Goal: Transaction & Acquisition: Purchase product/service

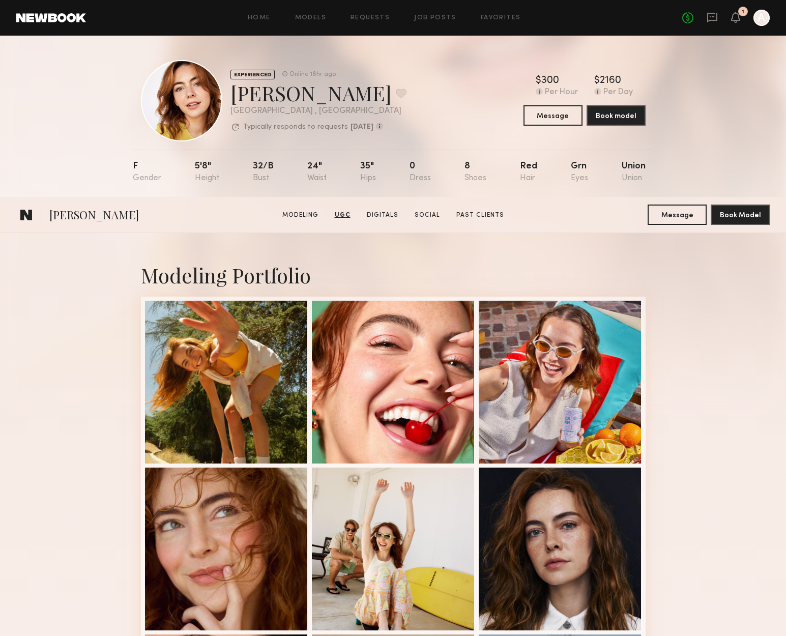
scroll to position [1678, 0]
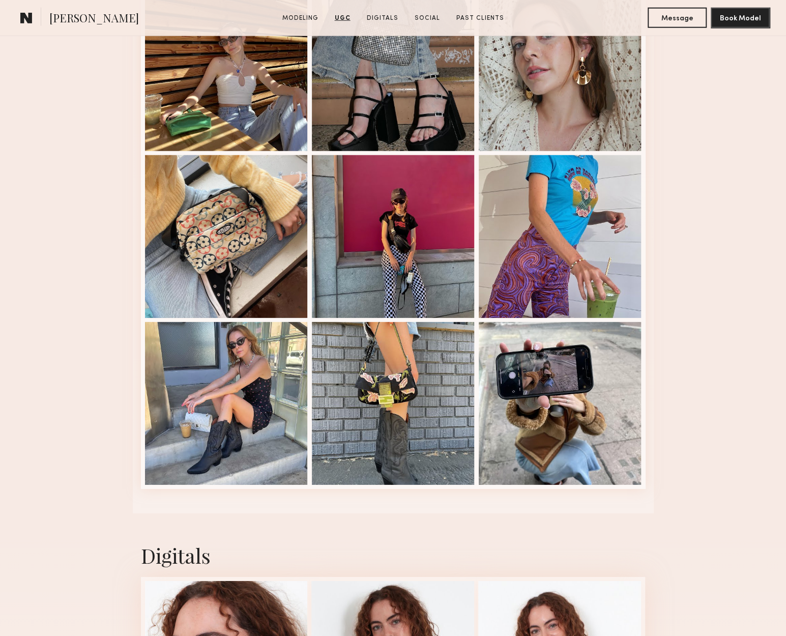
click at [20, 13] on common-icon at bounding box center [26, 17] width 12 height 13
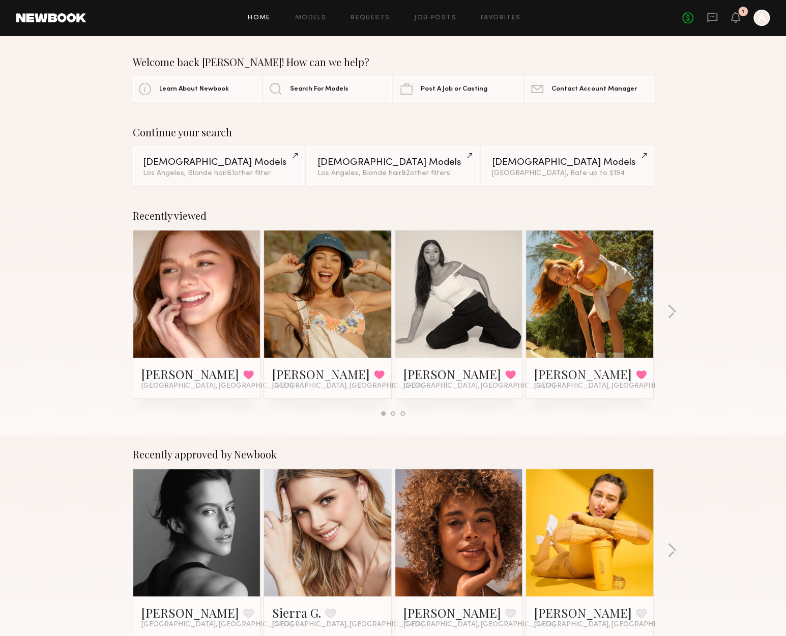
click at [705, 17] on div "No fees up to $5,000 1 A" at bounding box center [725, 18] width 87 height 16
click at [709, 17] on icon at bounding box center [711, 17] width 11 height 11
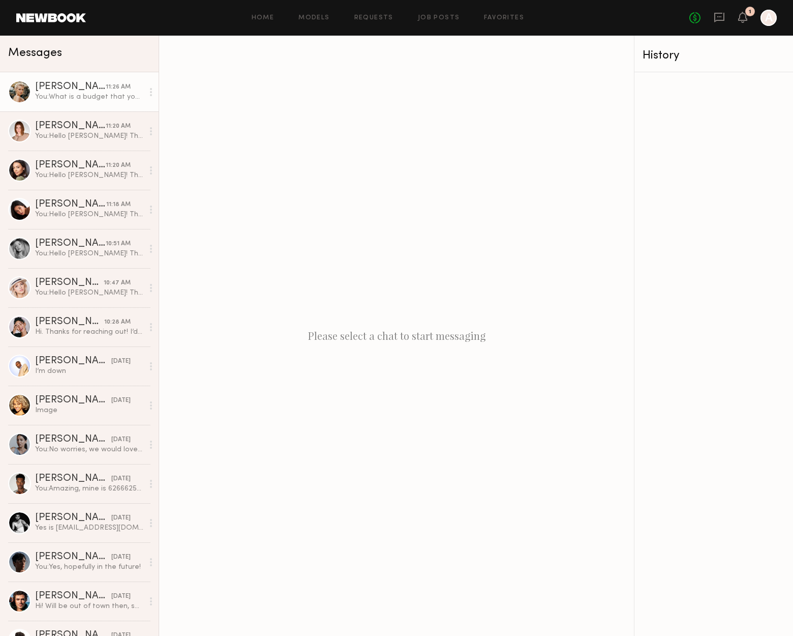
click at [43, 95] on div "You: What is a budget that you have in mind that could work for you if you don'…" at bounding box center [89, 97] width 108 height 10
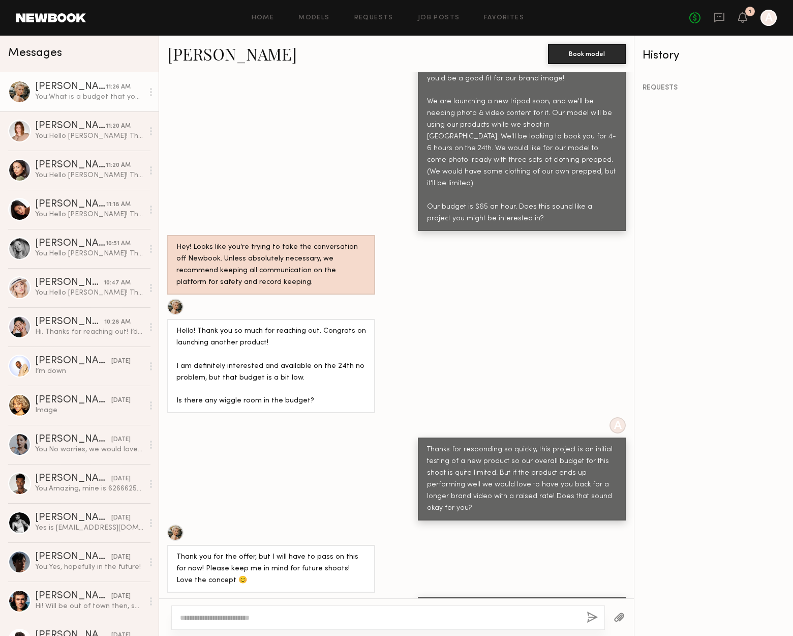
scroll to position [546, 0]
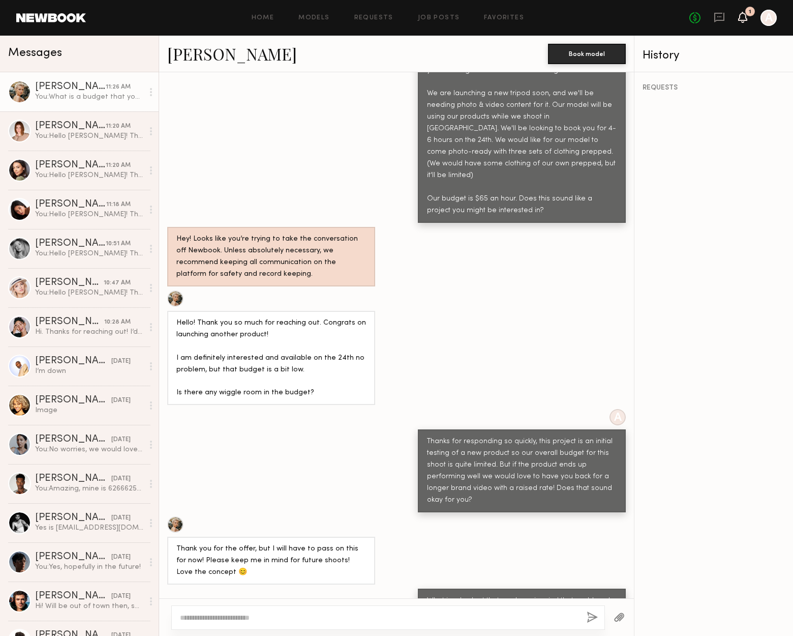
click at [746, 16] on icon at bounding box center [742, 17] width 9 height 11
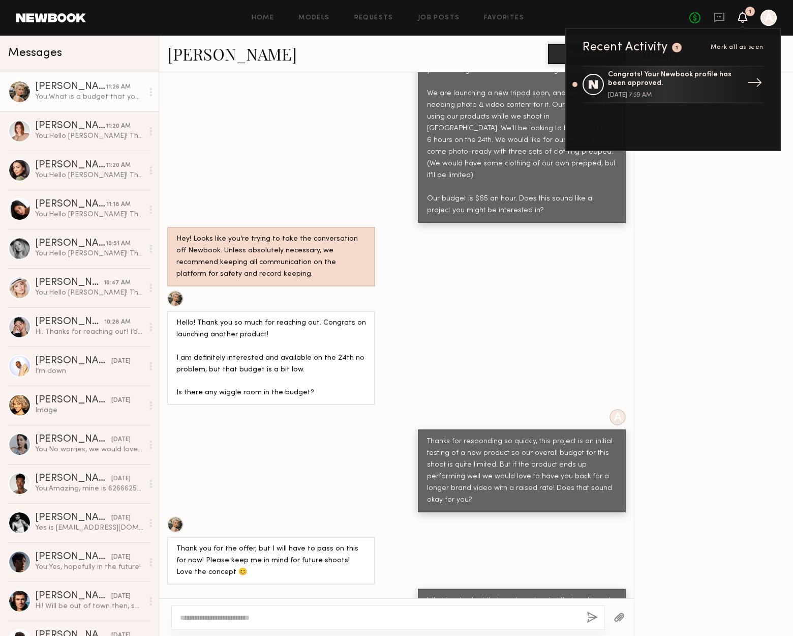
click at [717, 79] on div "Congrats! Your Newbook profile has been approved." at bounding box center [674, 79] width 132 height 17
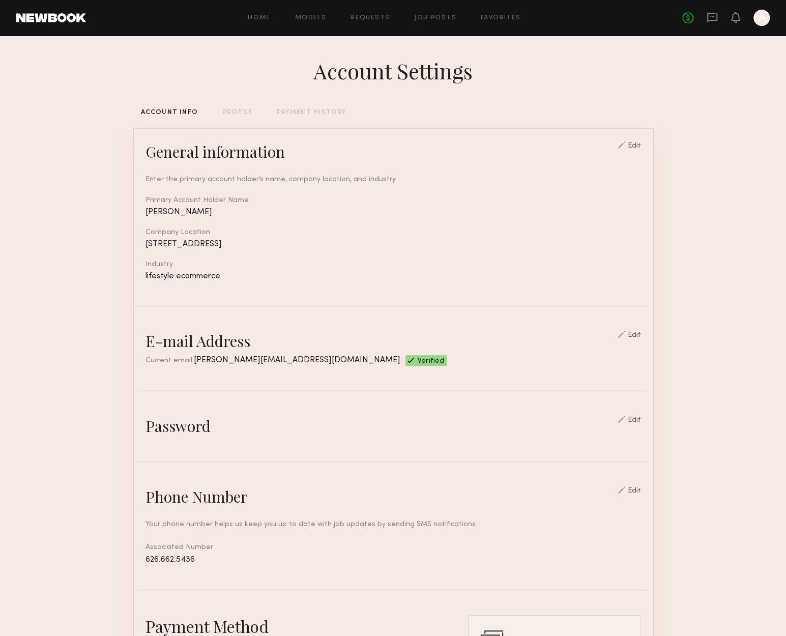
click at [705, 23] on div "No fees up to $5,000 A" at bounding box center [725, 18] width 87 height 16
click at [711, 17] on icon at bounding box center [712, 16] width 4 height 1
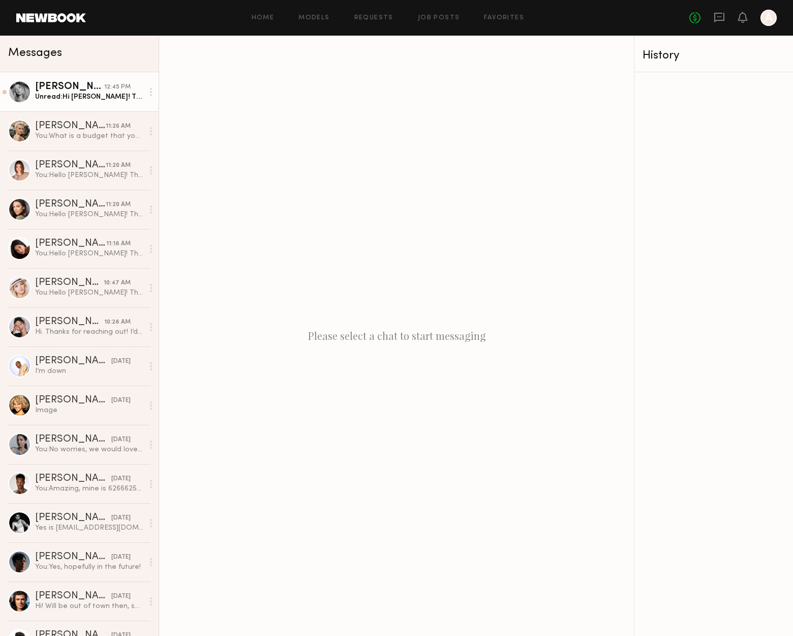
click at [72, 96] on div "Unread: Hi Ashley! Thank you so much for reaching out. Unfortunately this month…" at bounding box center [89, 97] width 108 height 10
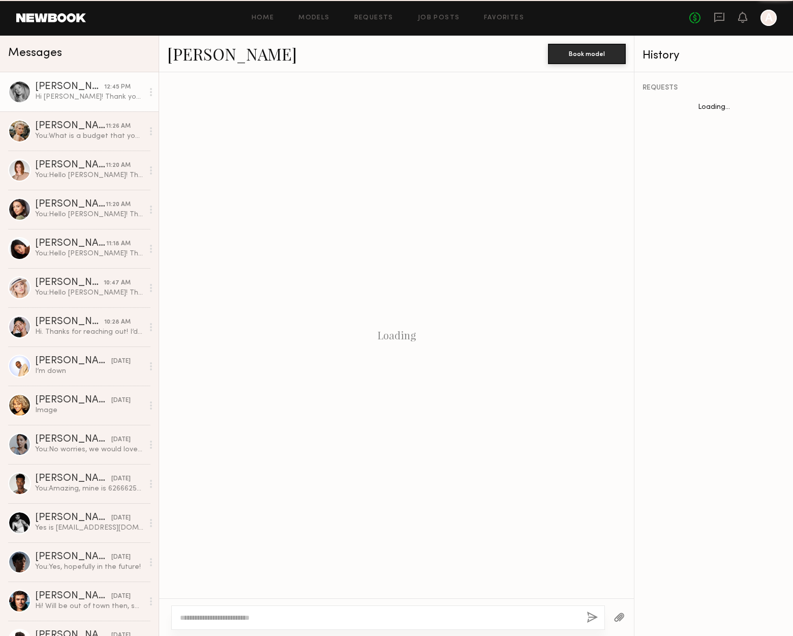
scroll to position [283, 0]
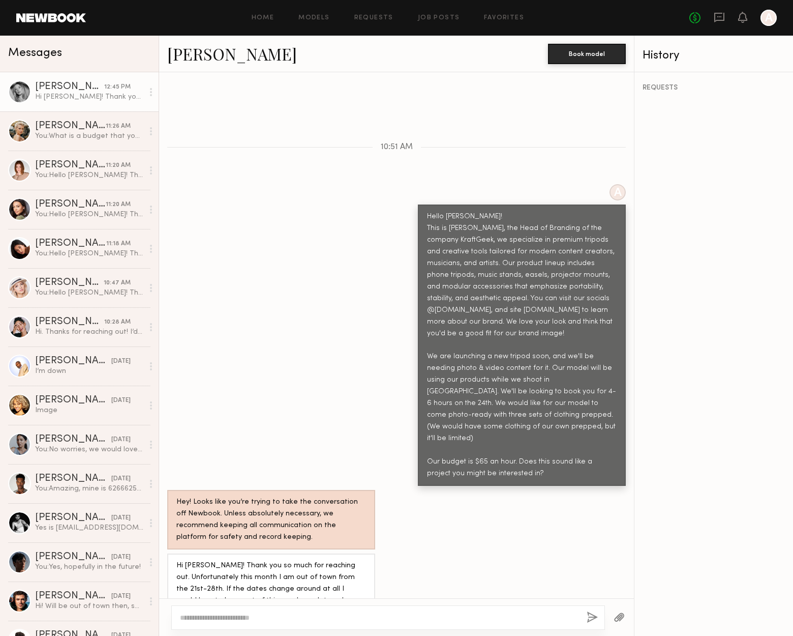
click at [202, 53] on link "[PERSON_NAME]" at bounding box center [232, 54] width 130 height 22
click at [318, 560] on div "Hi Ashley! Thank you so much for reaching out. Unfortunately this month I am ou…" at bounding box center [271, 589] width 190 height 58
click at [318, 574] on div "Hi Ashley! Thank you so much for reaching out. Unfortunately this month I am ou…" at bounding box center [271, 589] width 190 height 58
click at [16, 88] on div at bounding box center [19, 91] width 23 height 23
click at [21, 87] on div at bounding box center [19, 91] width 23 height 23
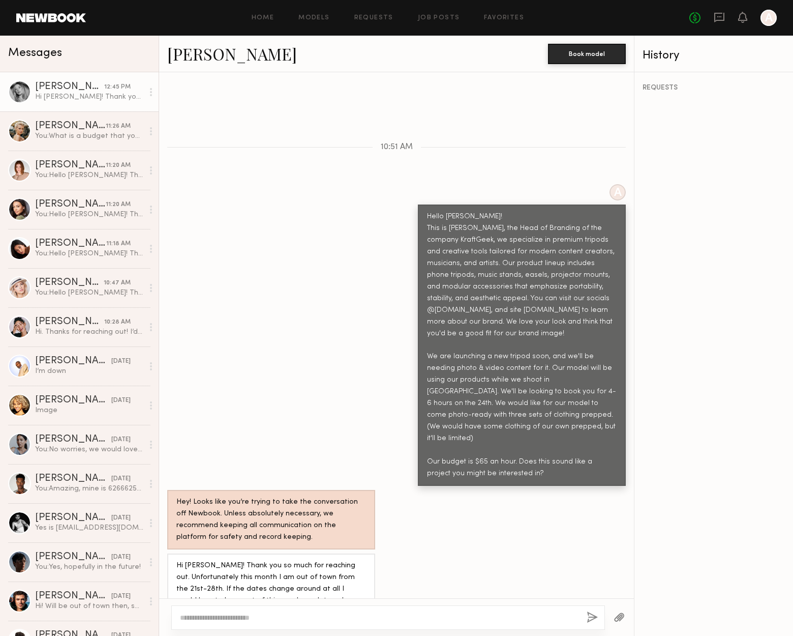
click at [218, 54] on link "Natalie C." at bounding box center [232, 54] width 130 height 22
click at [236, 622] on div at bounding box center [388, 617] width 434 height 24
click at [236, 614] on textarea at bounding box center [379, 617] width 399 height 10
type textarea "*"
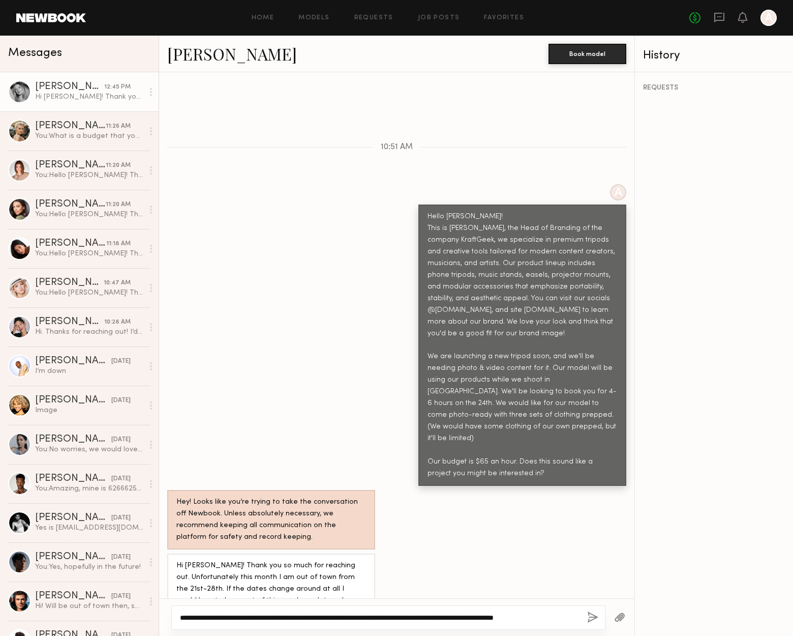
type textarea "**********"
click at [593, 615] on button "button" at bounding box center [592, 617] width 11 height 13
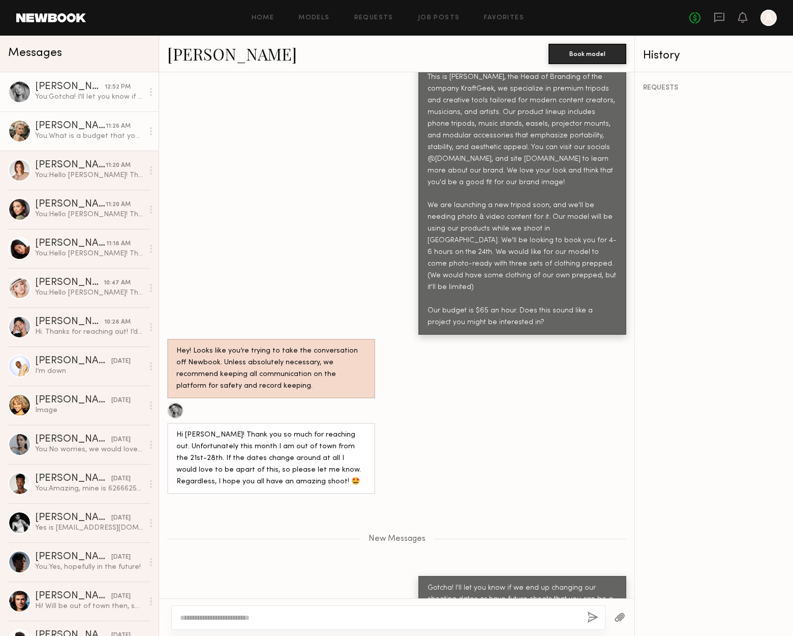
click at [79, 140] on div "You: What is a budget that you have in mind that could work for you if you don'…" at bounding box center [89, 136] width 108 height 10
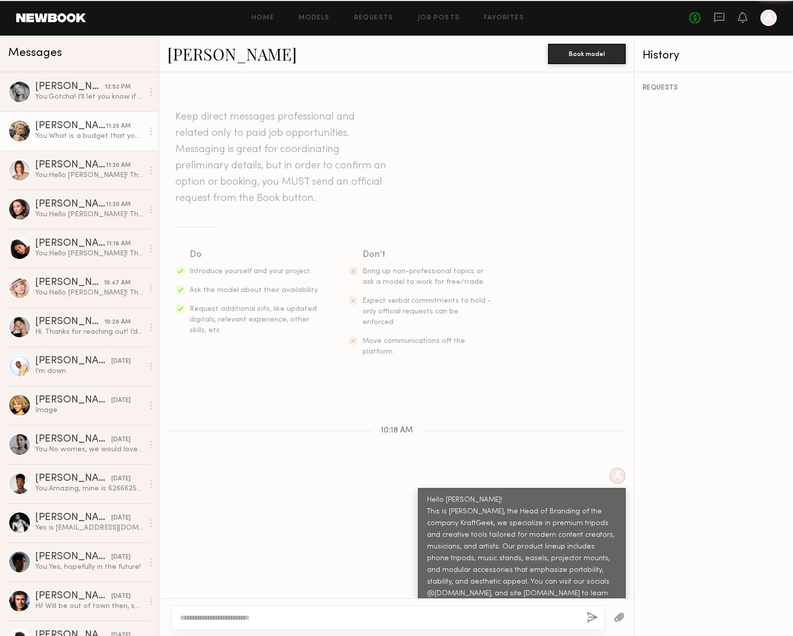
scroll to position [546, 0]
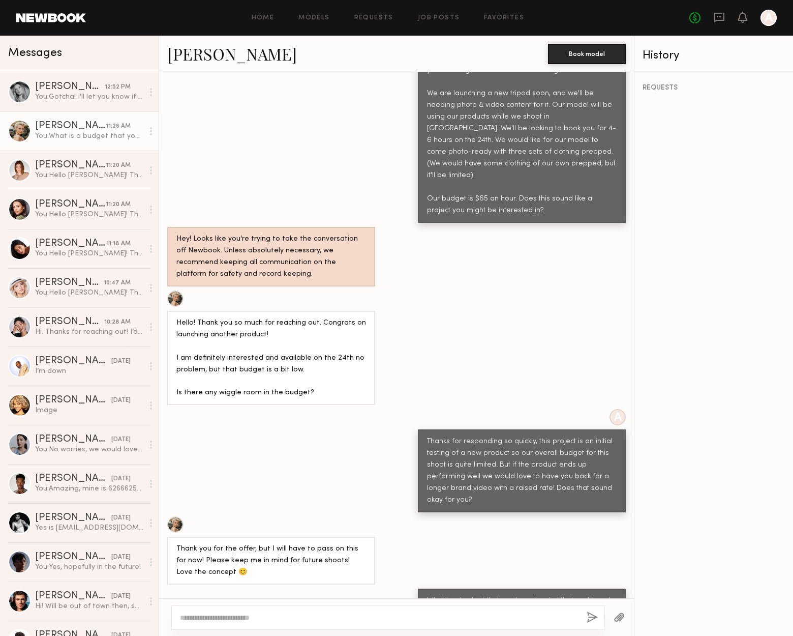
click at [172, 516] on div at bounding box center [175, 524] width 16 height 16
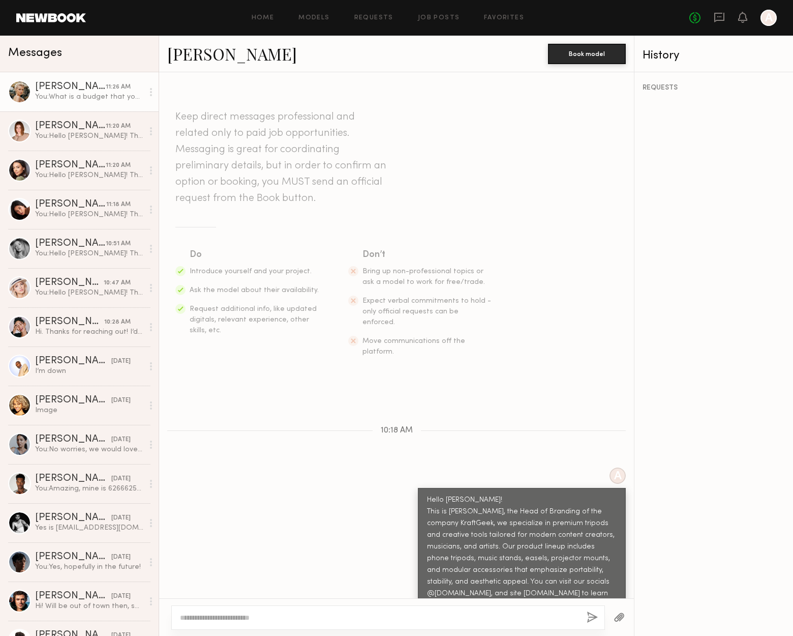
scroll to position [625, 0]
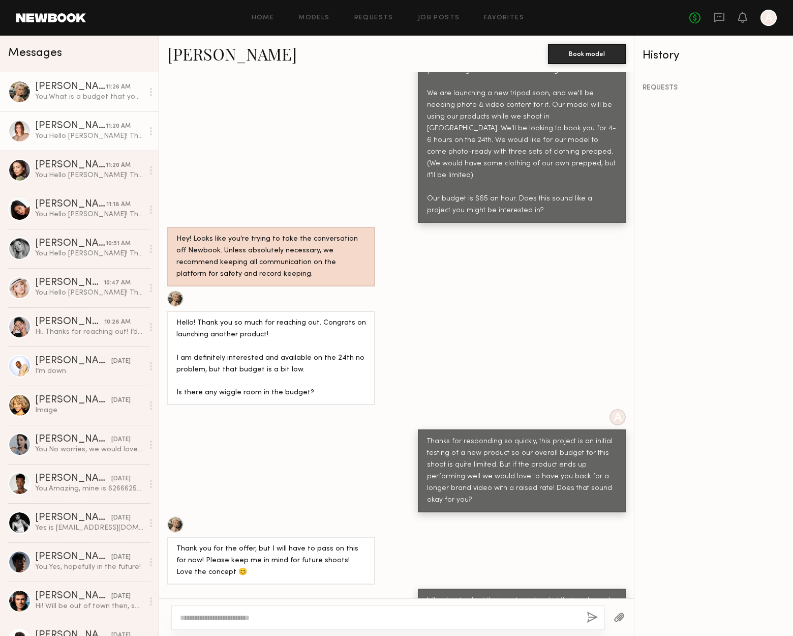
click at [81, 129] on div "[PERSON_NAME]" at bounding box center [70, 126] width 71 height 10
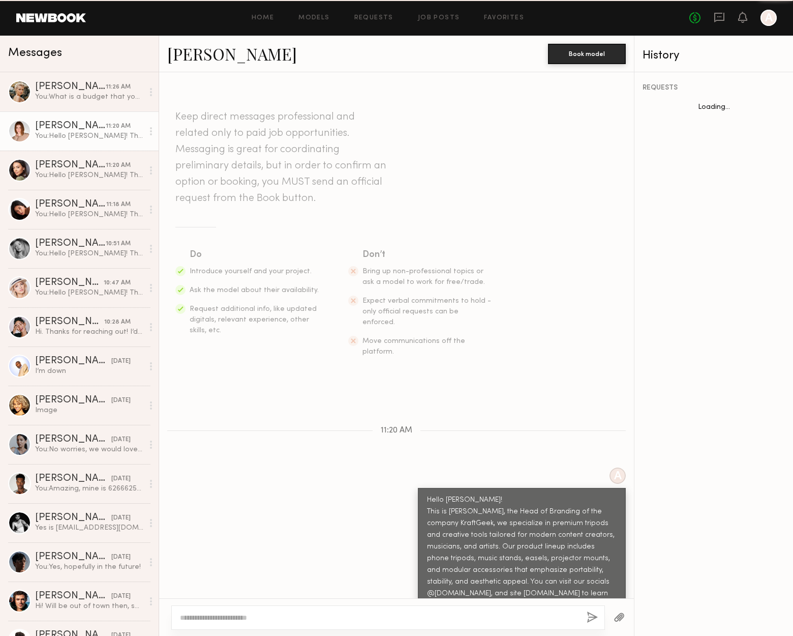
scroll to position [208, 0]
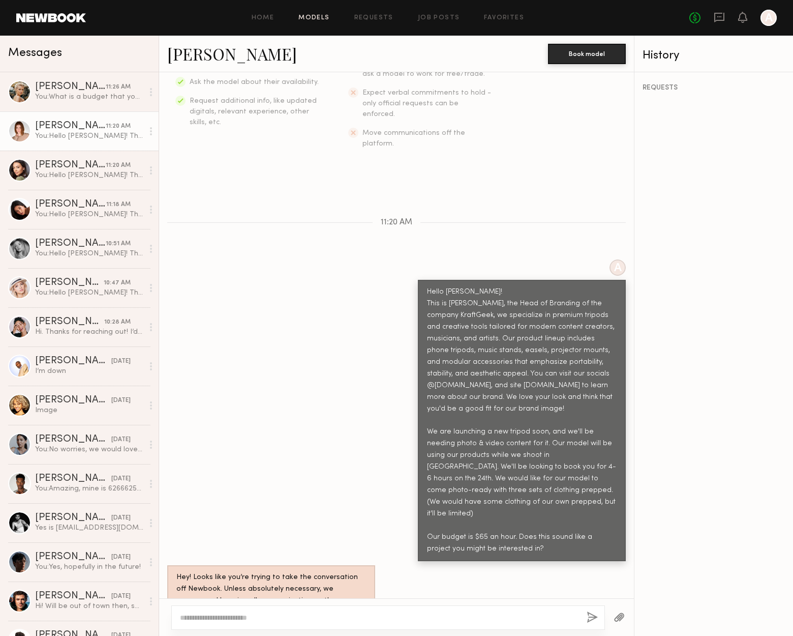
click at [317, 18] on link "Models" at bounding box center [313, 18] width 31 height 7
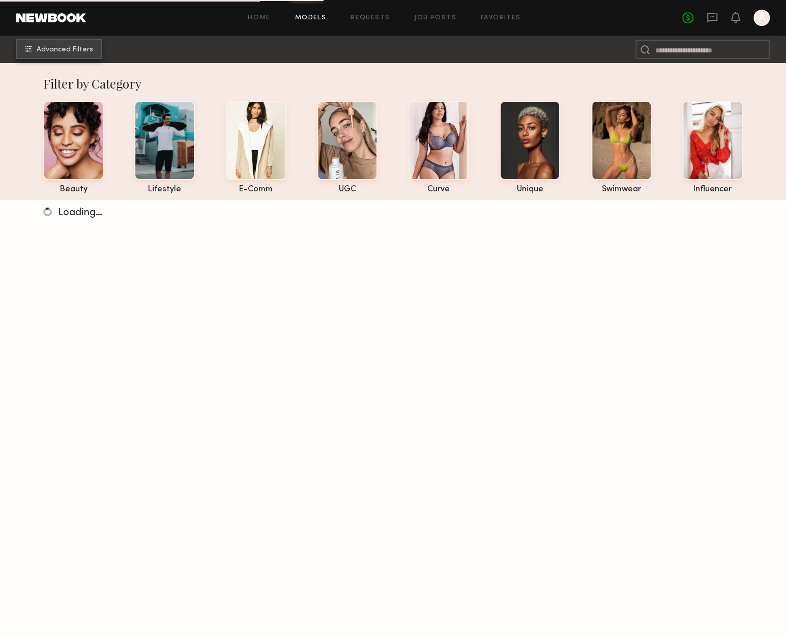
click at [50, 48] on span "Advanced Filters" at bounding box center [65, 49] width 56 height 7
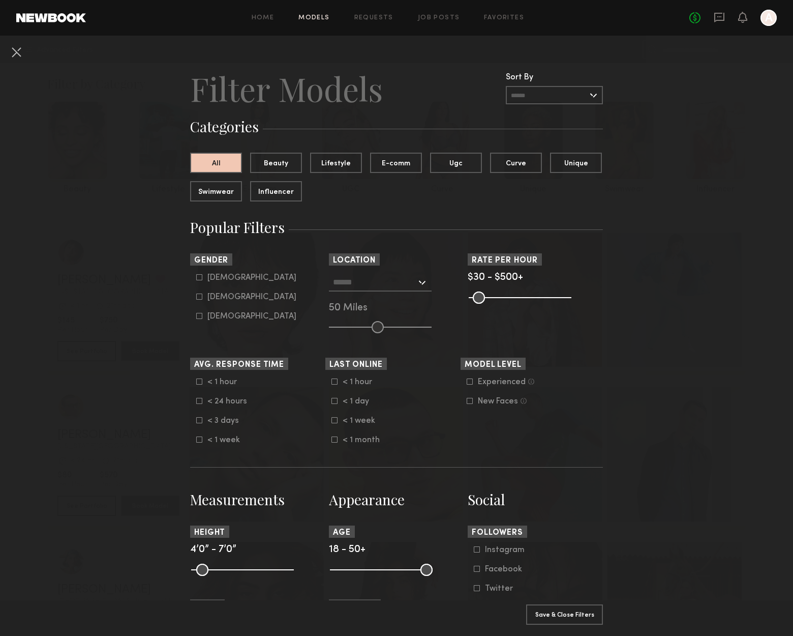
click at [507, 296] on common-range-minmax at bounding box center [519, 296] width 103 height 12
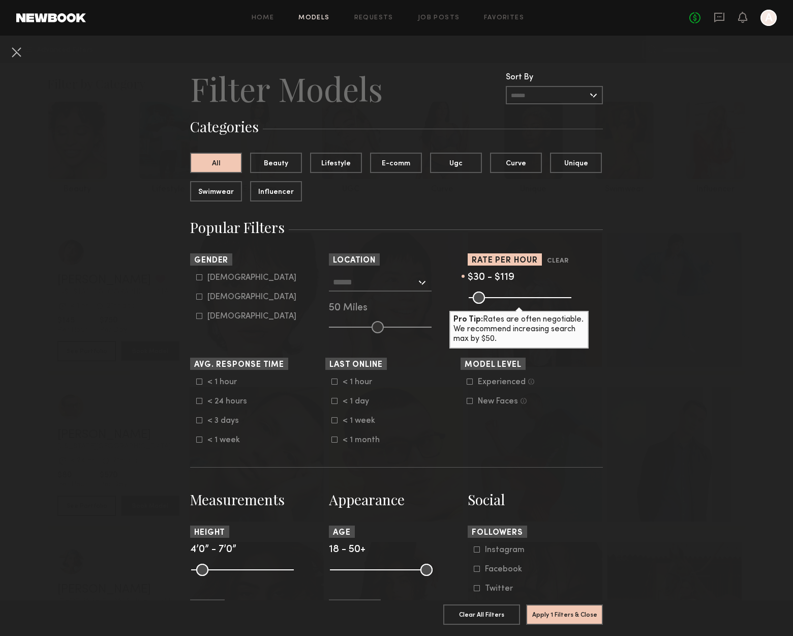
drag, startPoint x: 561, startPoint y: 296, endPoint x: 488, endPoint y: 291, distance: 72.9
type input "***"
click at [488, 291] on input "range" at bounding box center [520, 297] width 103 height 12
click at [196, 298] on icon at bounding box center [199, 296] width 6 height 6
type input "**"
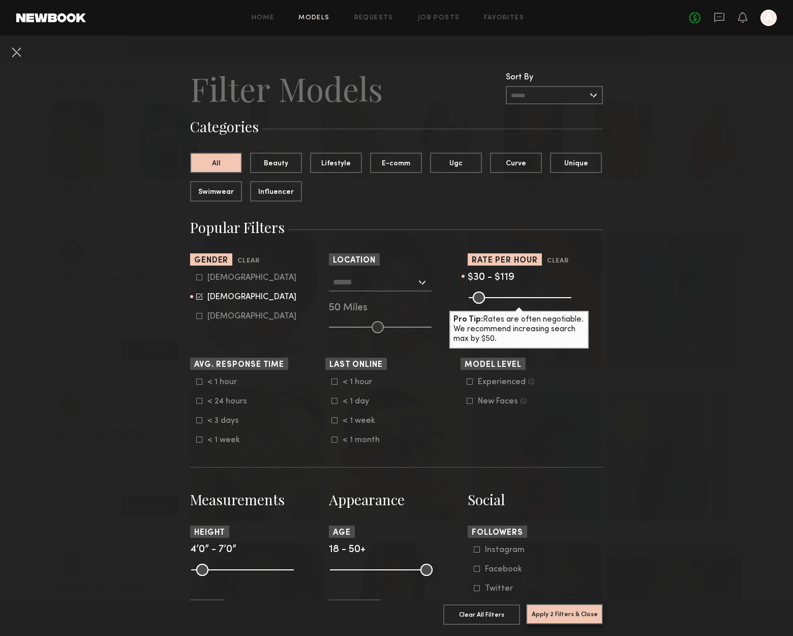
click at [545, 607] on button "Apply 2 Filters & Close" at bounding box center [564, 614] width 77 height 20
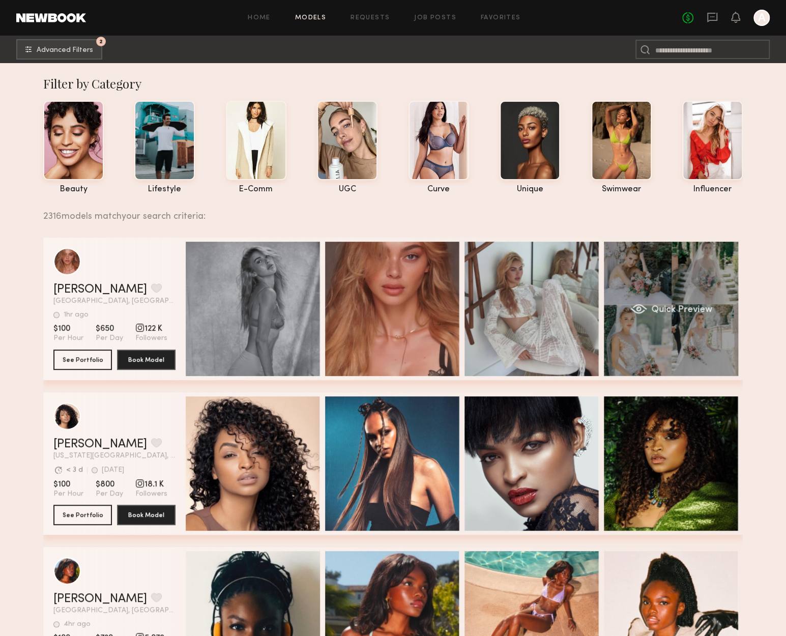
click at [663, 319] on div "Quick Preview" at bounding box center [671, 309] width 134 height 134
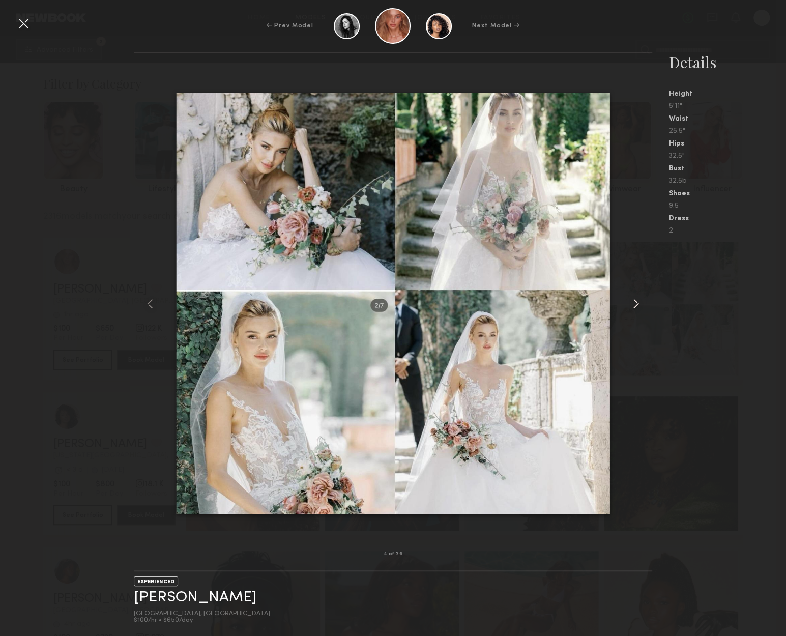
click at [636, 316] on div at bounding box center [642, 303] width 21 height 468
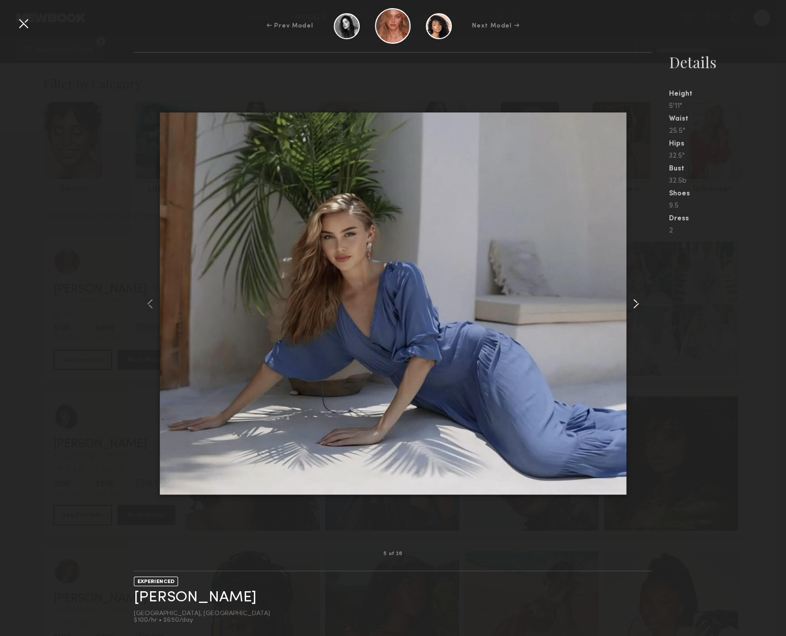
click at [636, 316] on div at bounding box center [642, 303] width 21 height 468
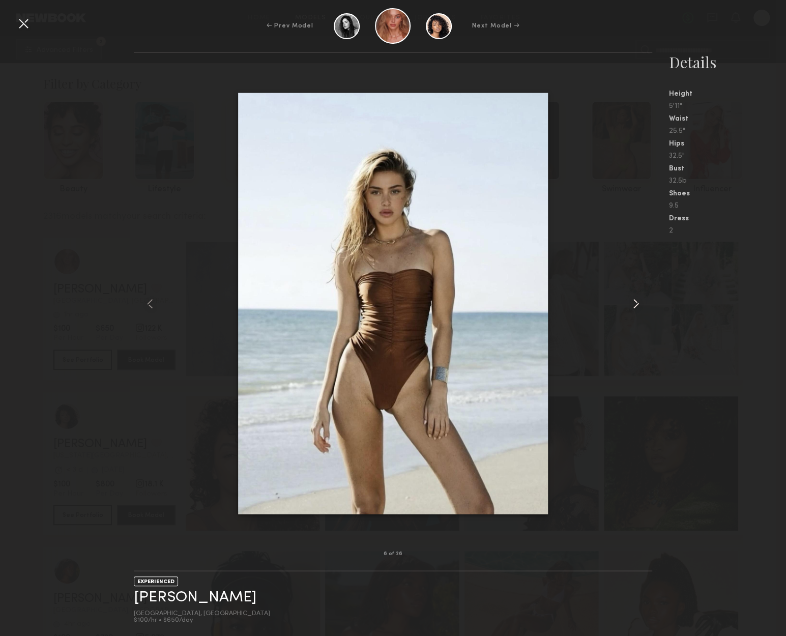
click at [636, 316] on div at bounding box center [642, 303] width 21 height 468
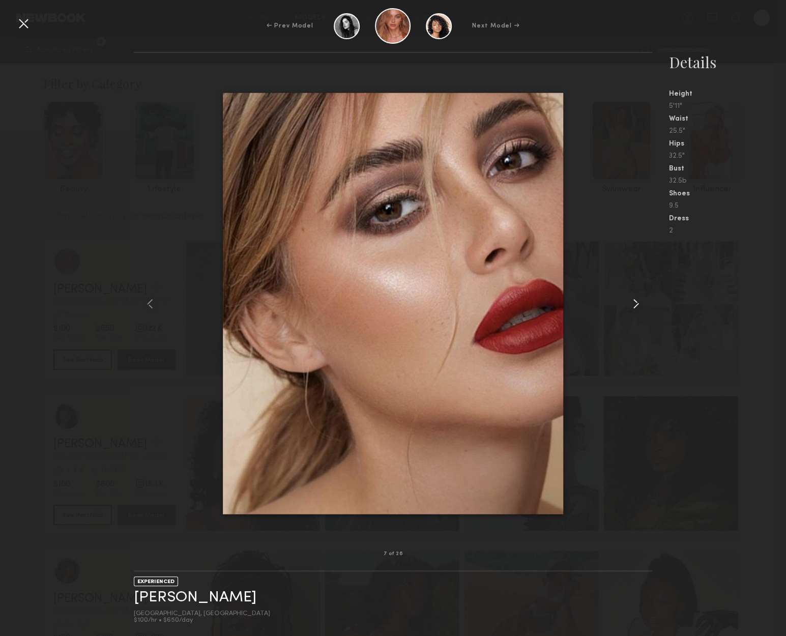
click at [636, 316] on div at bounding box center [642, 303] width 21 height 468
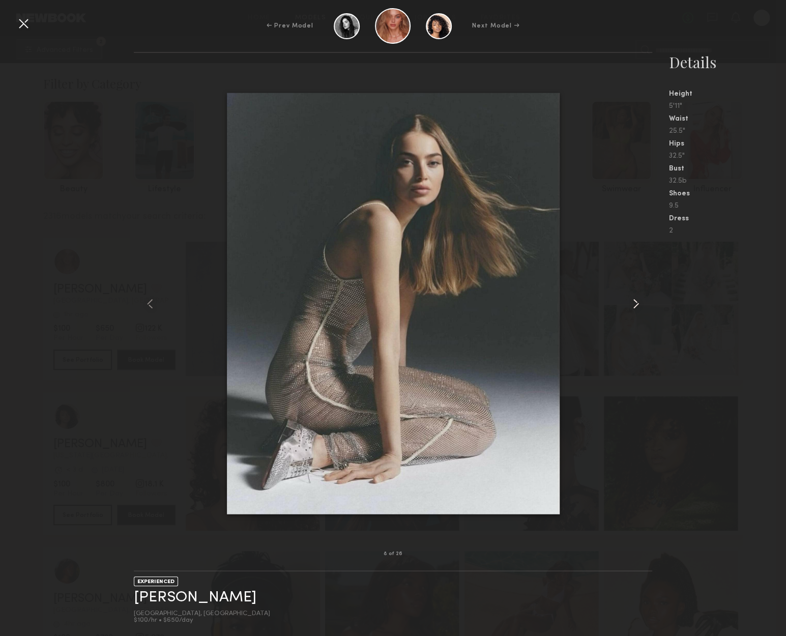
click at [636, 316] on div at bounding box center [642, 303] width 21 height 468
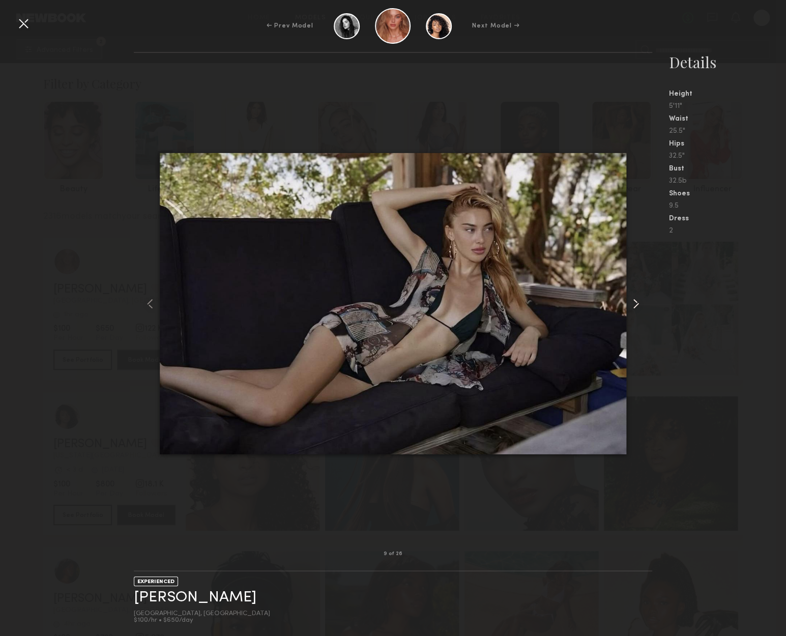
click at [636, 316] on div at bounding box center [642, 303] width 21 height 468
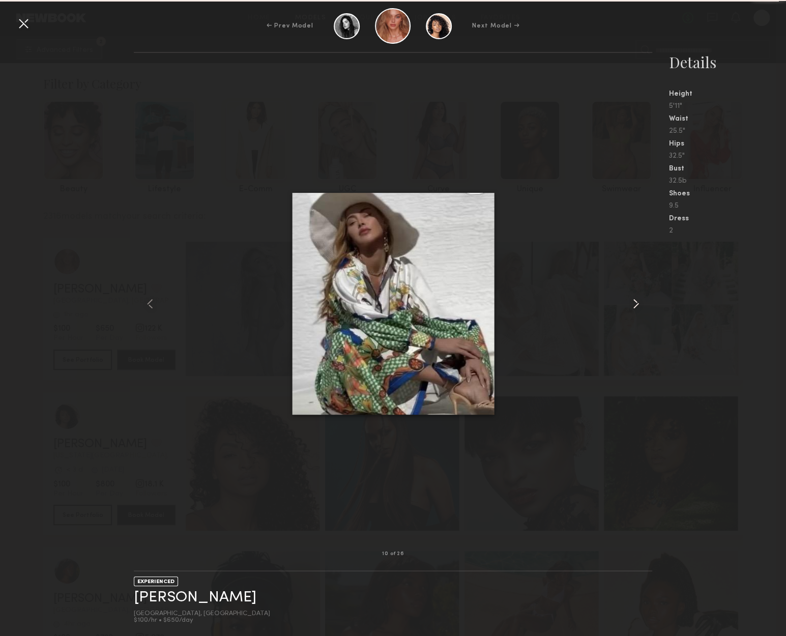
click at [636, 316] on div at bounding box center [642, 303] width 21 height 468
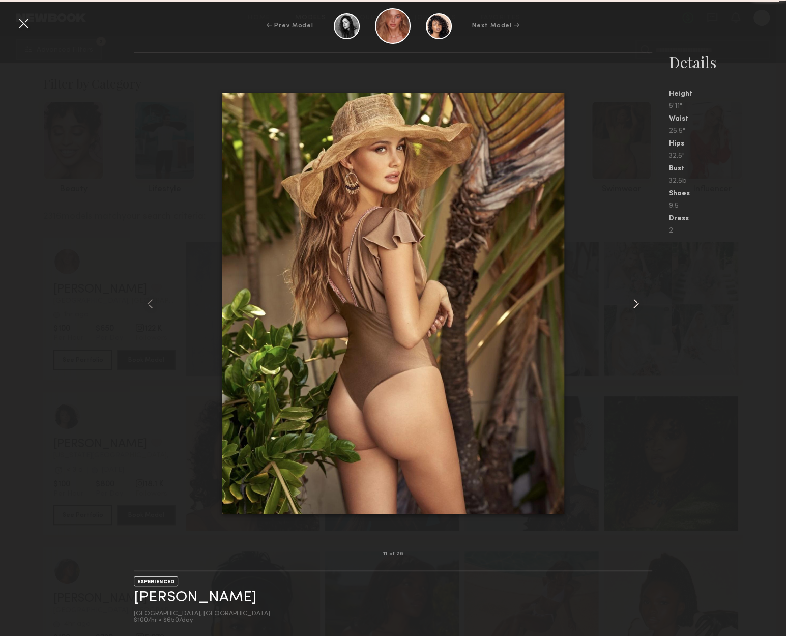
click at [637, 316] on div at bounding box center [642, 303] width 21 height 468
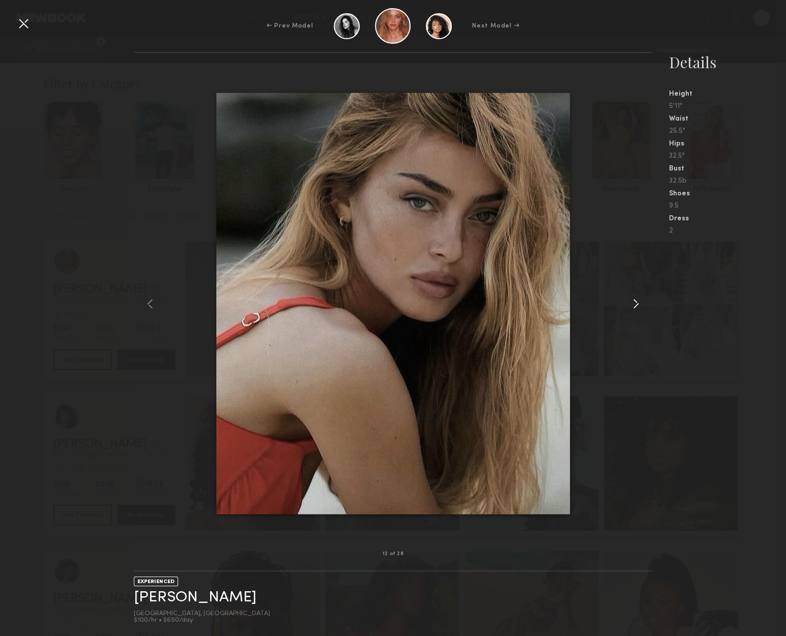
click at [638, 316] on div at bounding box center [642, 303] width 21 height 468
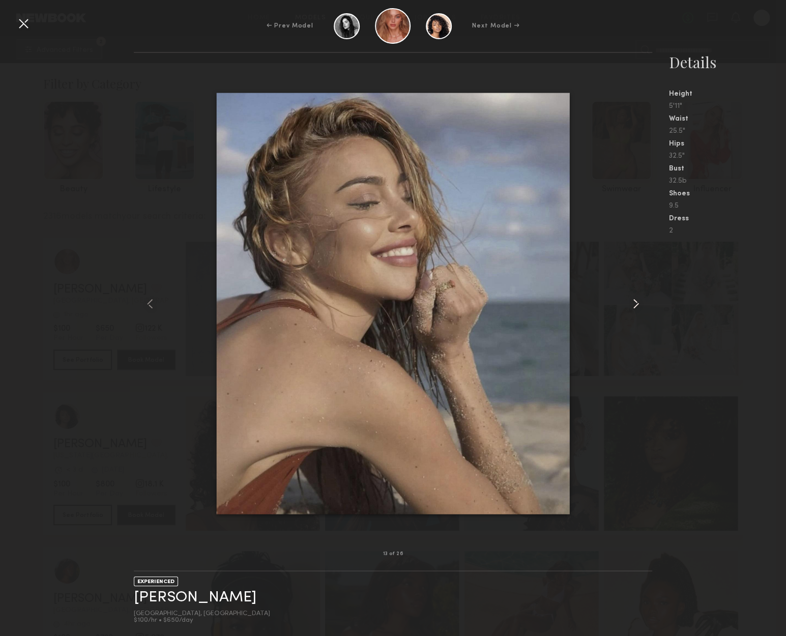
click at [638, 316] on div at bounding box center [642, 303] width 21 height 468
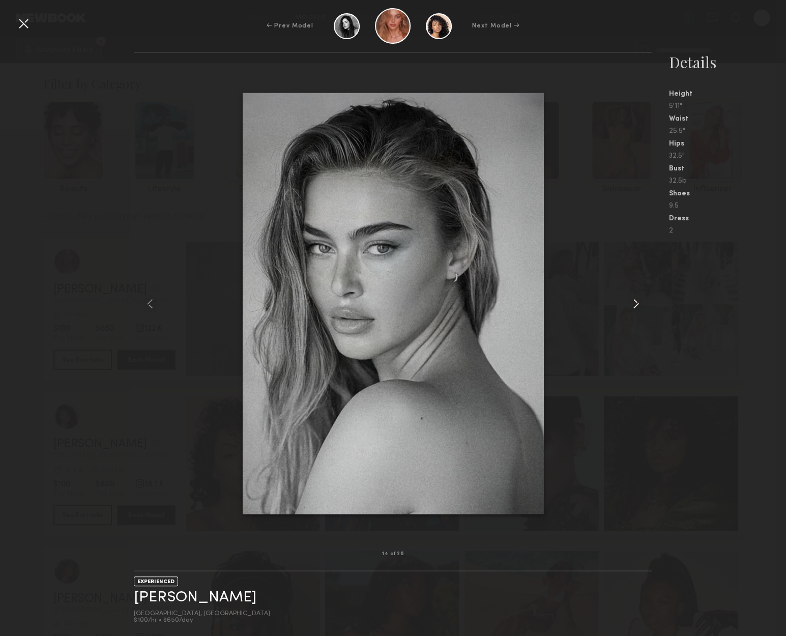
click at [638, 316] on div at bounding box center [642, 303] width 21 height 468
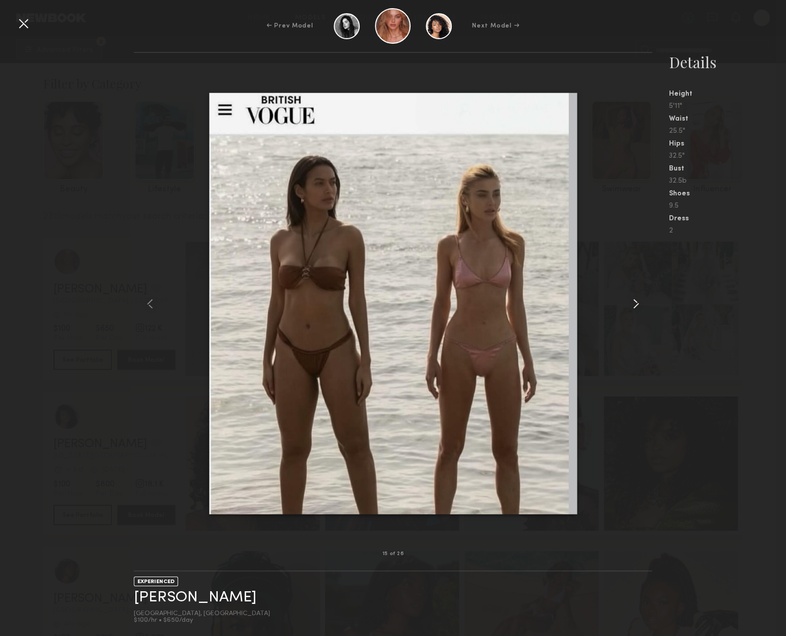
click at [638, 316] on div at bounding box center [642, 303] width 21 height 468
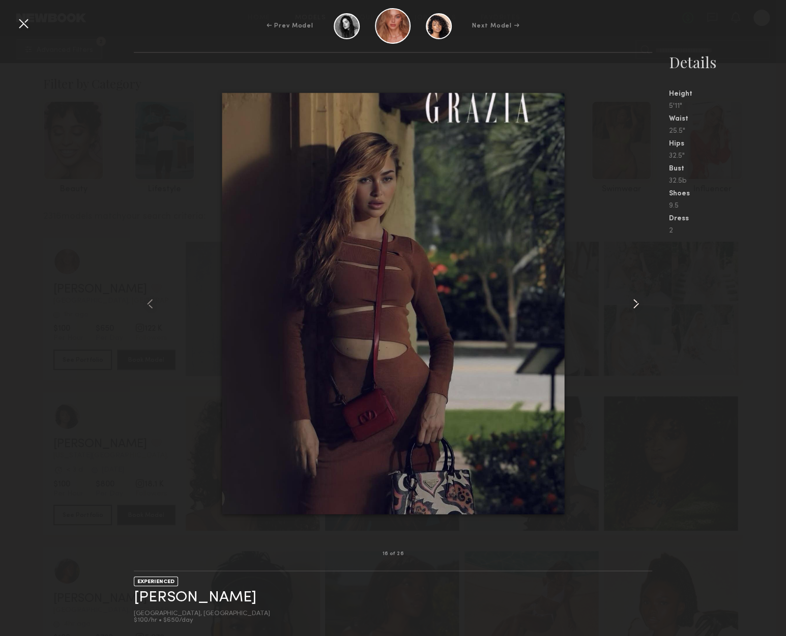
click at [638, 316] on div at bounding box center [642, 303] width 21 height 468
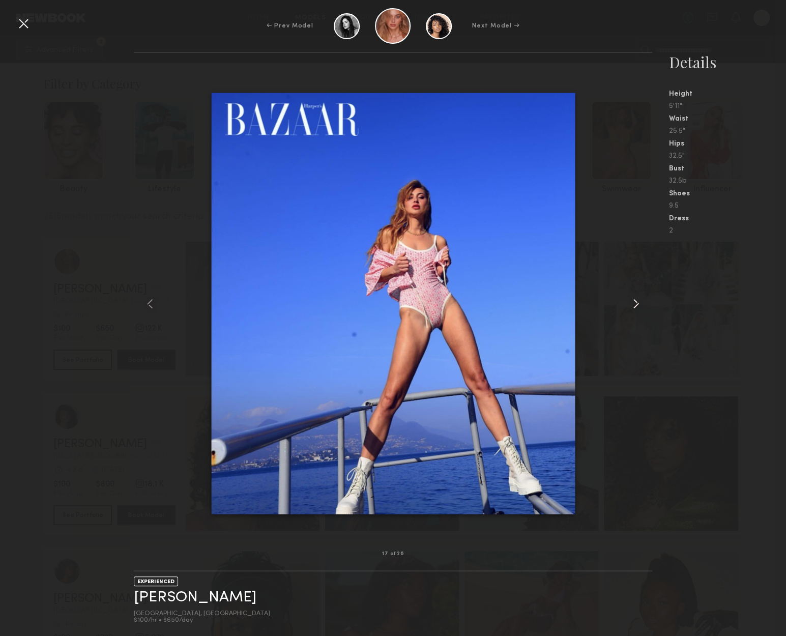
click at [632, 397] on div at bounding box center [642, 303] width 21 height 468
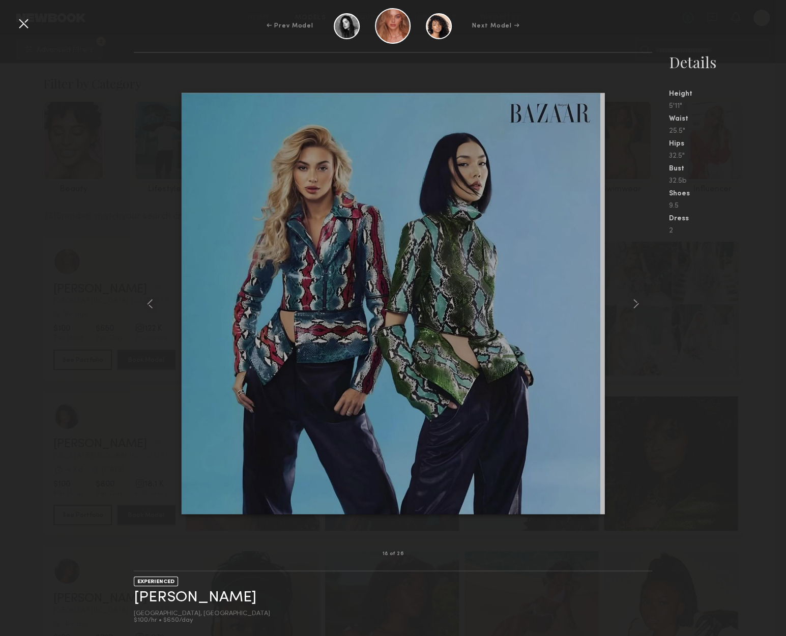
click at [21, 19] on div at bounding box center [23, 23] width 16 height 16
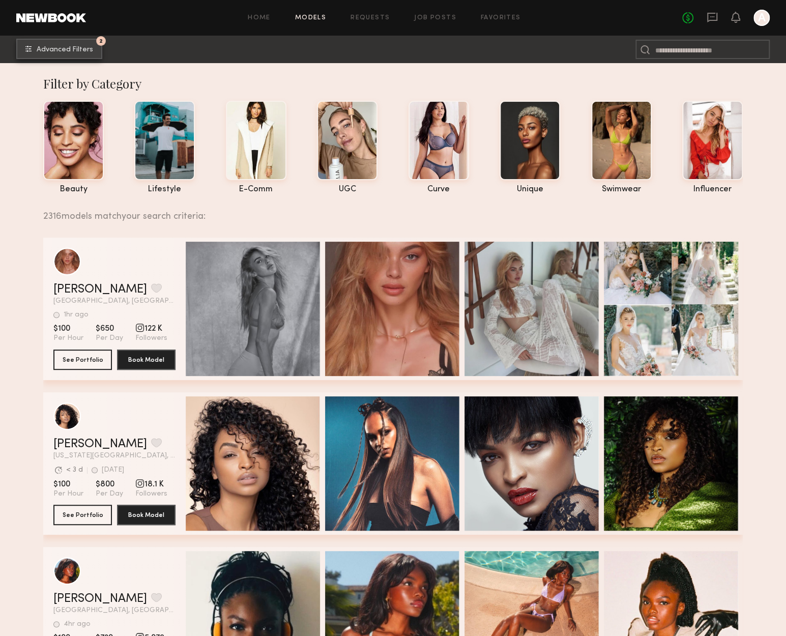
click at [81, 43] on button "2 Advanced Filters" at bounding box center [59, 49] width 86 height 20
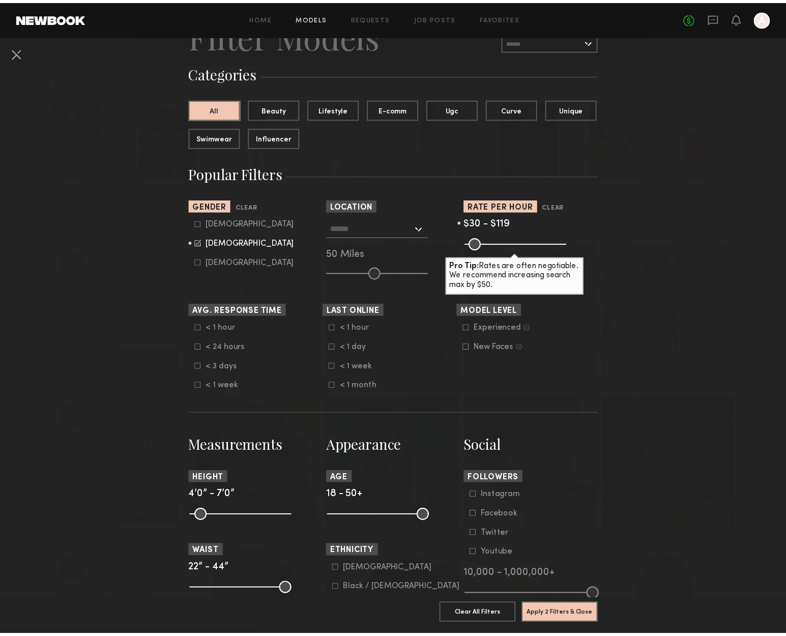
scroll to position [51, 0]
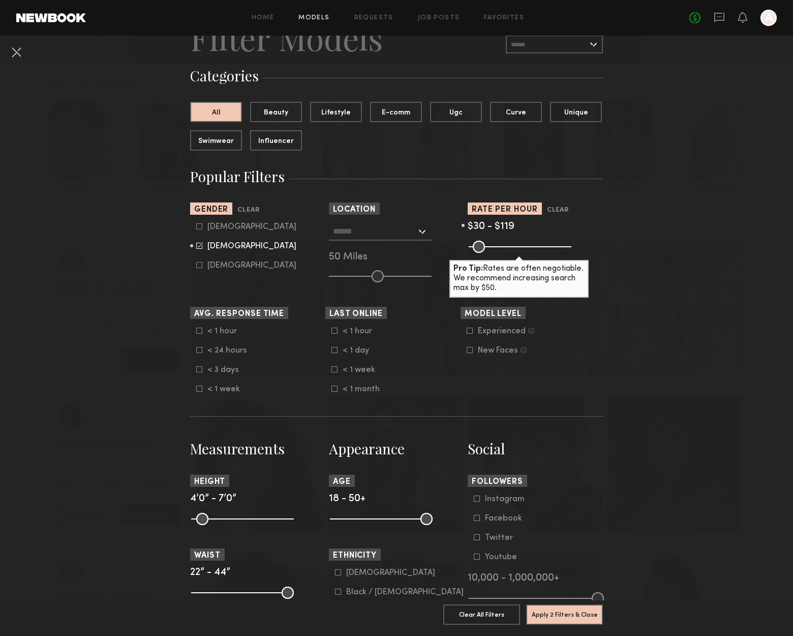
click at [428, 227] on div "Los Angeles, CA New York City, NY Brooklyn, NY Chicago, IL 50 Miles" at bounding box center [396, 252] width 135 height 60
click at [418, 229] on div at bounding box center [380, 231] width 103 height 18
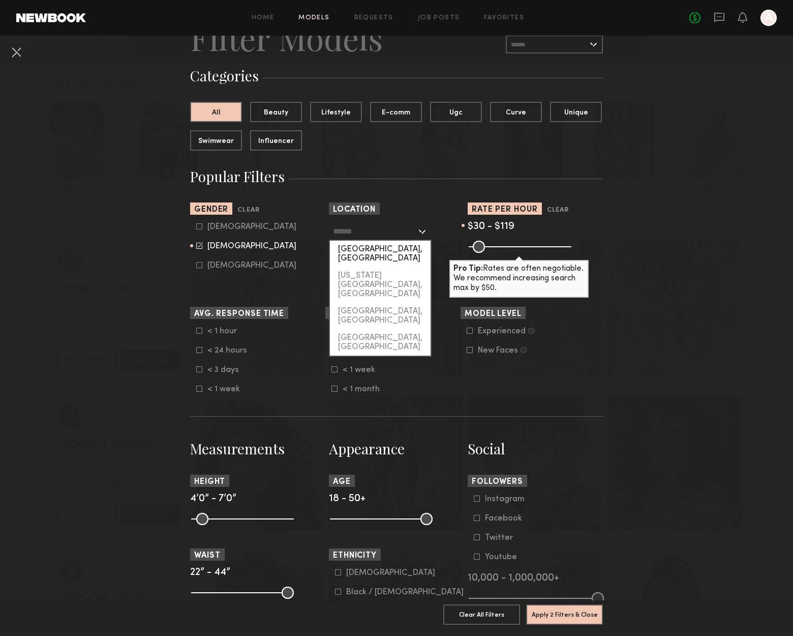
click at [396, 247] on div "Los Angeles, CA" at bounding box center [380, 254] width 101 height 26
type input "**********"
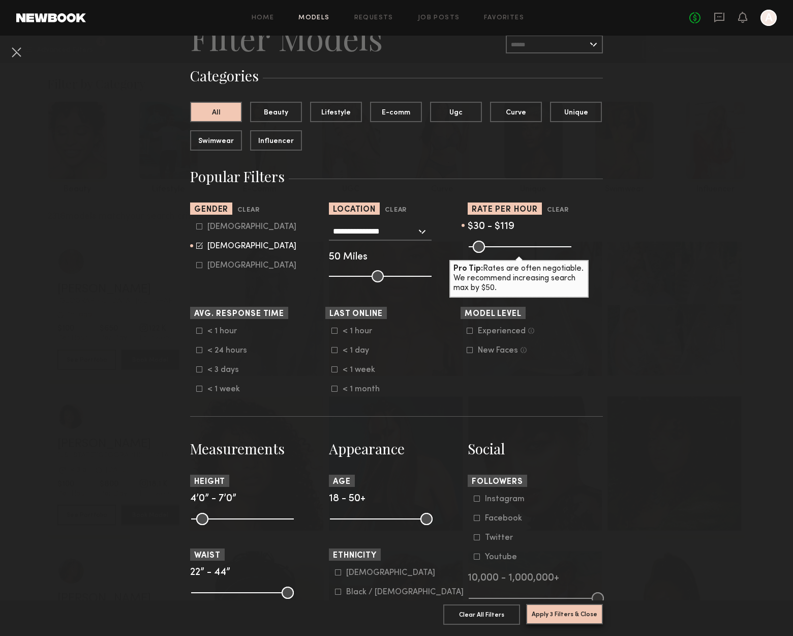
click at [557, 605] on button "Apply 3 Filters & Close" at bounding box center [564, 614] width 77 height 20
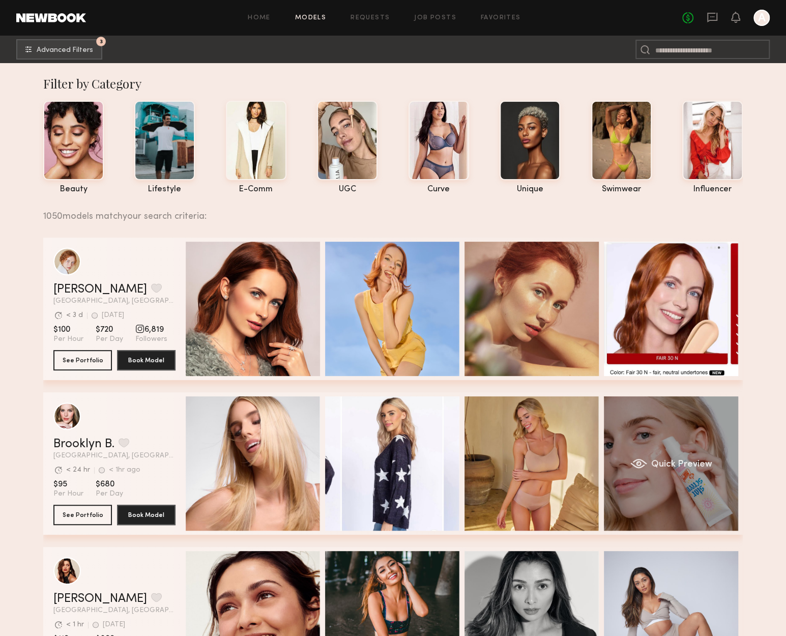
click at [710, 486] on div "Quick Preview" at bounding box center [671, 463] width 134 height 134
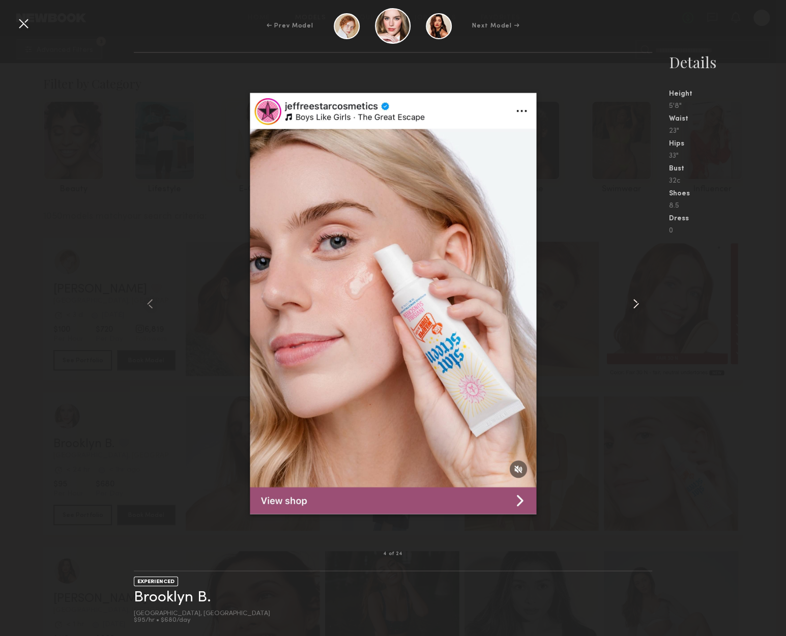
click at [635, 301] on common-icon at bounding box center [635, 303] width 16 height 16
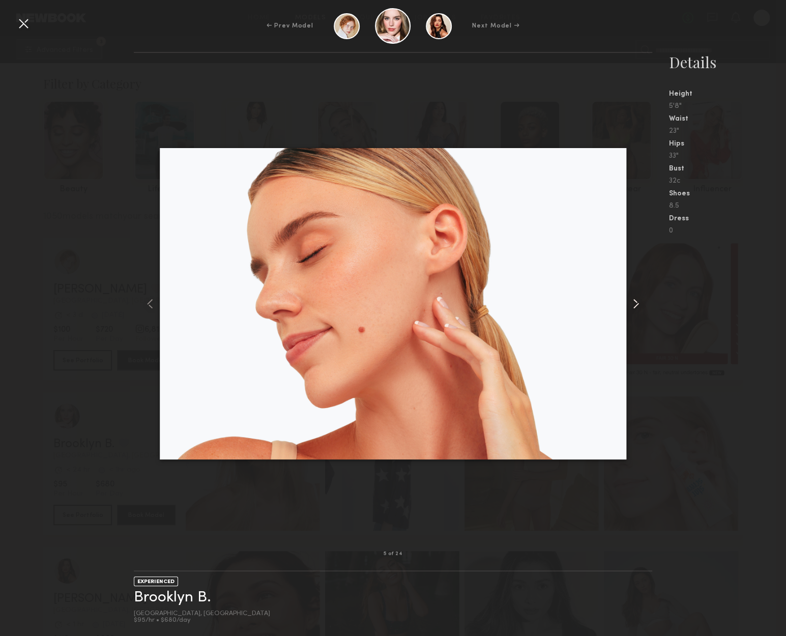
click at [635, 301] on common-icon at bounding box center [635, 303] width 16 height 16
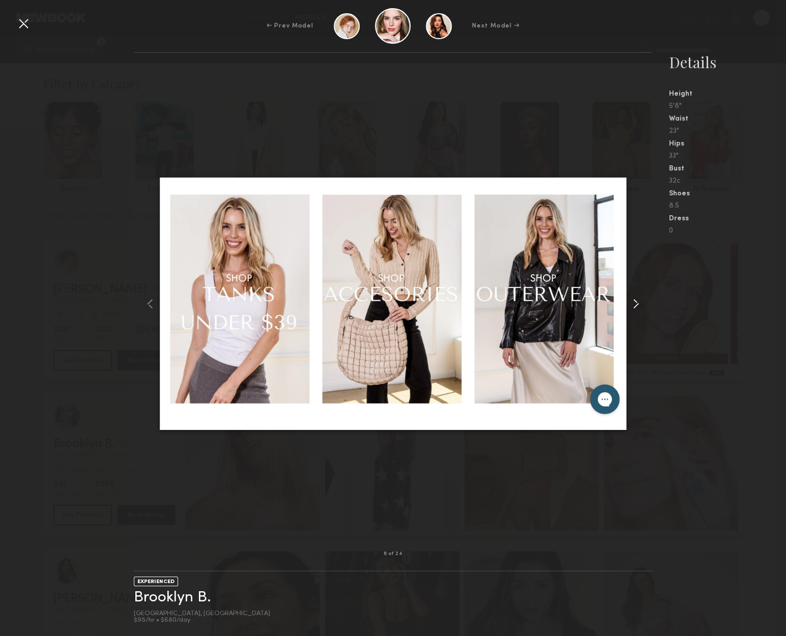
click at [635, 301] on common-icon at bounding box center [635, 303] width 16 height 16
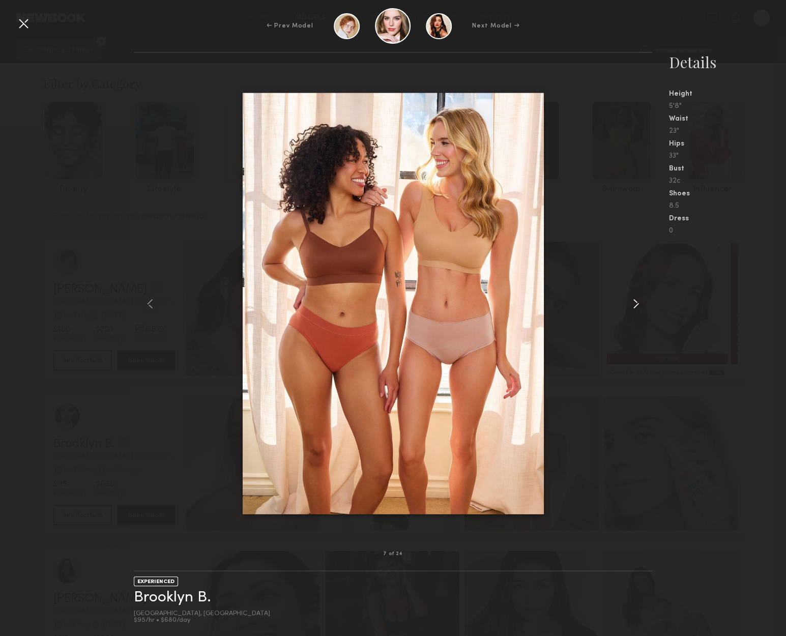
click at [635, 301] on common-icon at bounding box center [635, 303] width 16 height 16
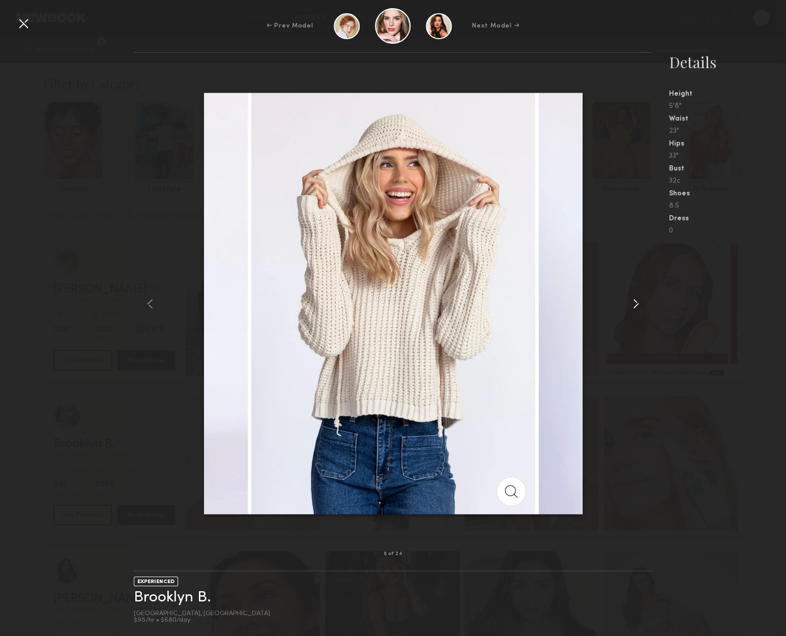
click at [635, 301] on common-icon at bounding box center [635, 303] width 16 height 16
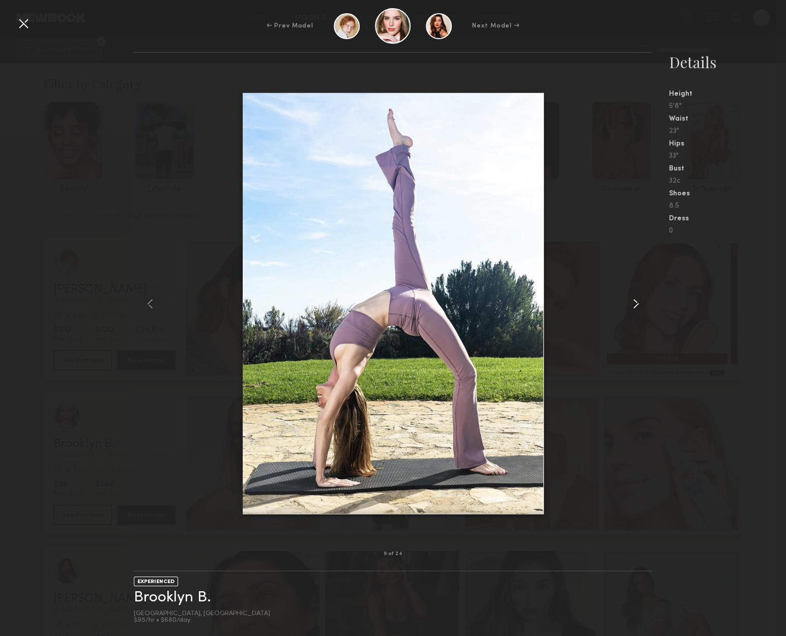
click at [631, 302] on common-icon at bounding box center [635, 303] width 16 height 16
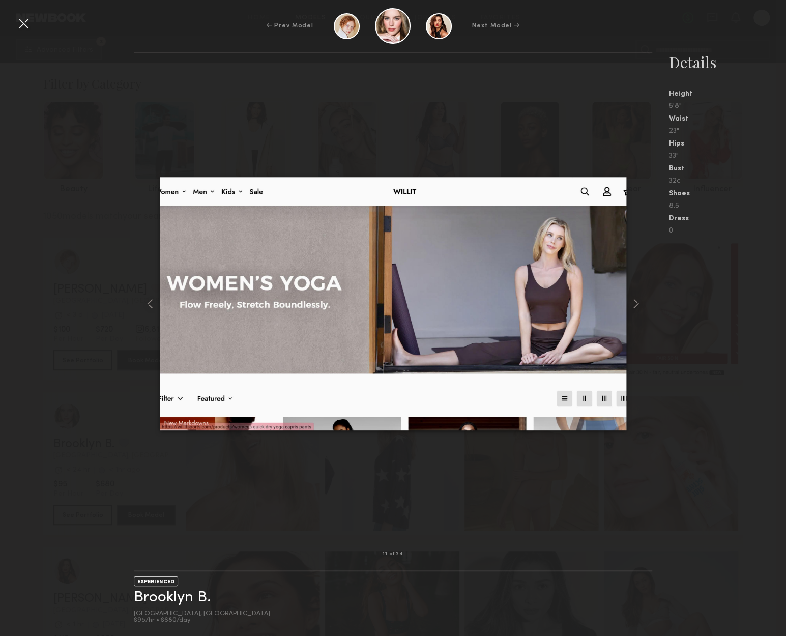
click at [25, 29] on div at bounding box center [23, 23] width 16 height 16
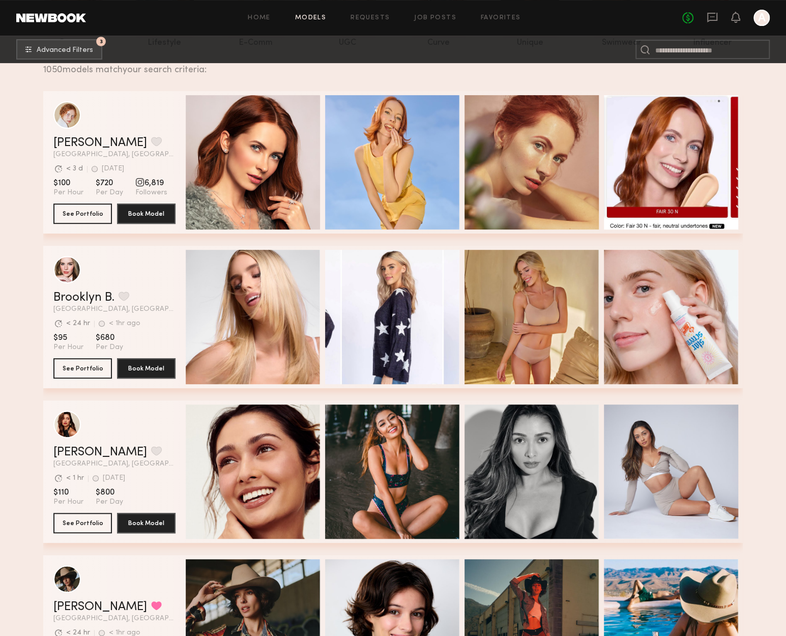
scroll to position [153, 0]
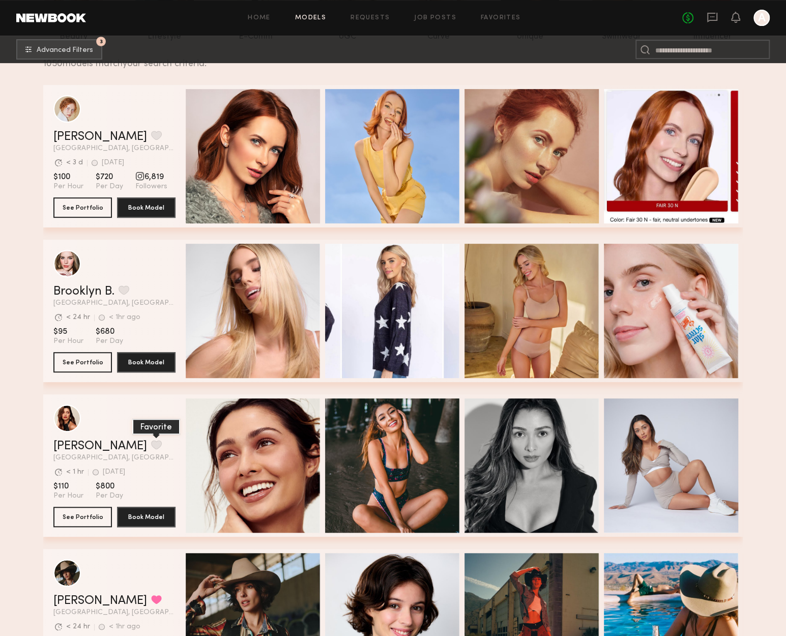
click at [151, 448] on button "grid" at bounding box center [156, 444] width 11 height 9
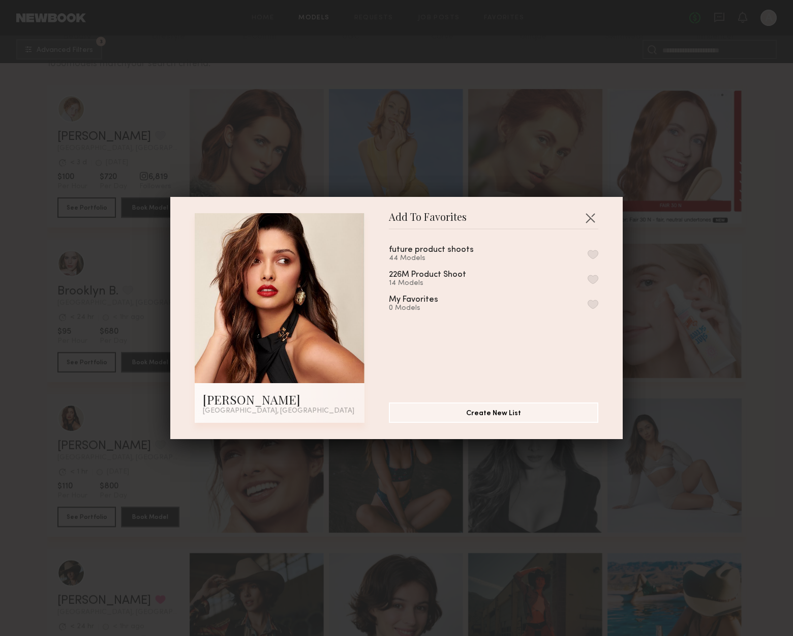
click at [588, 253] on button "button" at bounding box center [593, 254] width 11 height 9
click at [545, 413] on button "Create New List" at bounding box center [494, 412] width 210 height 20
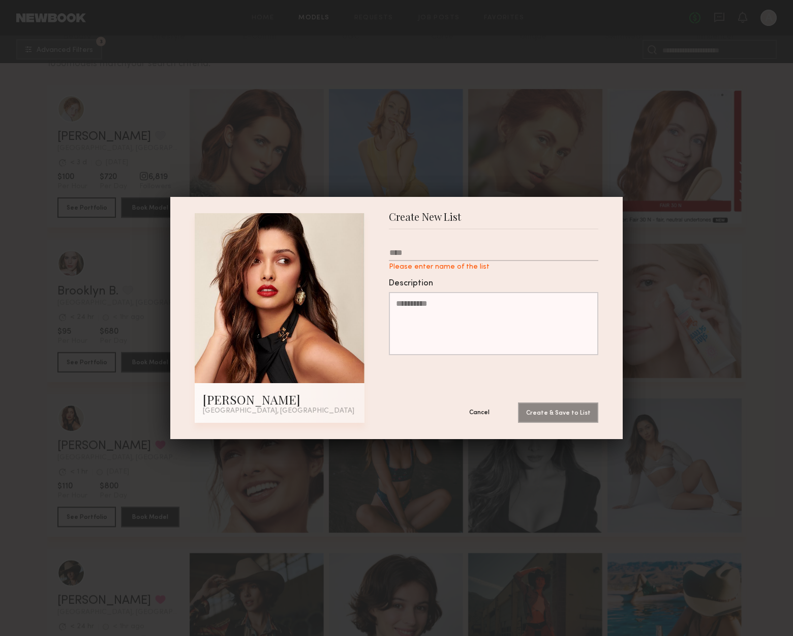
drag, startPoint x: 462, startPoint y: 416, endPoint x: 466, endPoint y: 423, distance: 7.3
click at [466, 423] on div "Cancel Create & Save to List" at bounding box center [524, 412] width 150 height 20
click at [475, 411] on button "Cancel" at bounding box center [479, 412] width 61 height 20
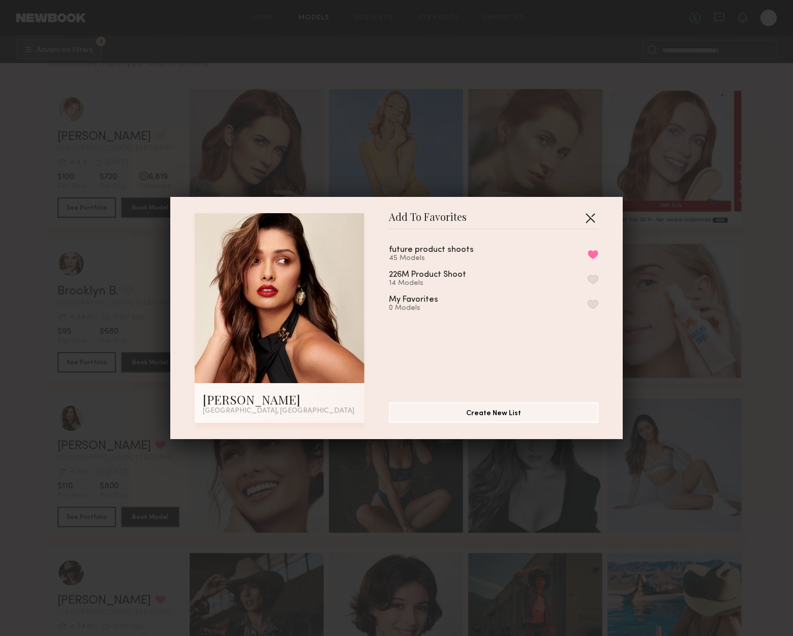
click at [584, 212] on button "button" at bounding box center [590, 218] width 16 height 16
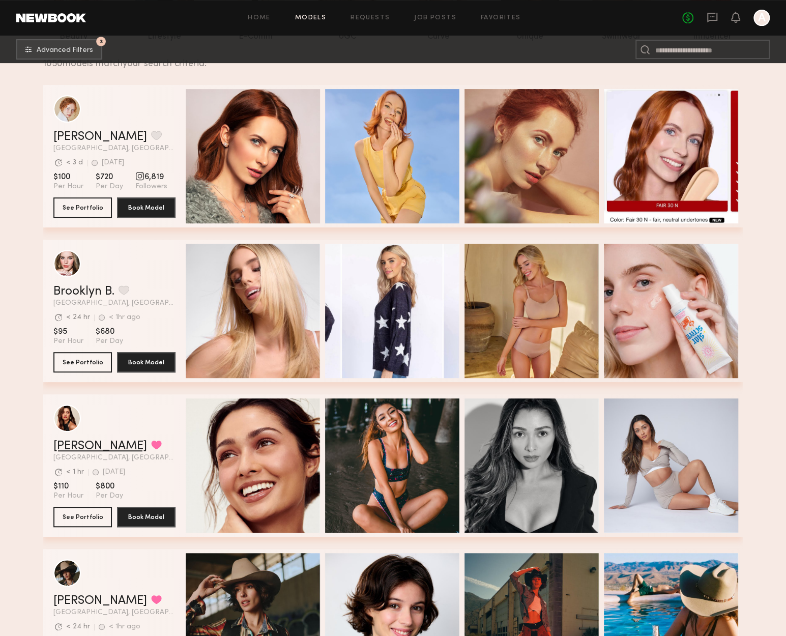
click at [99, 452] on link "[PERSON_NAME]" at bounding box center [100, 446] width 94 height 12
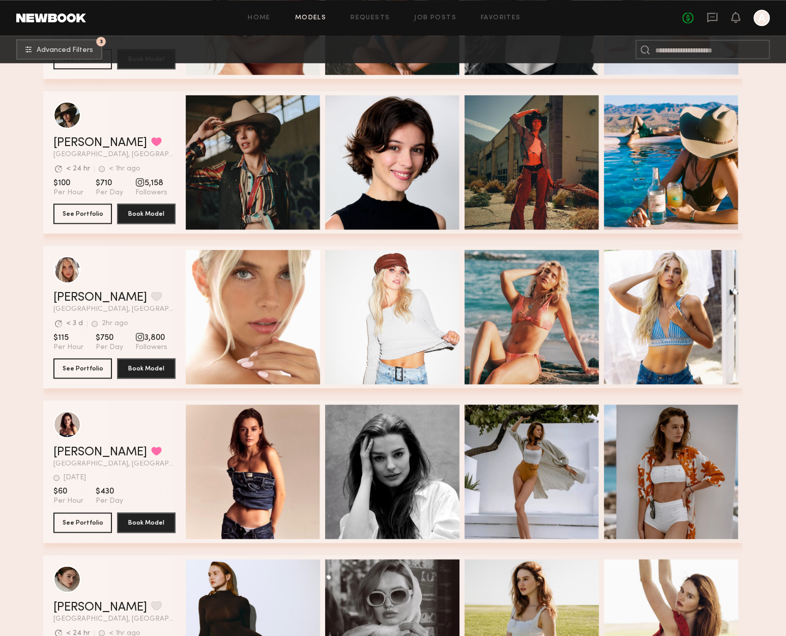
scroll to position [712, 0]
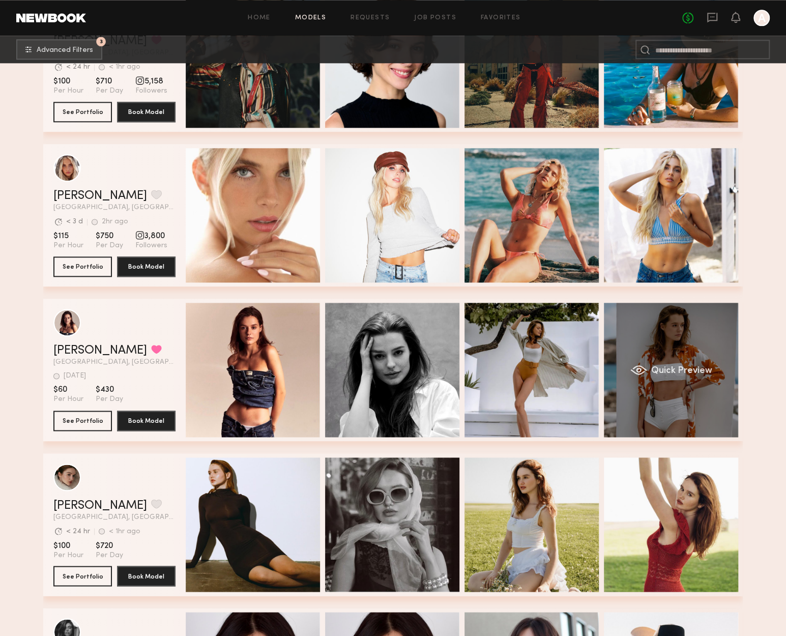
click at [717, 385] on div "Quick Preview" at bounding box center [671, 370] width 134 height 134
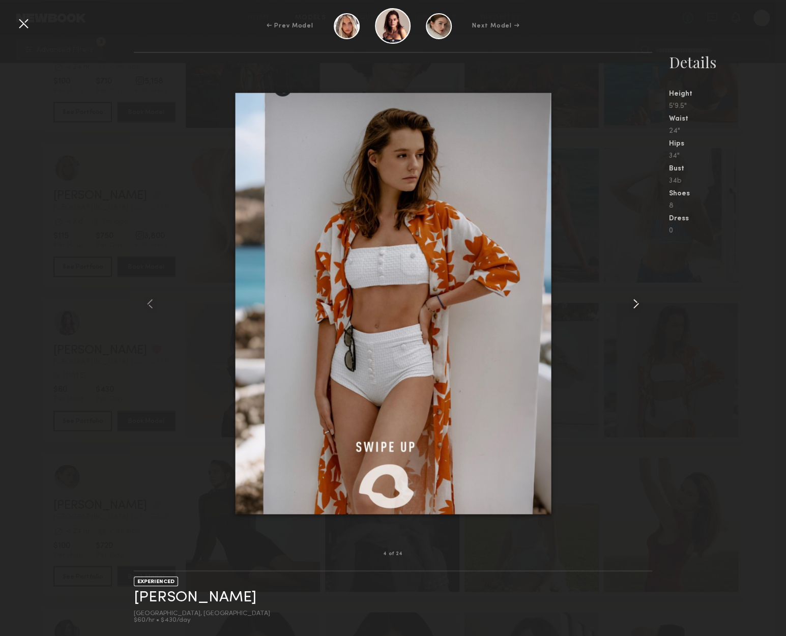
click at [634, 300] on common-icon at bounding box center [635, 303] width 16 height 16
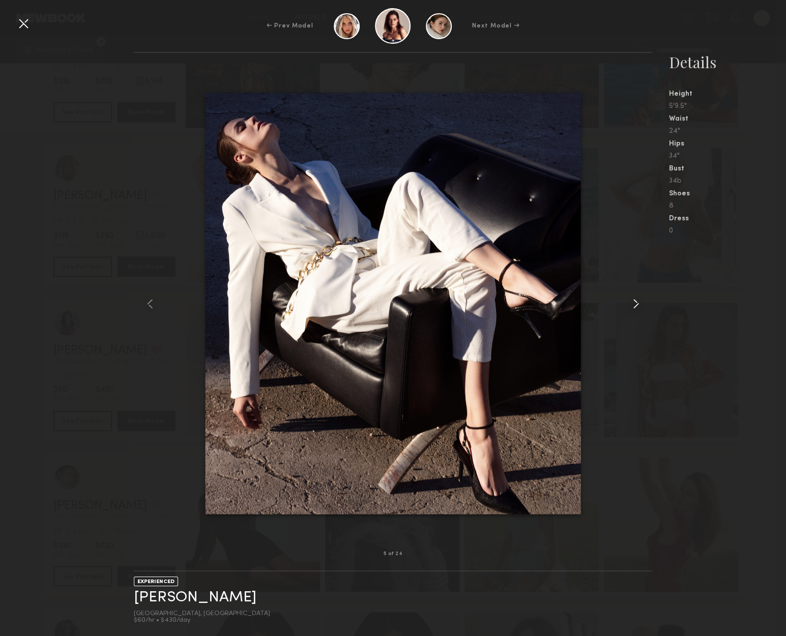
click at [634, 301] on common-icon at bounding box center [635, 303] width 16 height 16
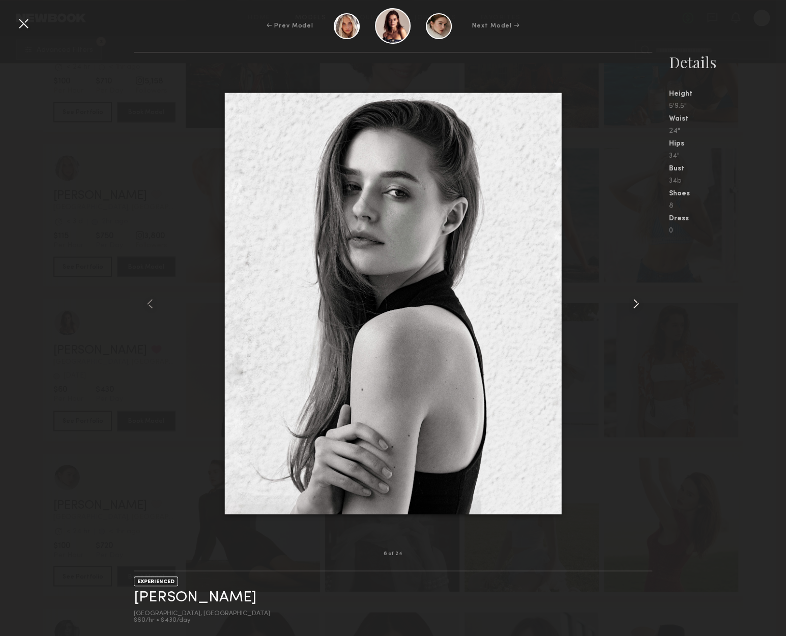
click at [634, 301] on common-icon at bounding box center [635, 303] width 16 height 16
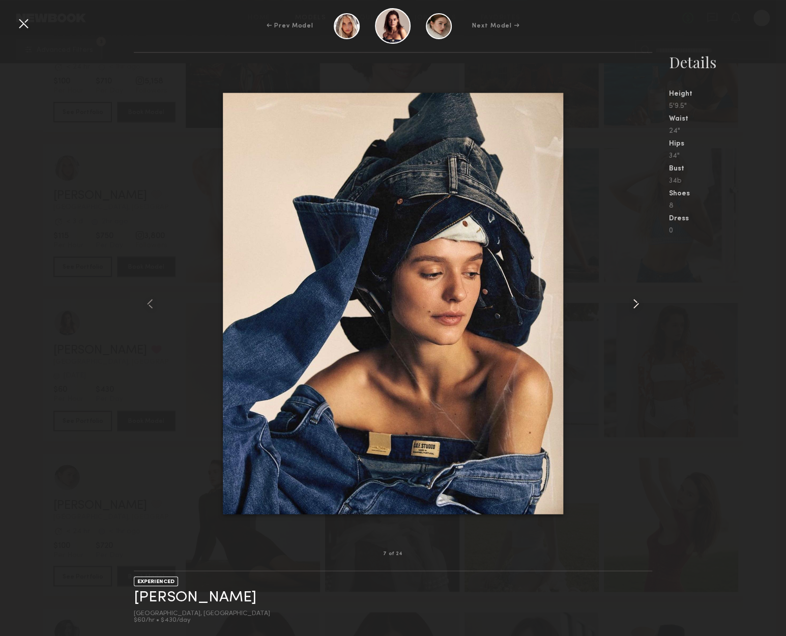
click at [634, 301] on common-icon at bounding box center [635, 303] width 16 height 16
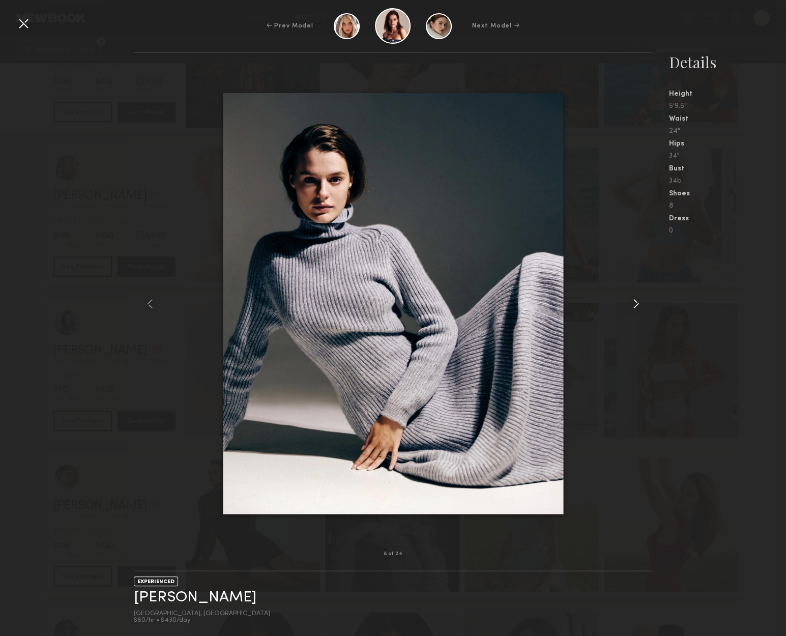
click at [634, 301] on common-icon at bounding box center [635, 303] width 16 height 16
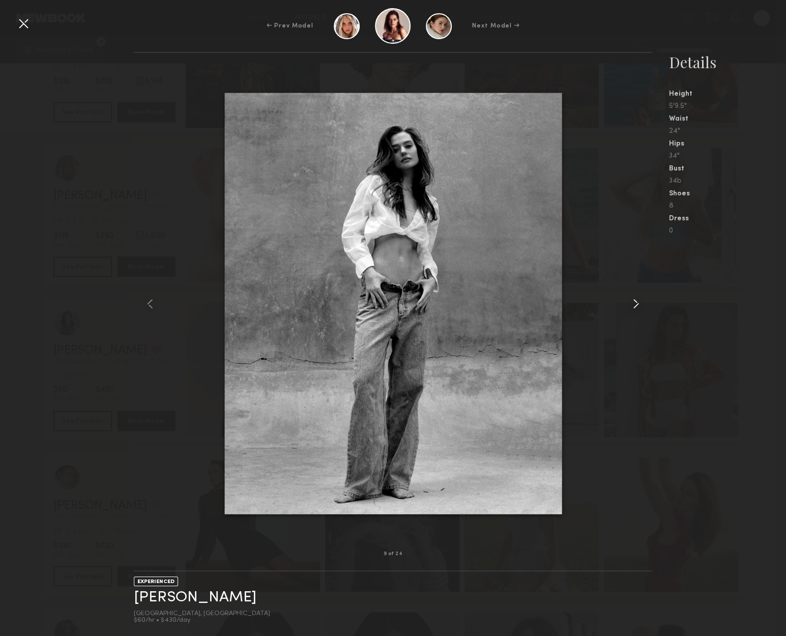
click at [634, 301] on common-icon at bounding box center [635, 303] width 16 height 16
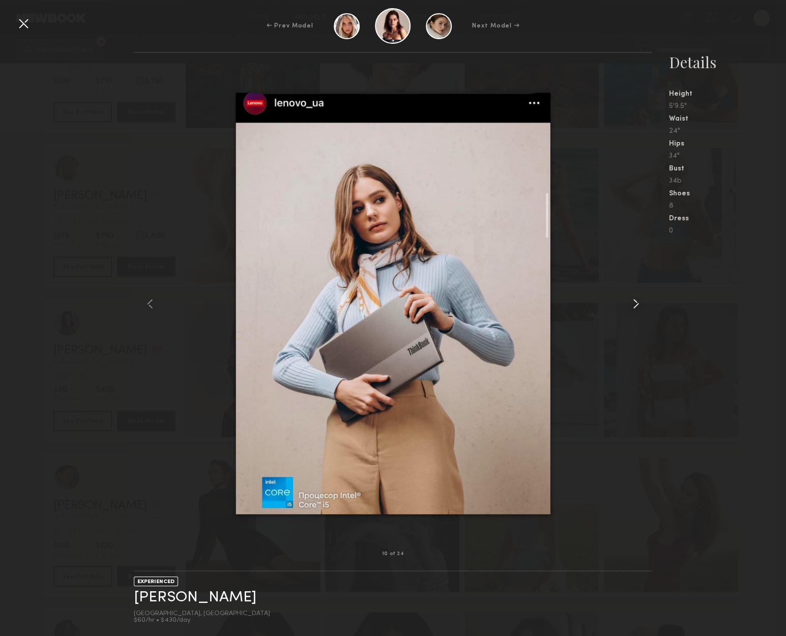
click at [628, 298] on common-icon at bounding box center [635, 303] width 16 height 16
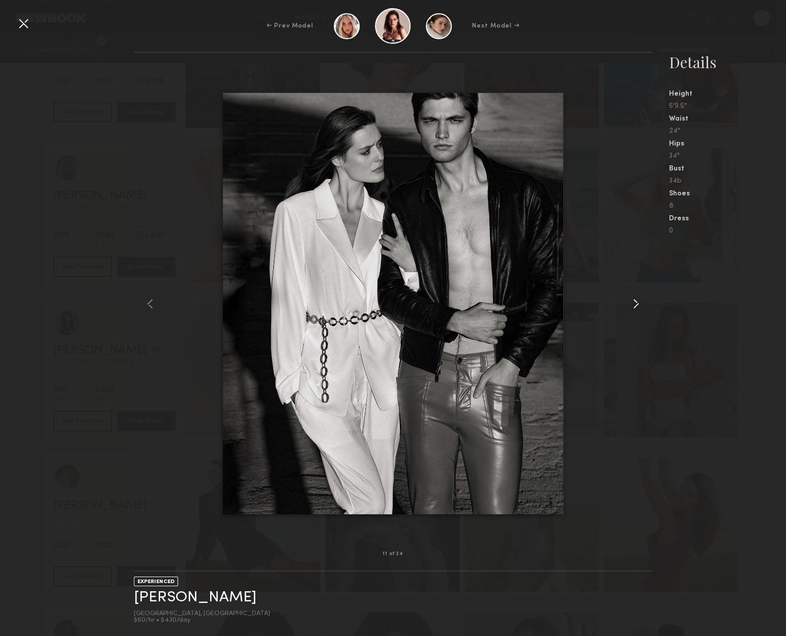
click at [628, 298] on common-icon at bounding box center [635, 303] width 16 height 16
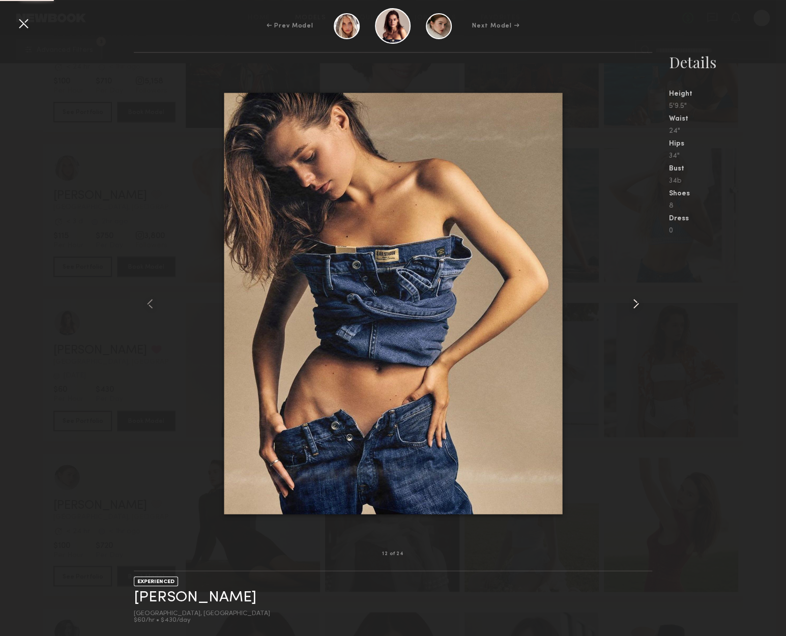
click at [628, 298] on common-icon at bounding box center [635, 303] width 16 height 16
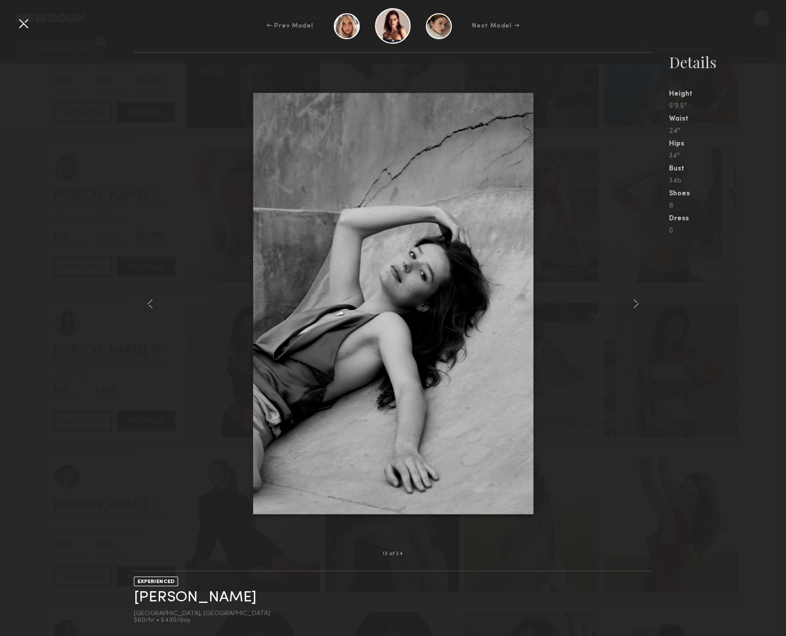
click at [26, 28] on div at bounding box center [23, 23] width 16 height 16
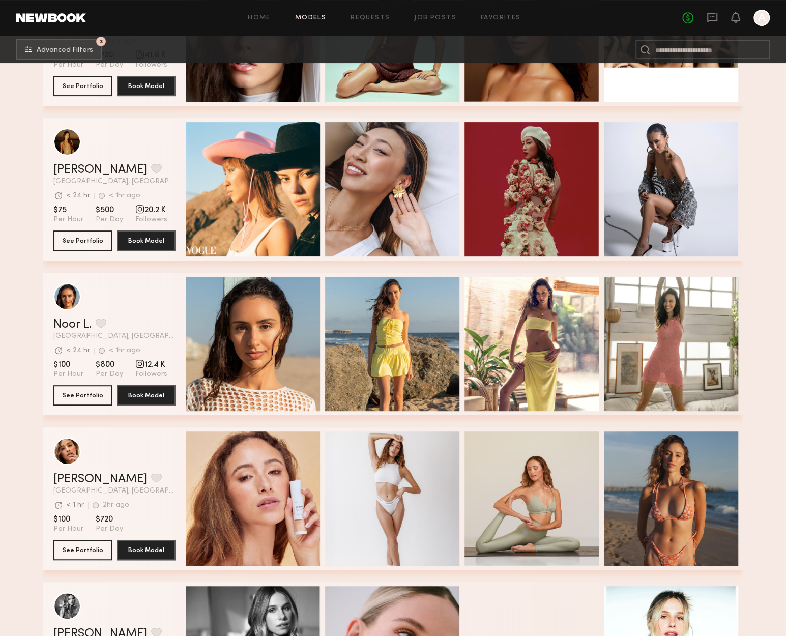
scroll to position [2441, 0]
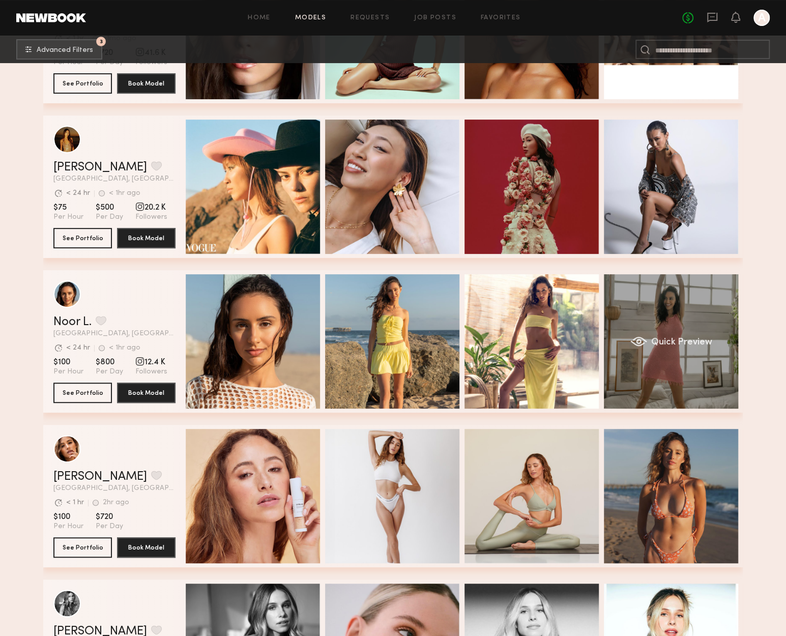
click at [648, 350] on div "Quick Preview" at bounding box center [671, 341] width 134 height 134
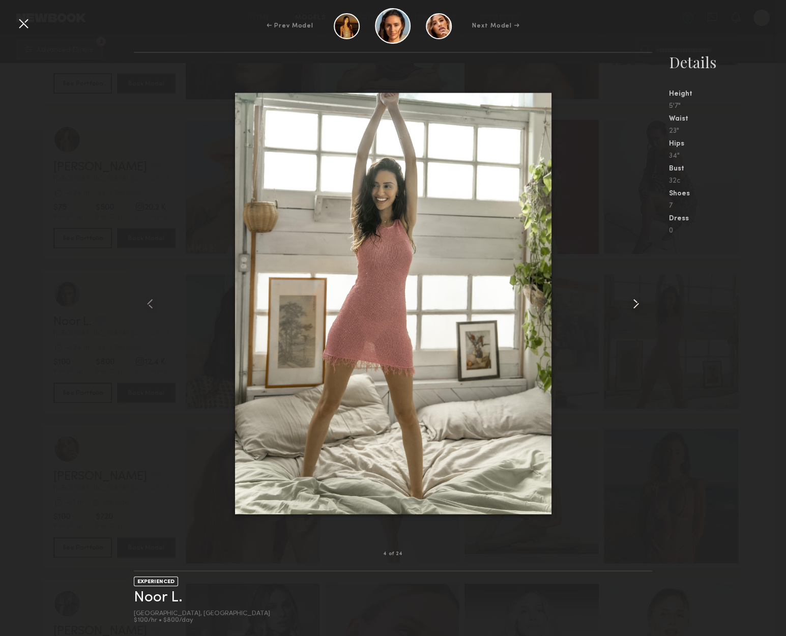
click at [630, 305] on common-icon at bounding box center [635, 303] width 16 height 16
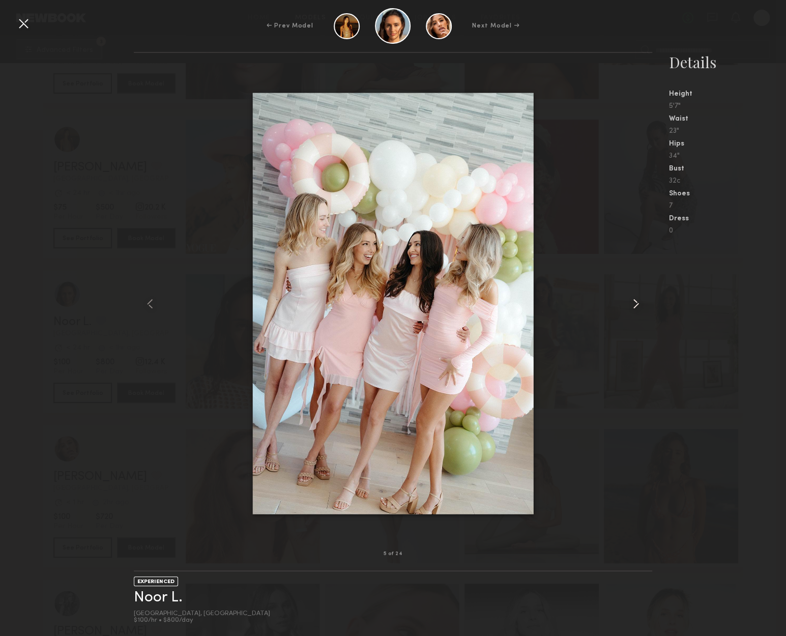
click at [630, 305] on common-icon at bounding box center [635, 303] width 16 height 16
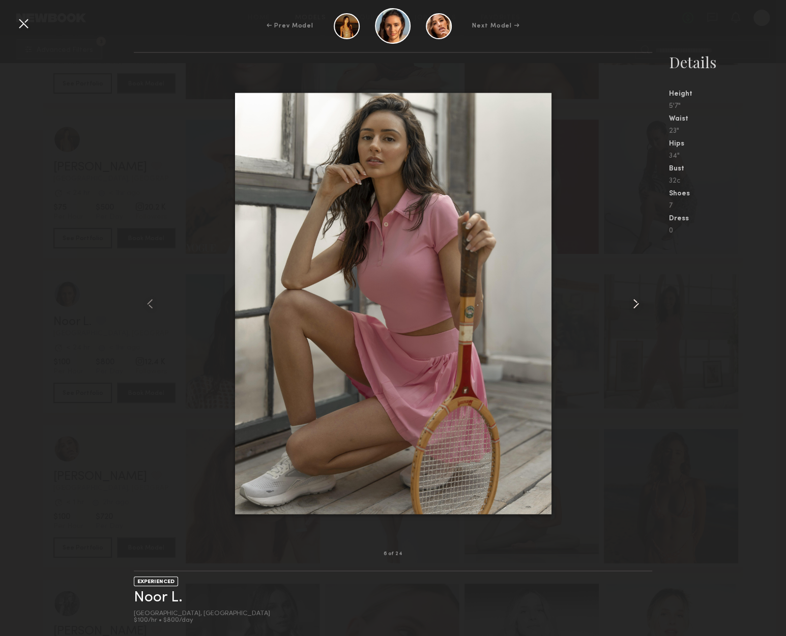
click at [630, 305] on common-icon at bounding box center [635, 303] width 16 height 16
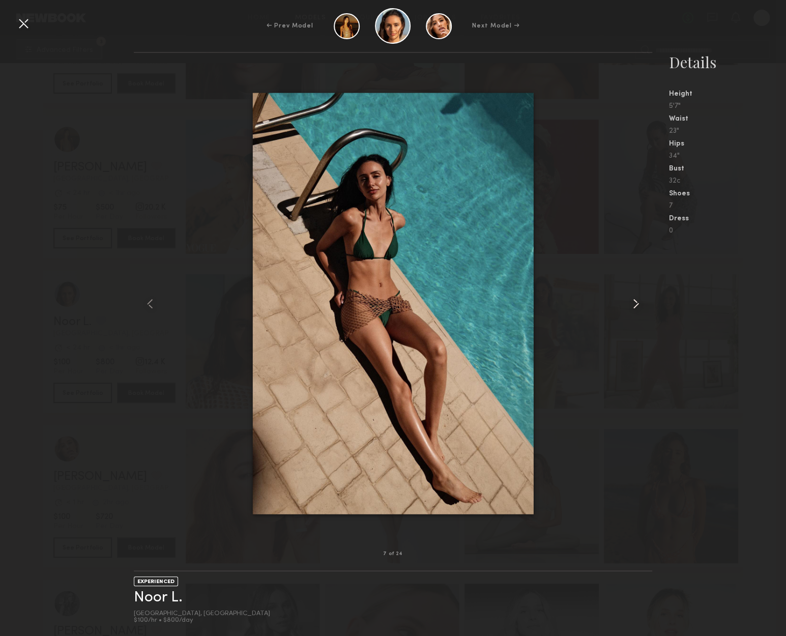
click at [630, 305] on common-icon at bounding box center [635, 303] width 16 height 16
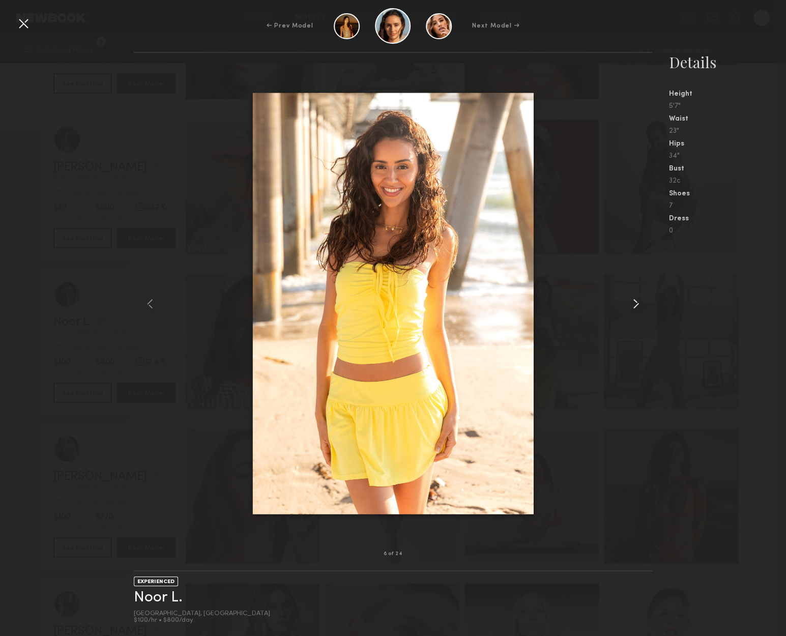
click at [630, 305] on common-icon at bounding box center [635, 303] width 16 height 16
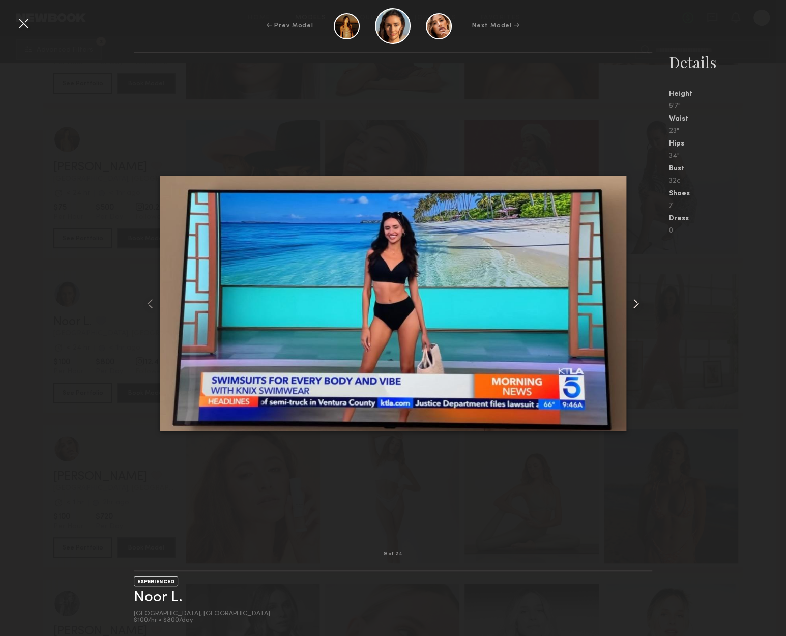
click at [630, 305] on common-icon at bounding box center [635, 303] width 16 height 16
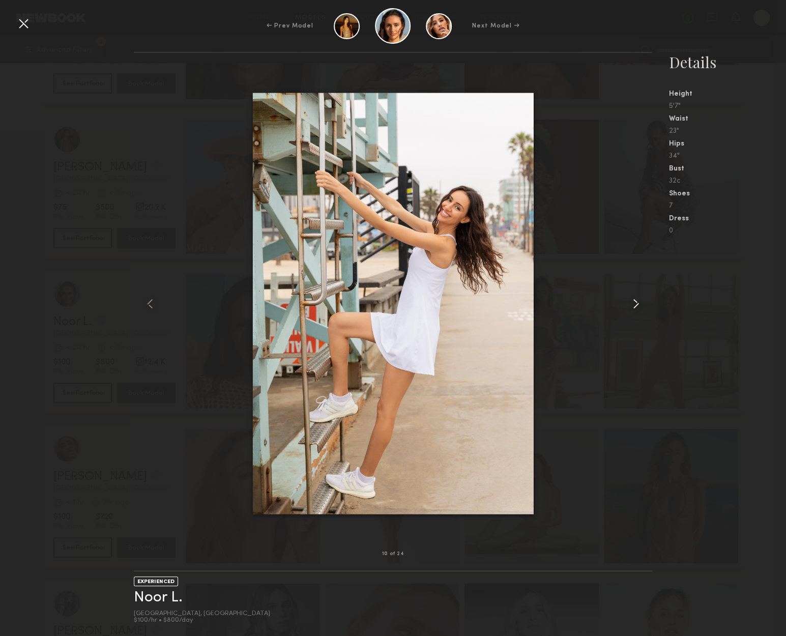
click at [630, 305] on common-icon at bounding box center [635, 303] width 16 height 16
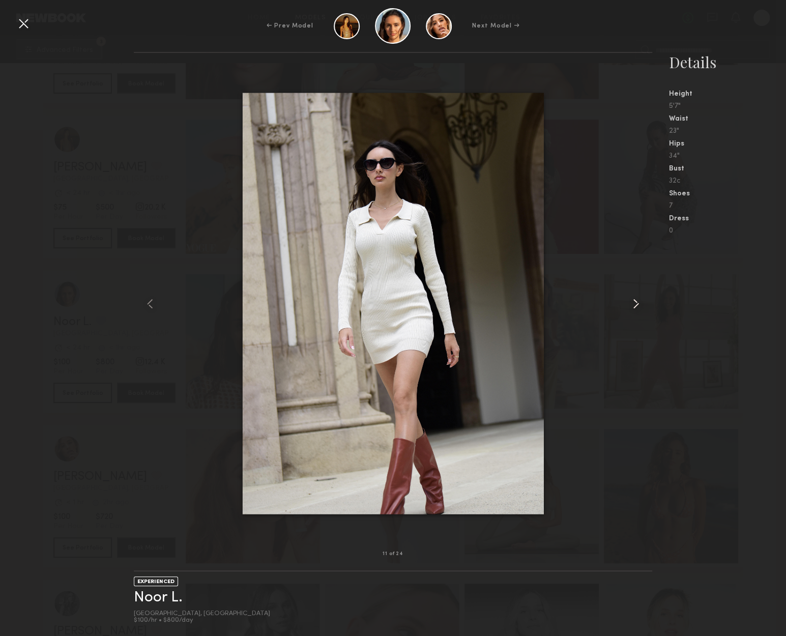
click at [630, 305] on common-icon at bounding box center [635, 303] width 16 height 16
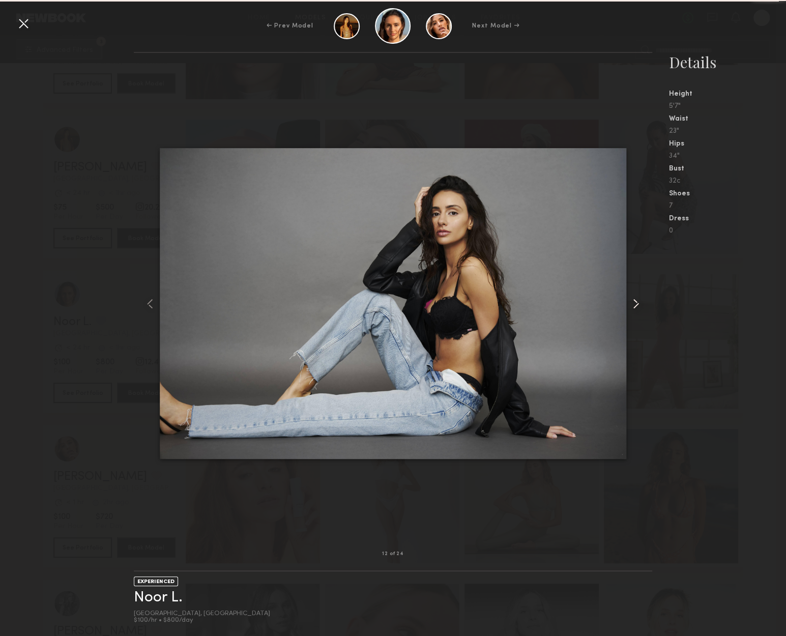
click at [630, 305] on common-icon at bounding box center [635, 303] width 16 height 16
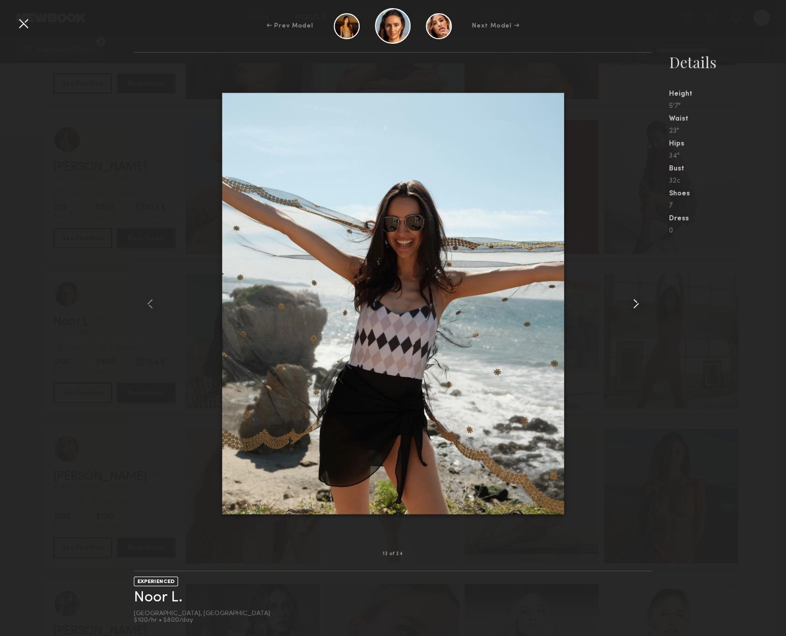
click at [638, 293] on div at bounding box center [642, 303] width 21 height 468
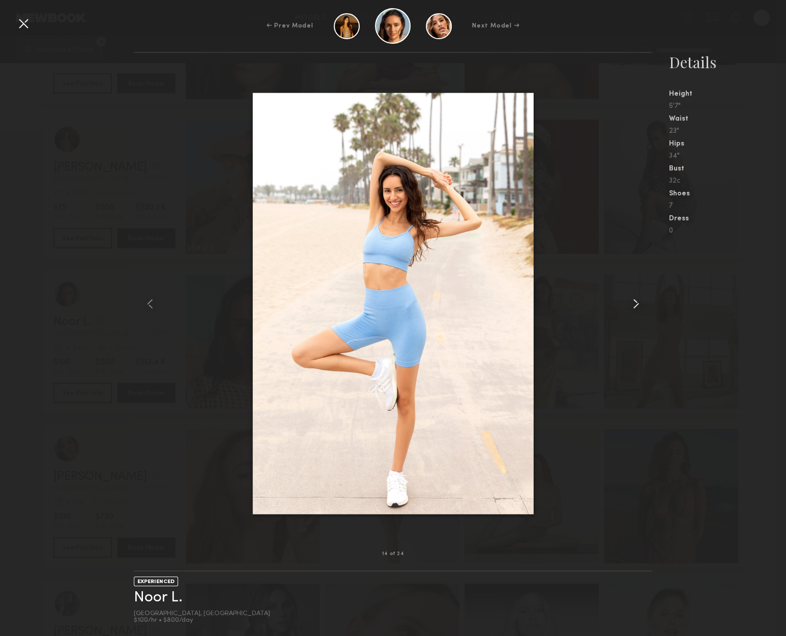
click at [638, 293] on div at bounding box center [642, 303] width 21 height 468
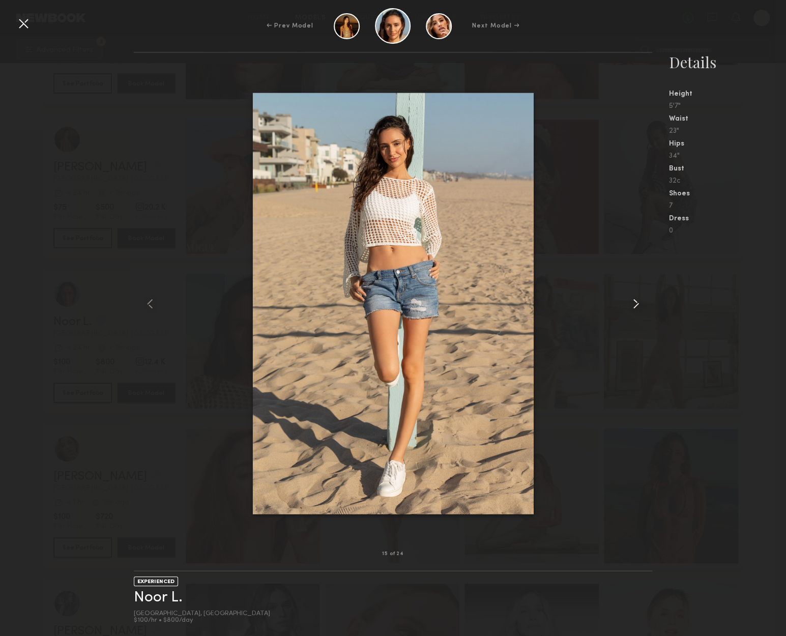
click at [638, 293] on div at bounding box center [642, 303] width 21 height 468
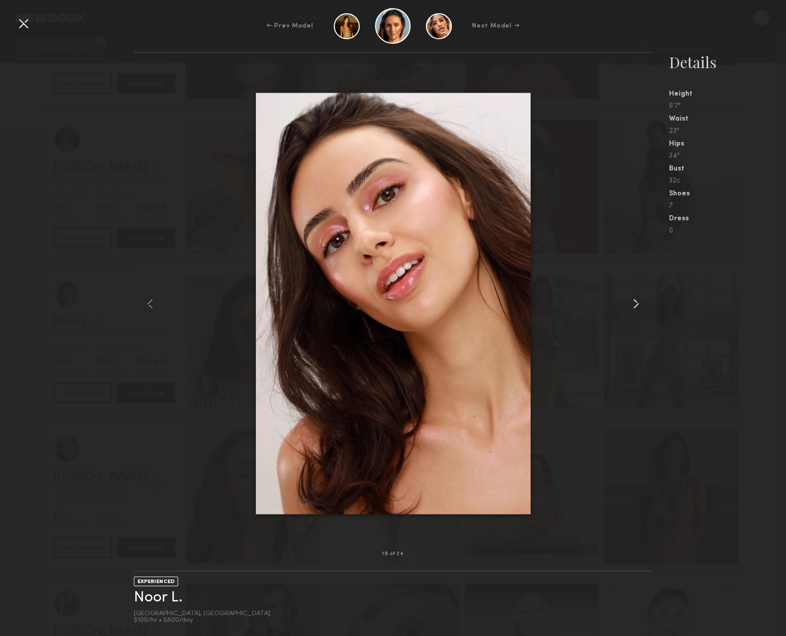
click at [635, 306] on common-icon at bounding box center [635, 303] width 16 height 16
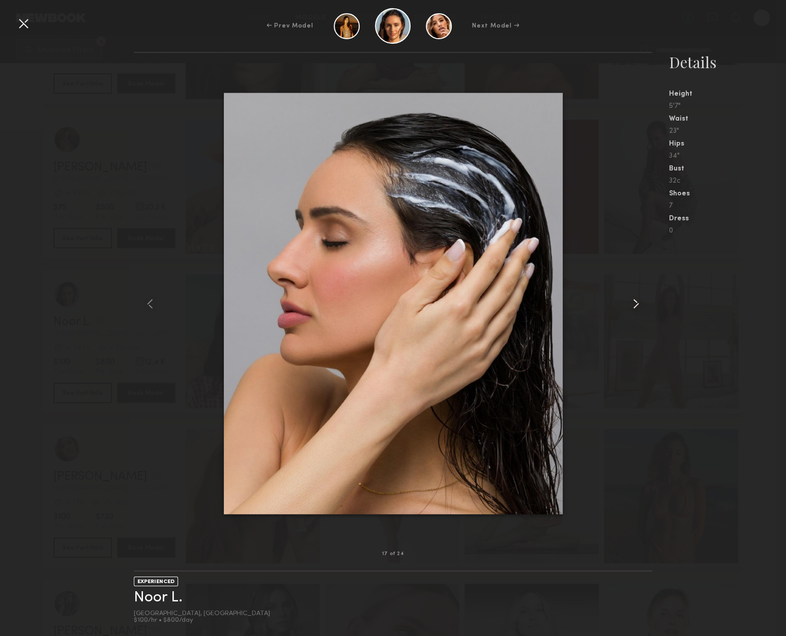
click at [635, 306] on common-icon at bounding box center [635, 303] width 16 height 16
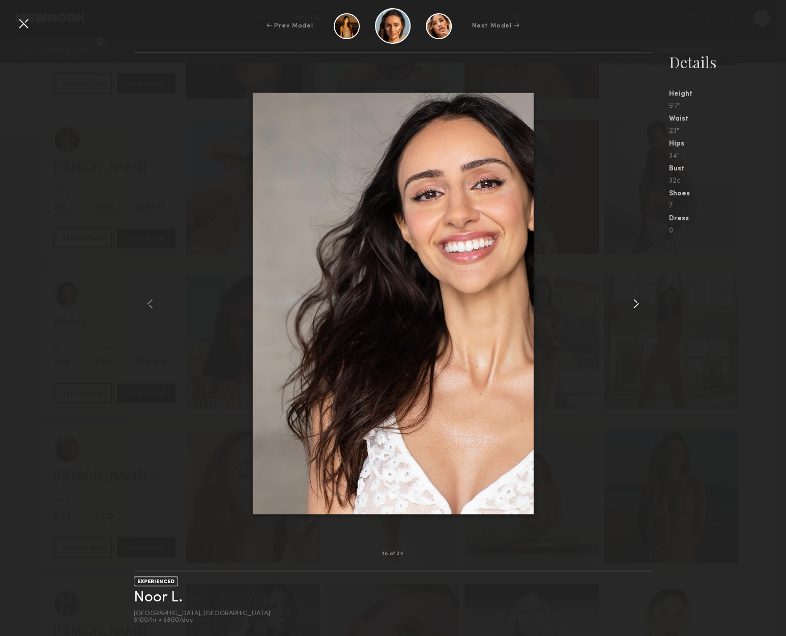
click at [635, 306] on common-icon at bounding box center [635, 303] width 16 height 16
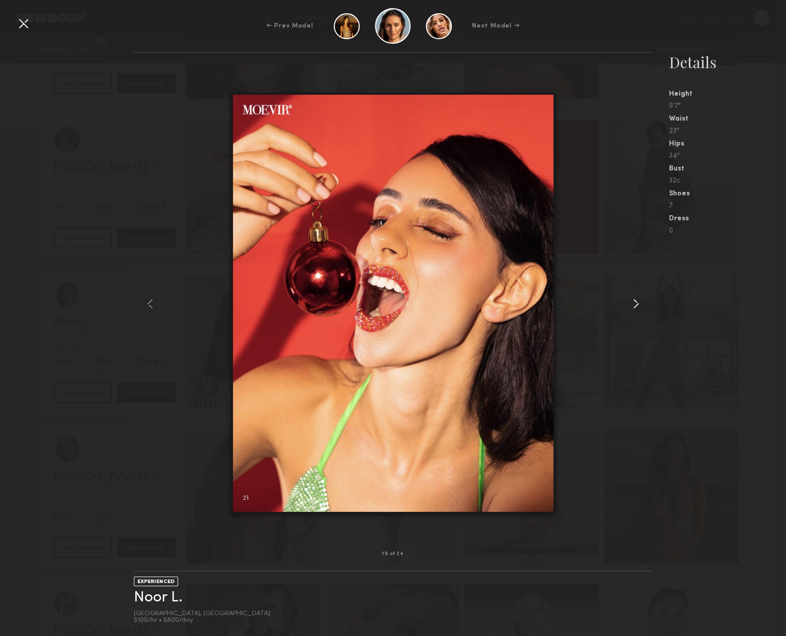
click at [629, 298] on common-icon at bounding box center [635, 303] width 16 height 16
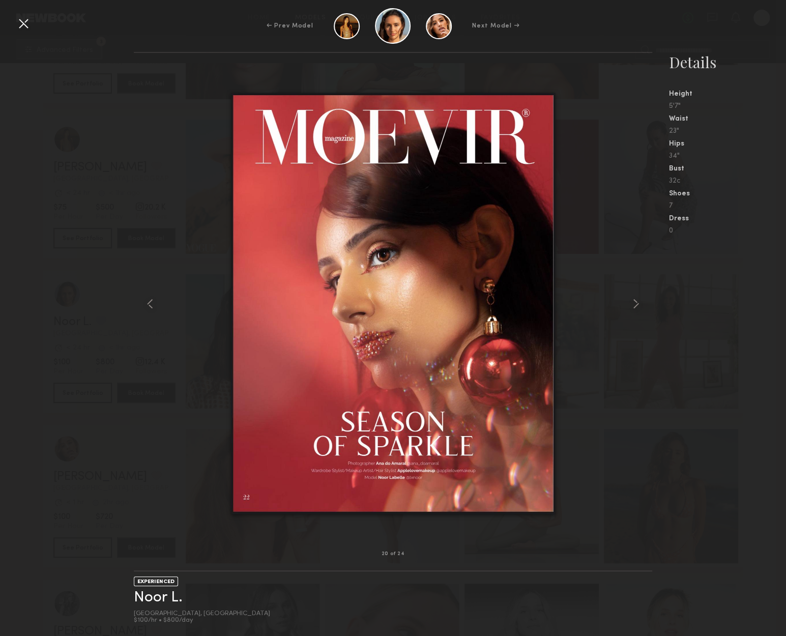
click at [14, 31] on div "← Prev Model Next Model →" at bounding box center [393, 26] width 786 height 36
click at [22, 26] on div at bounding box center [23, 23] width 16 height 16
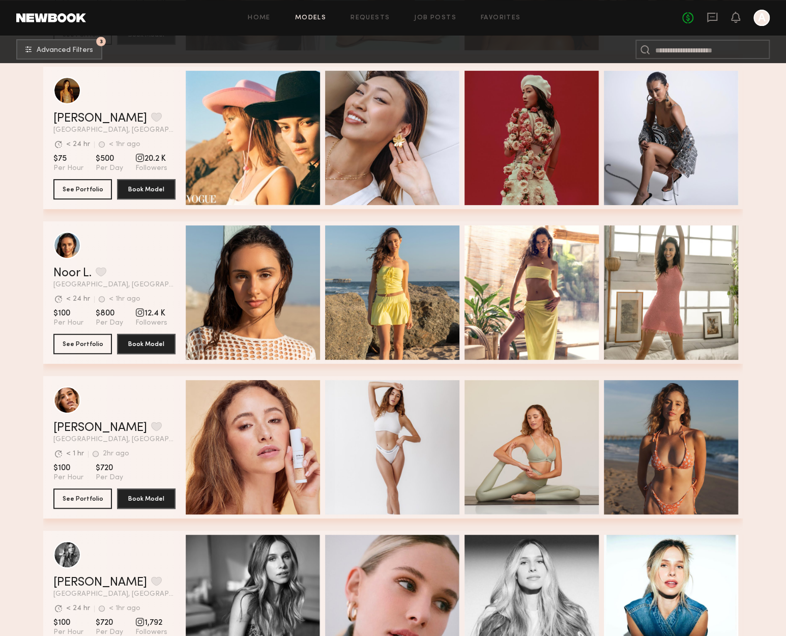
scroll to position [2492, 0]
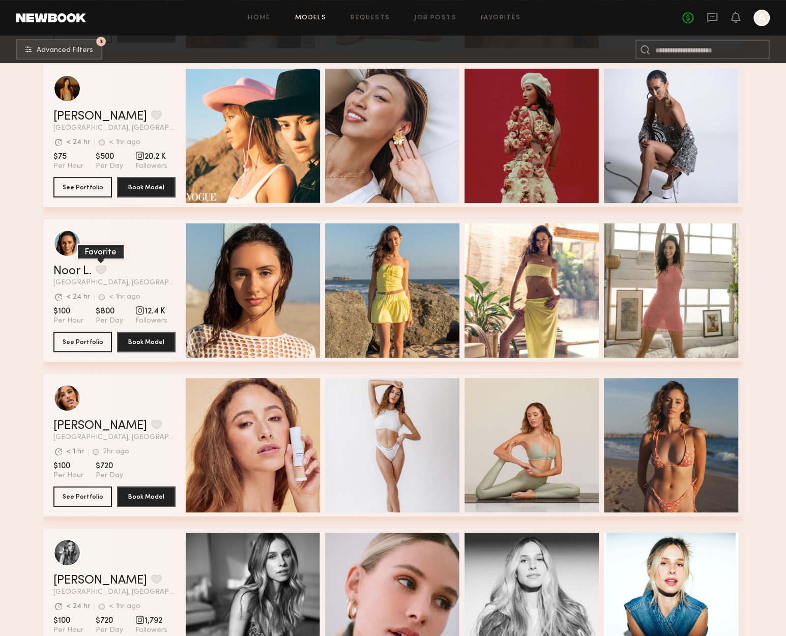
click at [97, 274] on button "grid" at bounding box center [101, 269] width 11 height 9
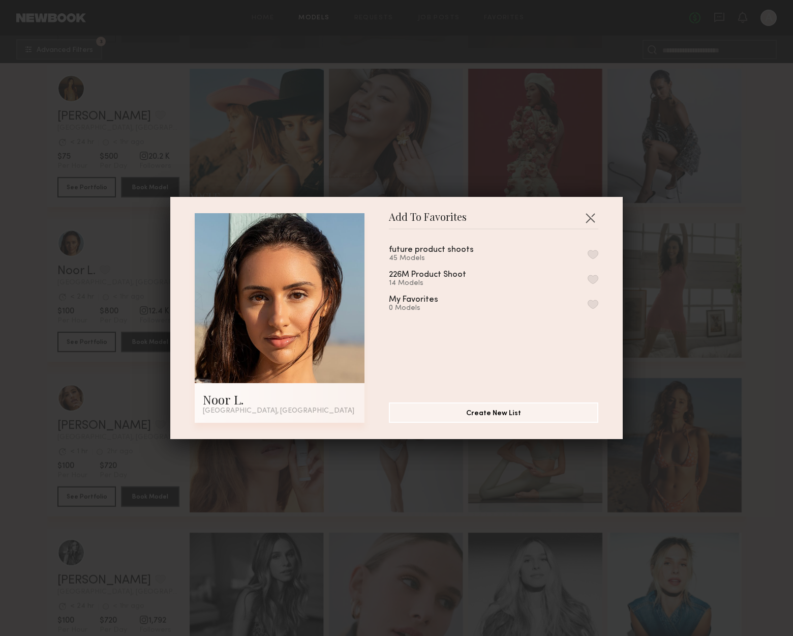
click at [587, 259] on div "future product shoots 45 Models 226M Product Shoot 14 Models My Favorites 0 Mod…" at bounding box center [499, 311] width 220 height 148
click at [588, 255] on button "button" at bounding box center [593, 254] width 11 height 9
click at [586, 214] on button "button" at bounding box center [590, 218] width 16 height 16
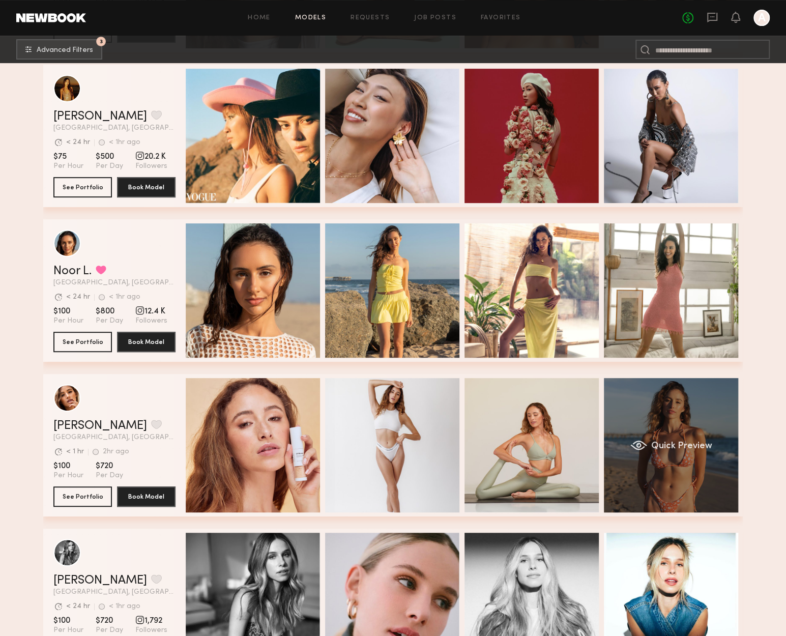
click at [694, 414] on div "Quick Preview" at bounding box center [671, 445] width 134 height 134
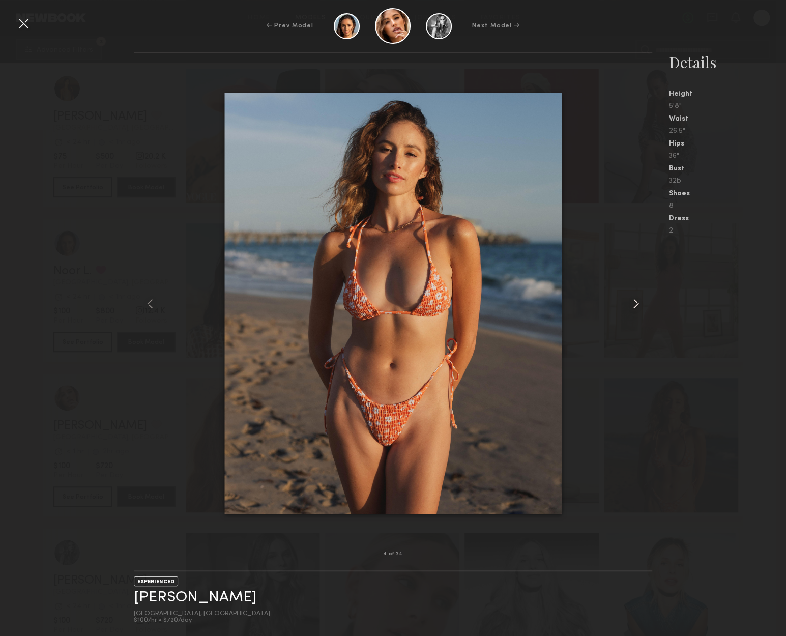
click at [634, 301] on common-icon at bounding box center [635, 303] width 16 height 16
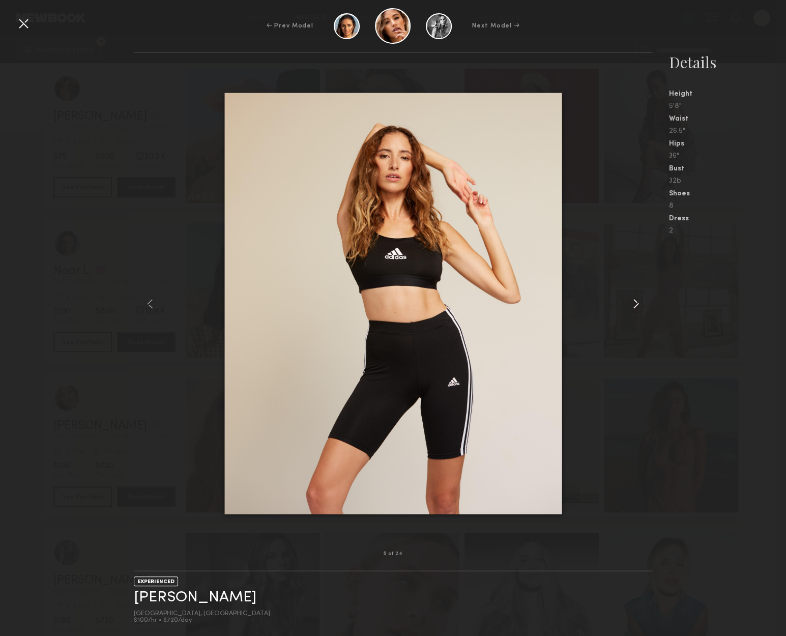
click at [634, 301] on common-icon at bounding box center [635, 303] width 16 height 16
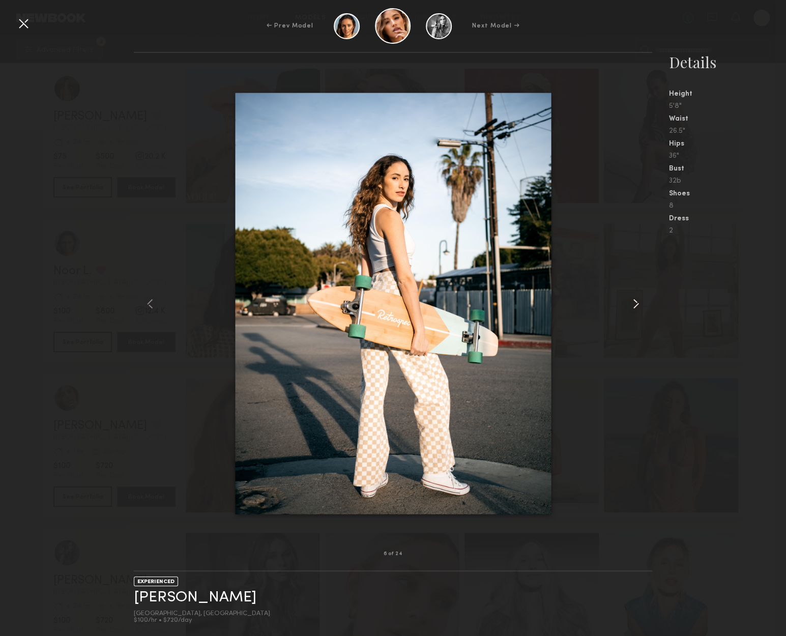
click at [634, 301] on common-icon at bounding box center [635, 303] width 16 height 16
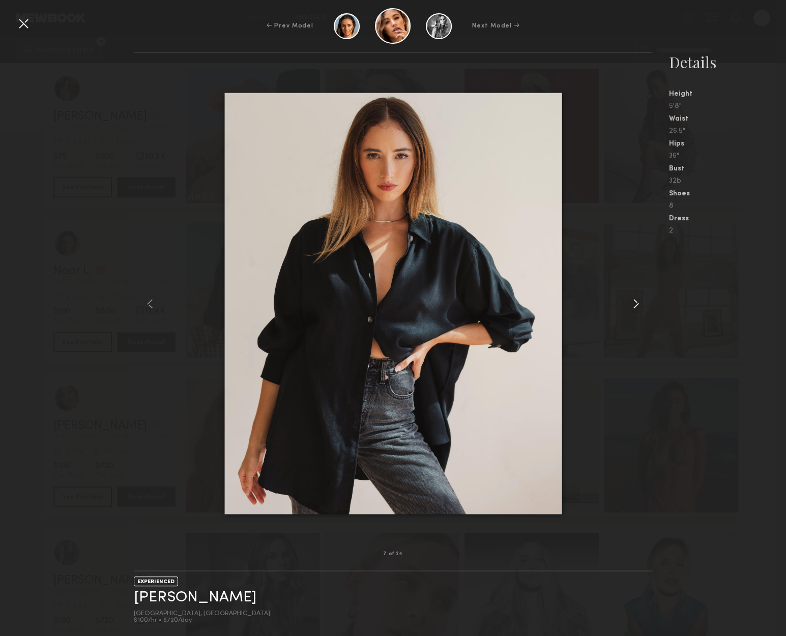
click at [634, 301] on common-icon at bounding box center [635, 303] width 16 height 16
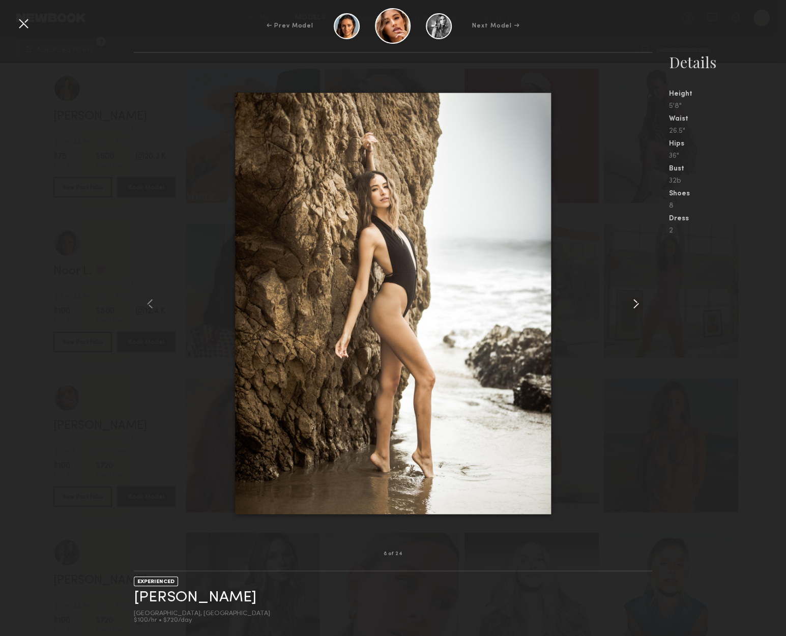
click at [634, 301] on common-icon at bounding box center [635, 303] width 16 height 16
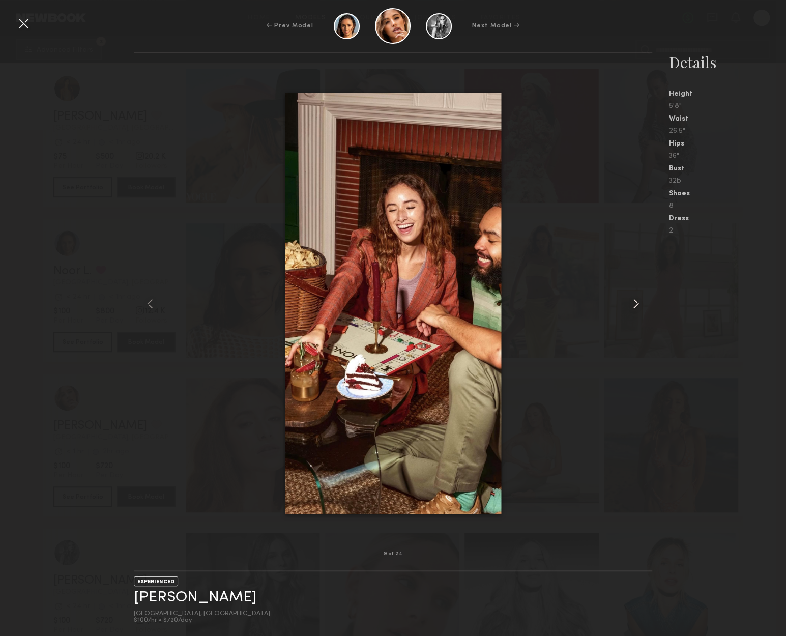
click at [634, 301] on common-icon at bounding box center [635, 303] width 16 height 16
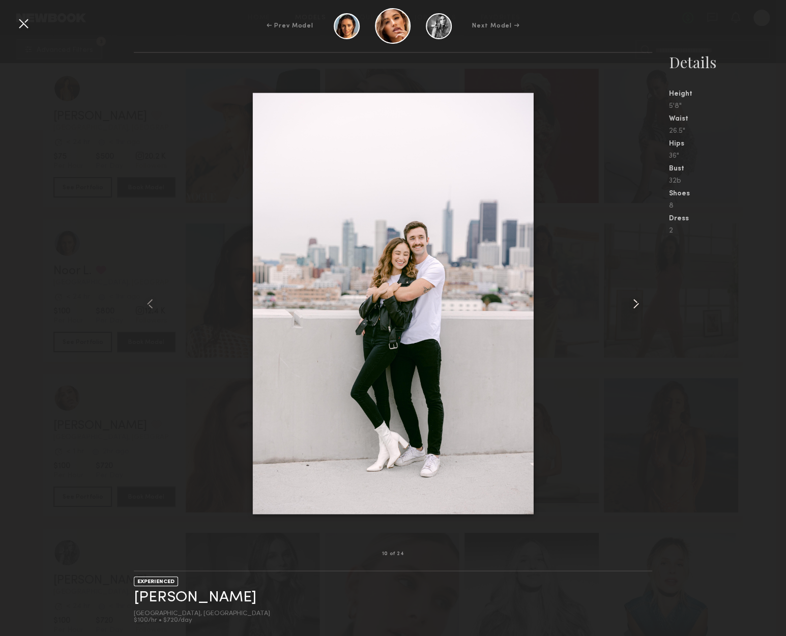
click at [634, 301] on common-icon at bounding box center [635, 303] width 16 height 16
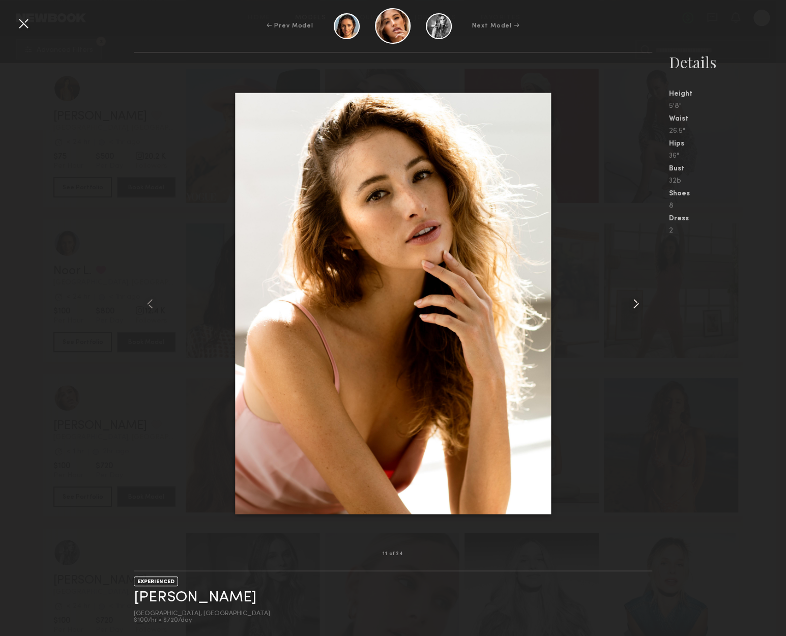
click at [634, 301] on common-icon at bounding box center [635, 303] width 16 height 16
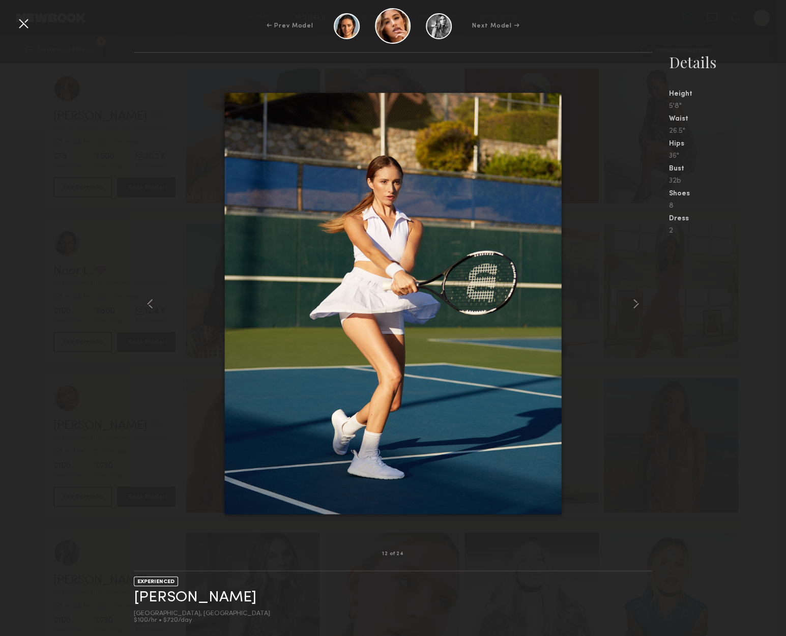
click at [652, 307] on nb-gallery-model-stats "Details Height 5'8" Waist 26.5" Hips 36" Bust 32b Shoes 8 Dress 2" at bounding box center [719, 344] width 134 height 584
click at [642, 305] on common-icon at bounding box center [635, 303] width 16 height 16
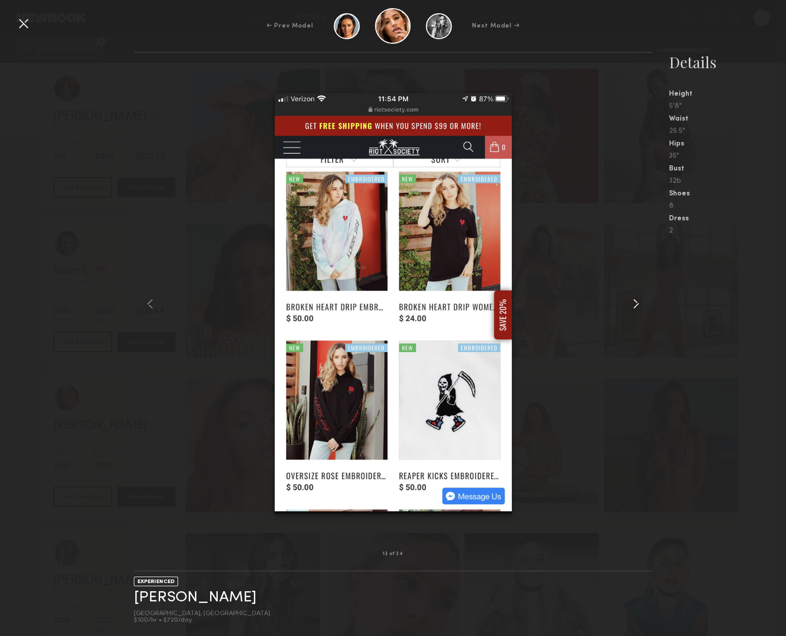
click at [642, 305] on common-icon at bounding box center [635, 303] width 16 height 16
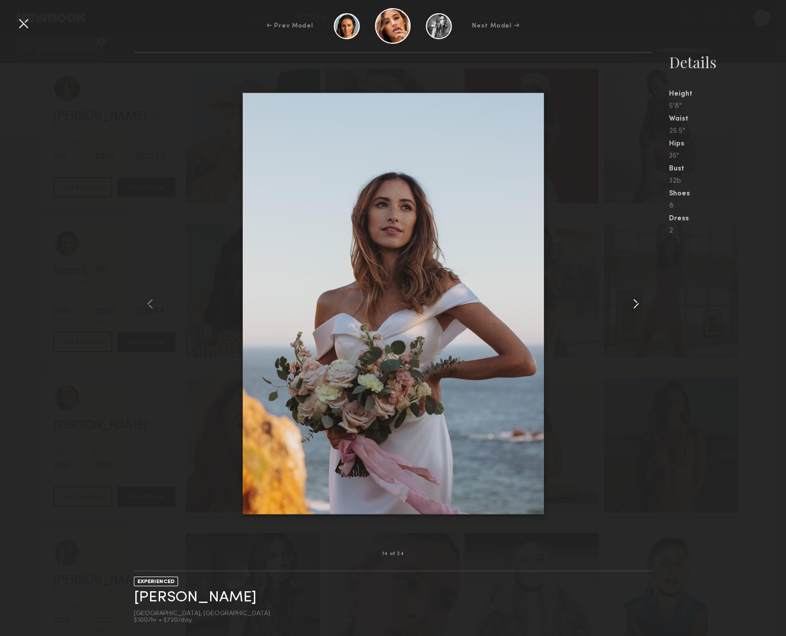
click at [642, 305] on common-icon at bounding box center [635, 303] width 16 height 16
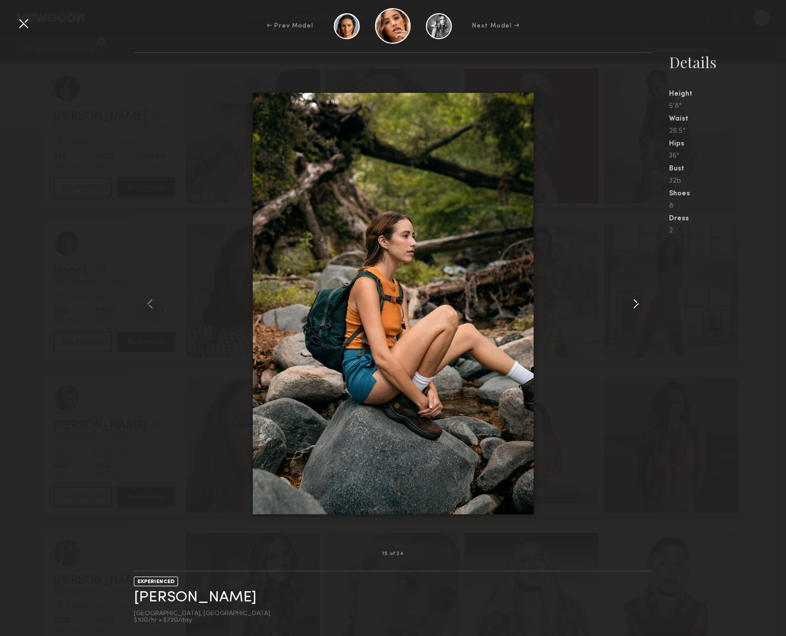
click at [642, 305] on common-icon at bounding box center [635, 303] width 16 height 16
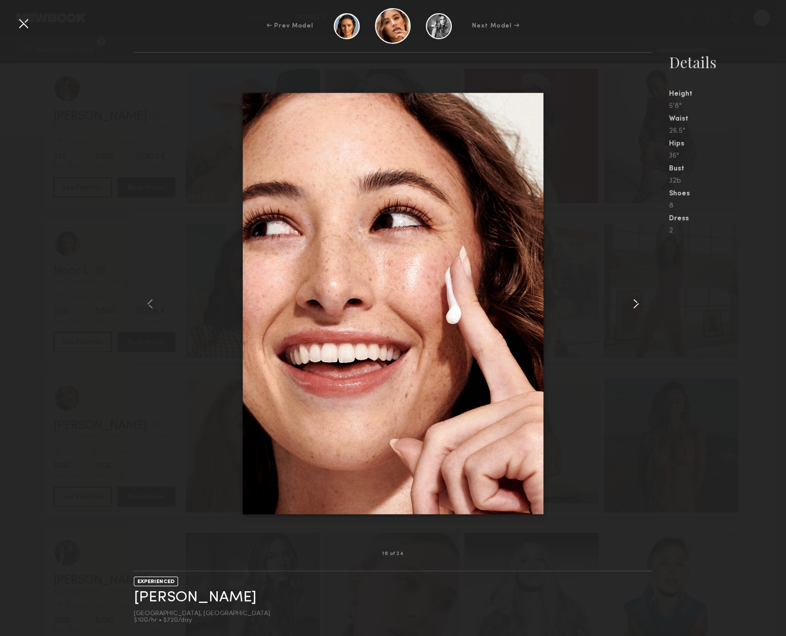
click at [642, 305] on common-icon at bounding box center [635, 303] width 16 height 16
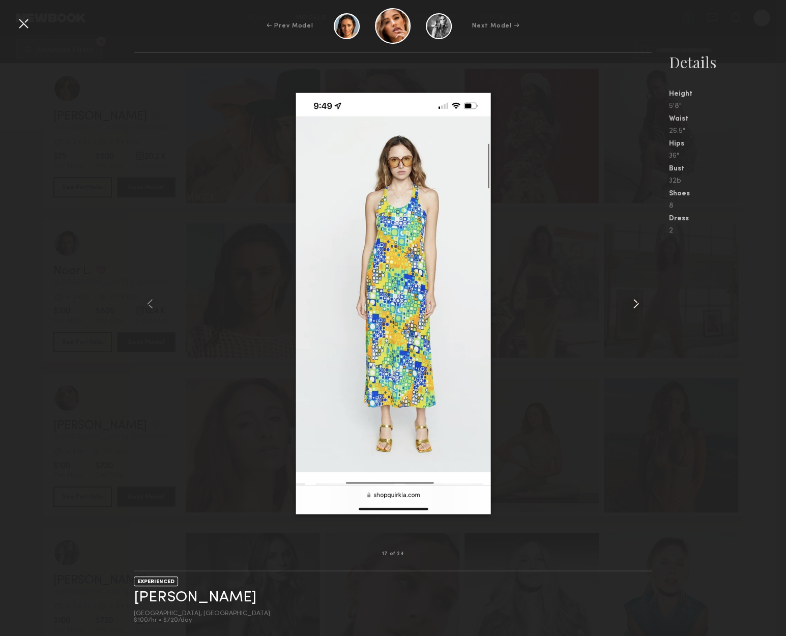
click at [642, 305] on common-icon at bounding box center [635, 303] width 16 height 16
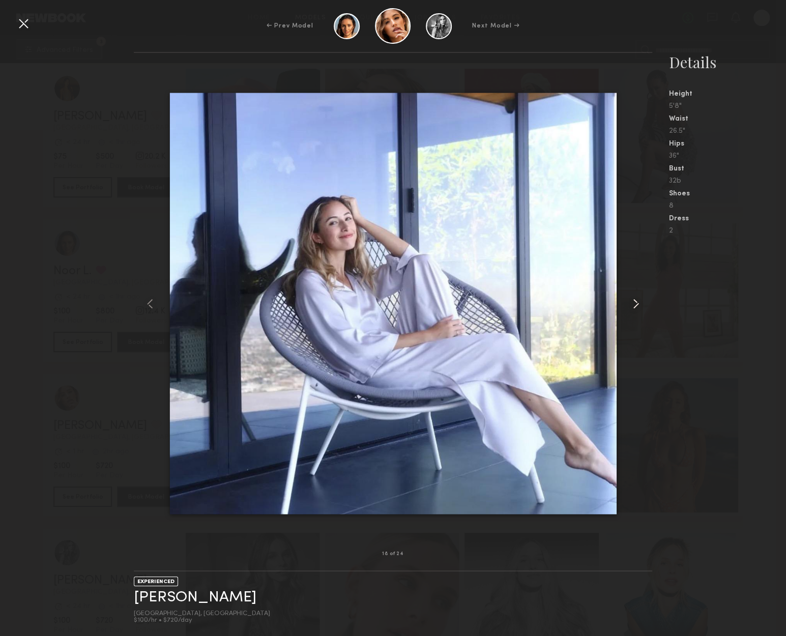
click at [642, 305] on common-icon at bounding box center [635, 303] width 16 height 16
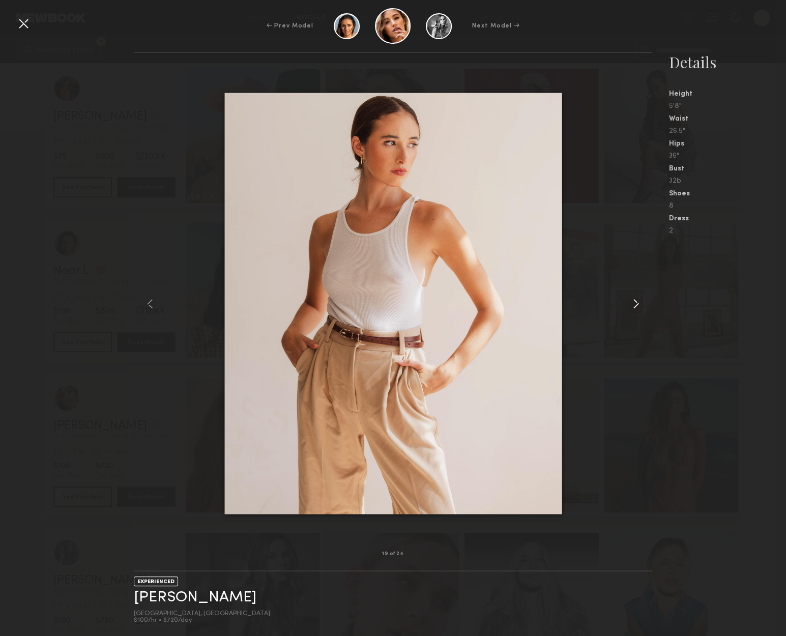
click at [642, 305] on common-icon at bounding box center [635, 303] width 16 height 16
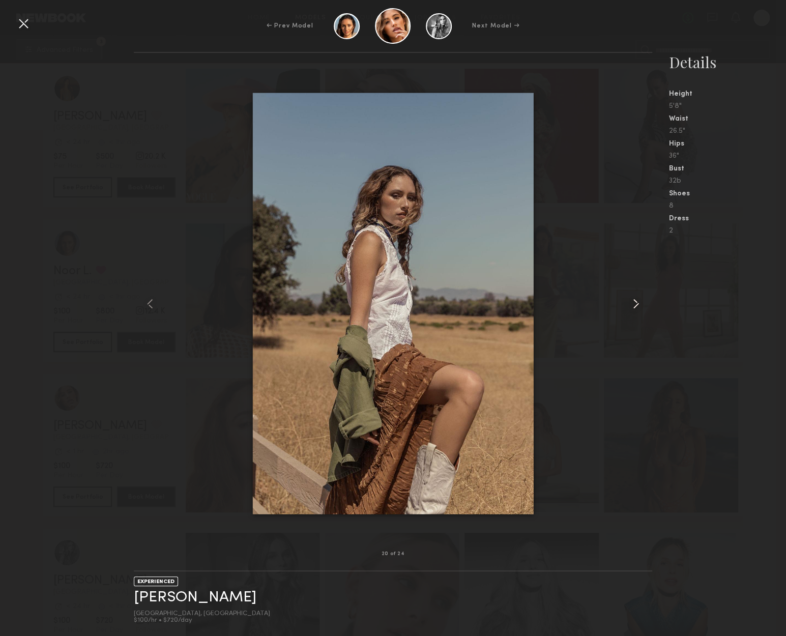
click at [642, 305] on common-icon at bounding box center [635, 303] width 16 height 16
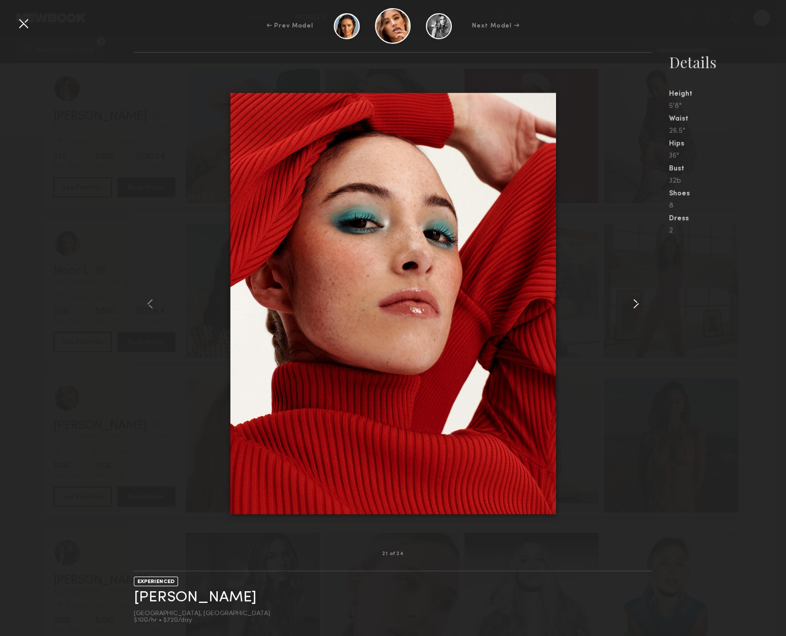
click at [642, 305] on common-icon at bounding box center [635, 303] width 16 height 16
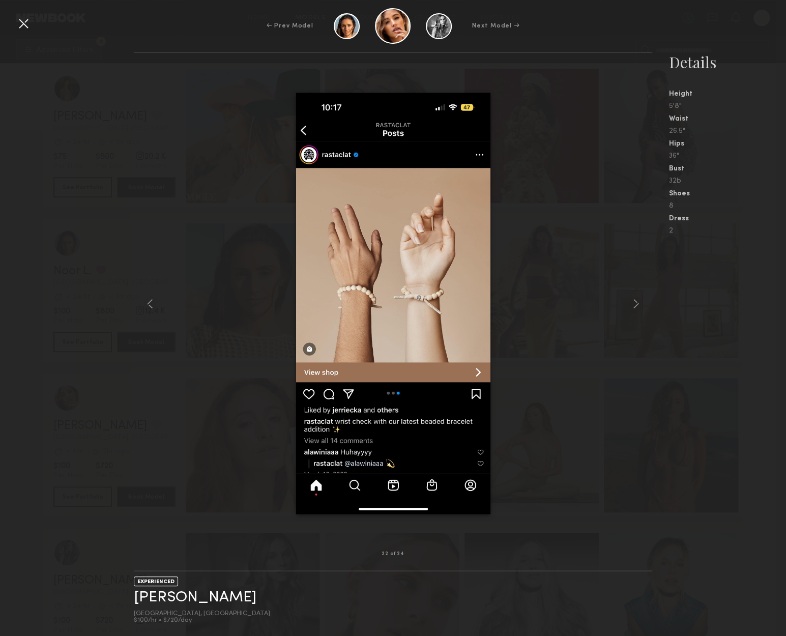
click at [25, 21] on div at bounding box center [23, 23] width 16 height 16
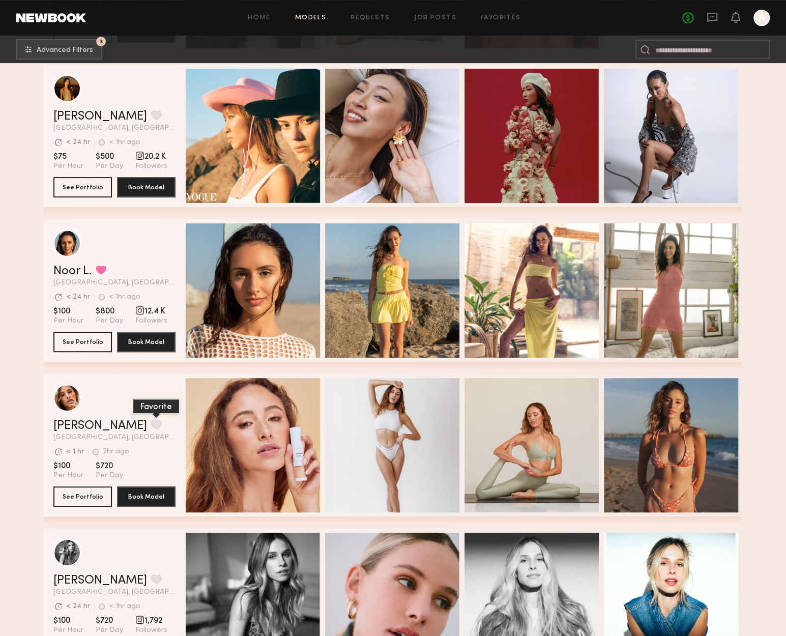
click at [151, 426] on button "grid" at bounding box center [156, 424] width 11 height 9
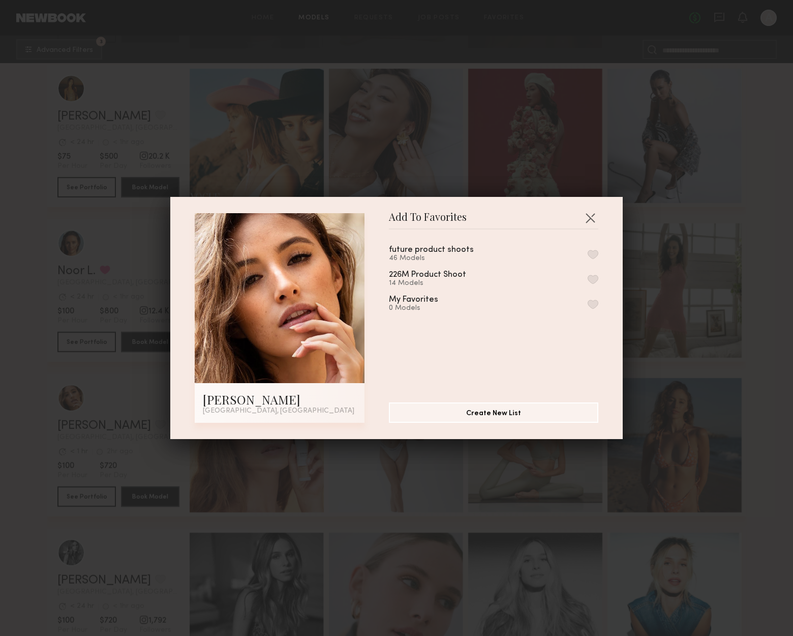
click at [588, 254] on button "button" at bounding box center [593, 254] width 11 height 9
click at [582, 220] on button "button" at bounding box center [590, 218] width 16 height 16
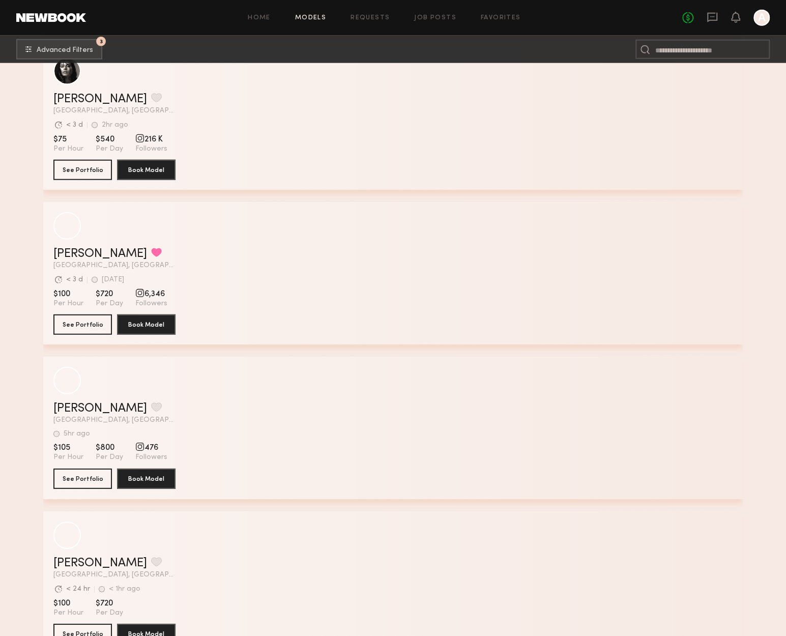
scroll to position [4104, 0]
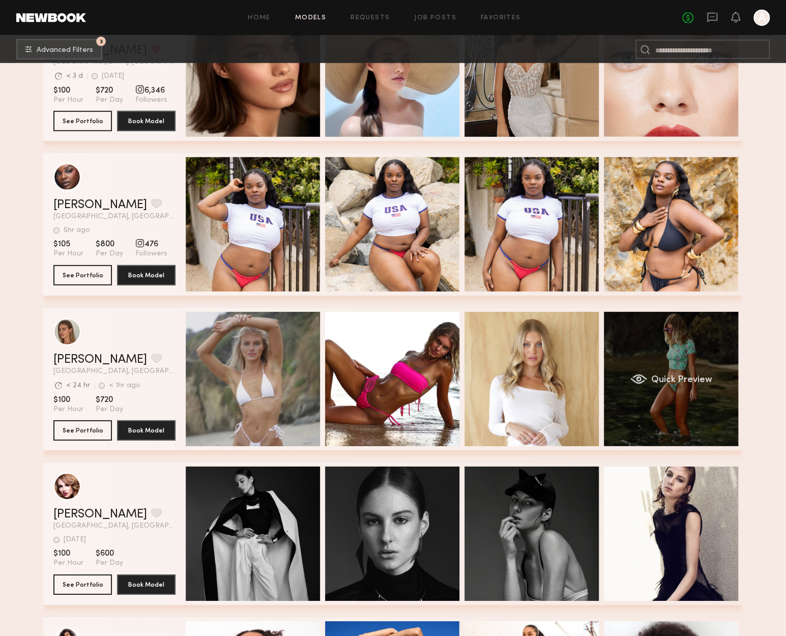
click at [719, 385] on div "Quick Preview" at bounding box center [671, 379] width 134 height 134
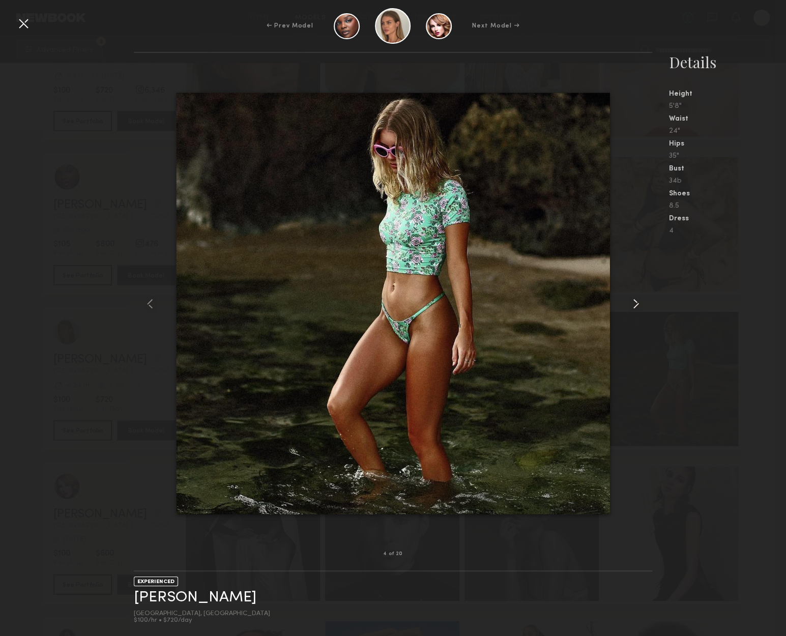
click at [637, 305] on common-icon at bounding box center [635, 303] width 16 height 16
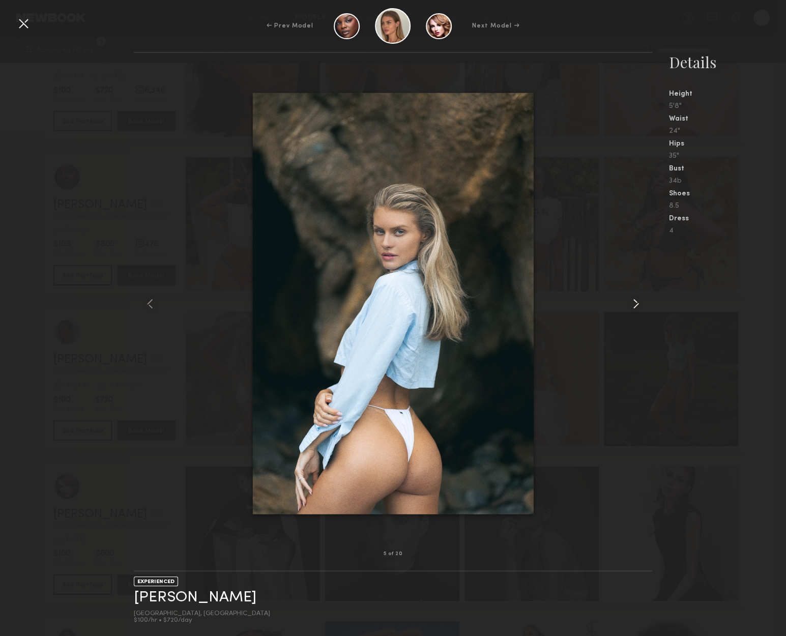
click at [637, 305] on common-icon at bounding box center [635, 303] width 16 height 16
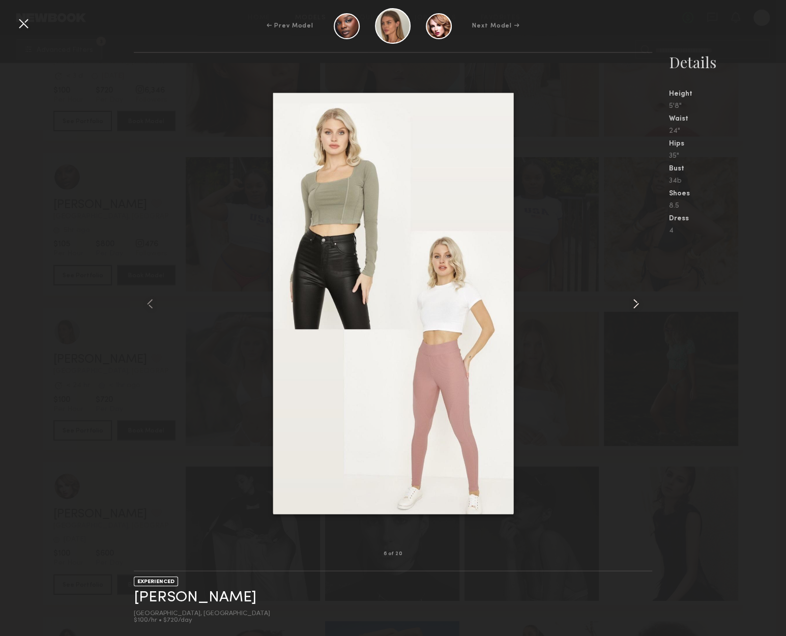
click at [637, 305] on common-icon at bounding box center [635, 303] width 16 height 16
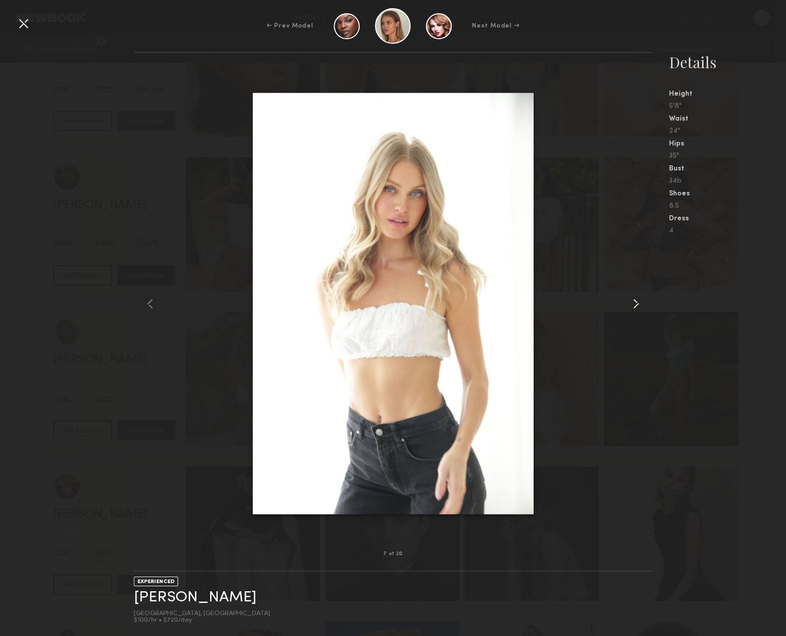
click at [637, 305] on common-icon at bounding box center [635, 303] width 16 height 16
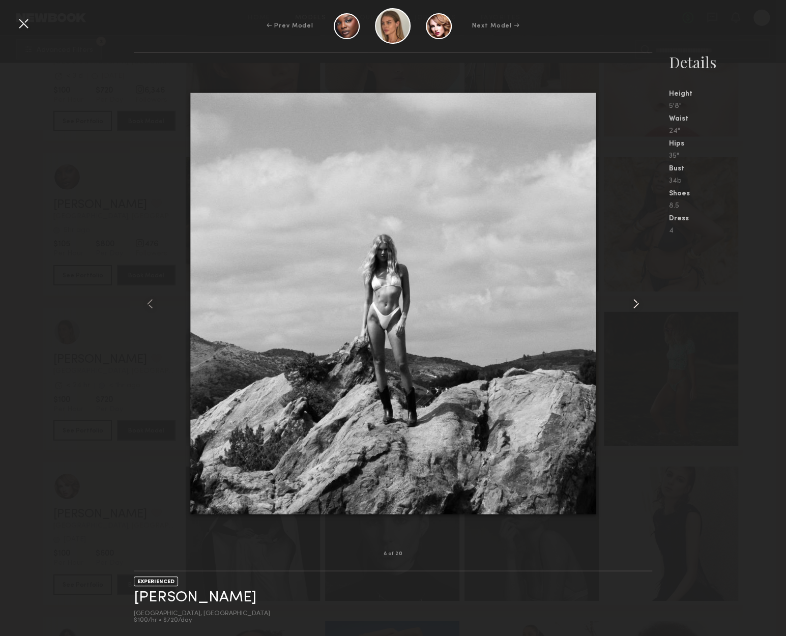
click at [637, 305] on common-icon at bounding box center [635, 303] width 16 height 16
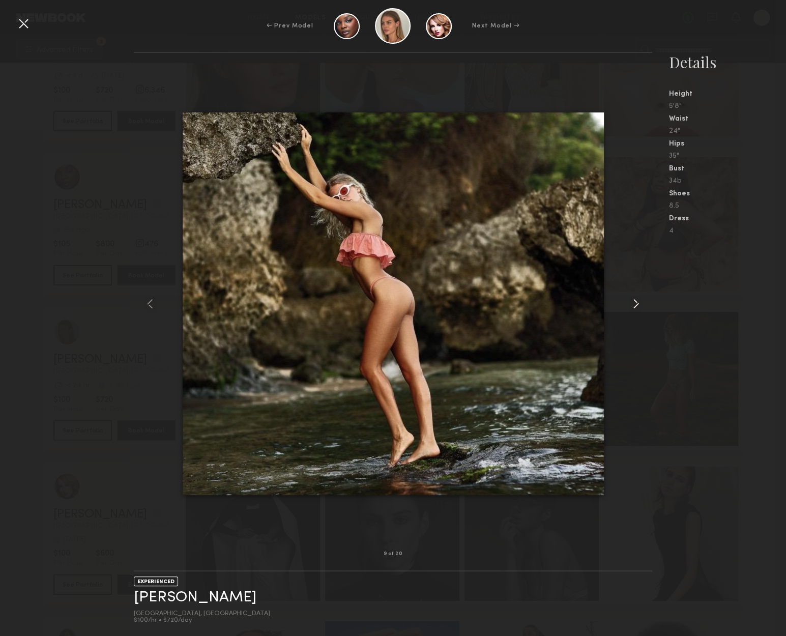
click at [637, 305] on common-icon at bounding box center [635, 303] width 16 height 16
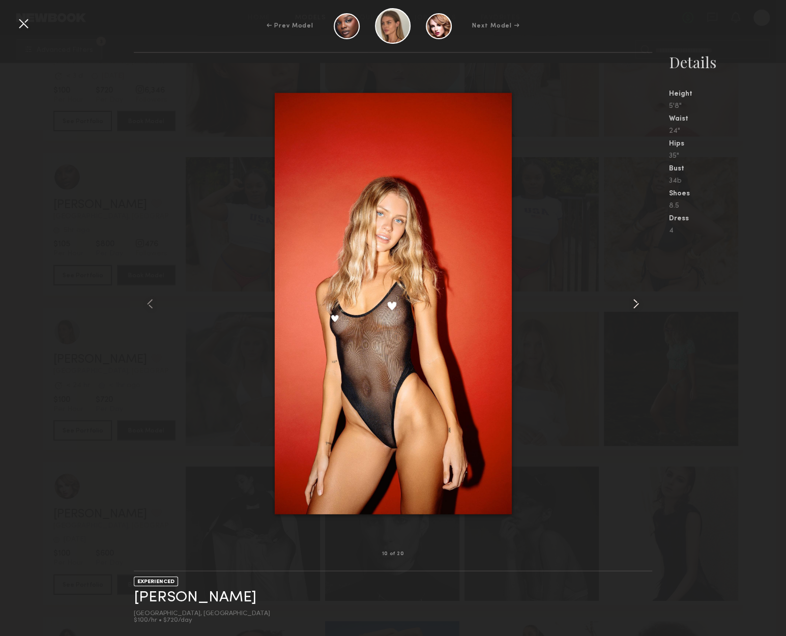
click at [637, 305] on common-icon at bounding box center [635, 303] width 16 height 16
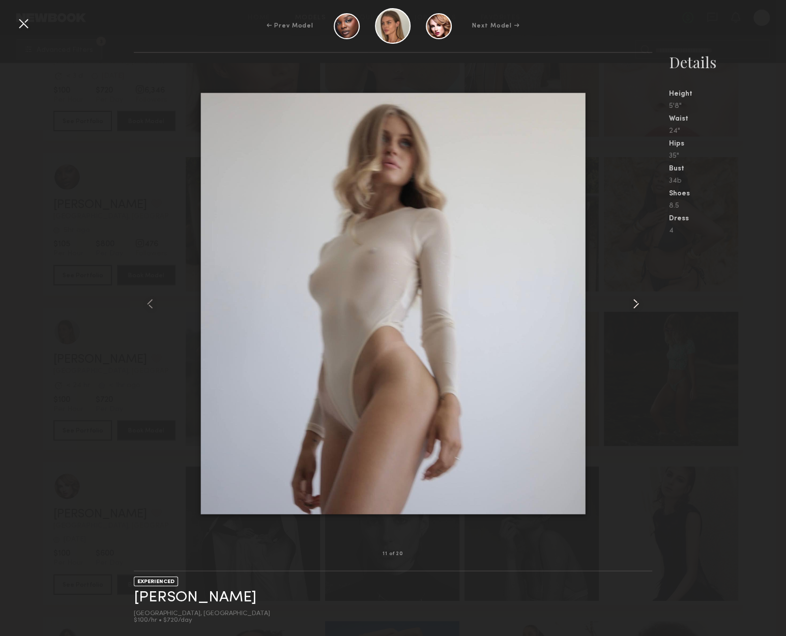
click at [637, 305] on common-icon at bounding box center [635, 303] width 16 height 16
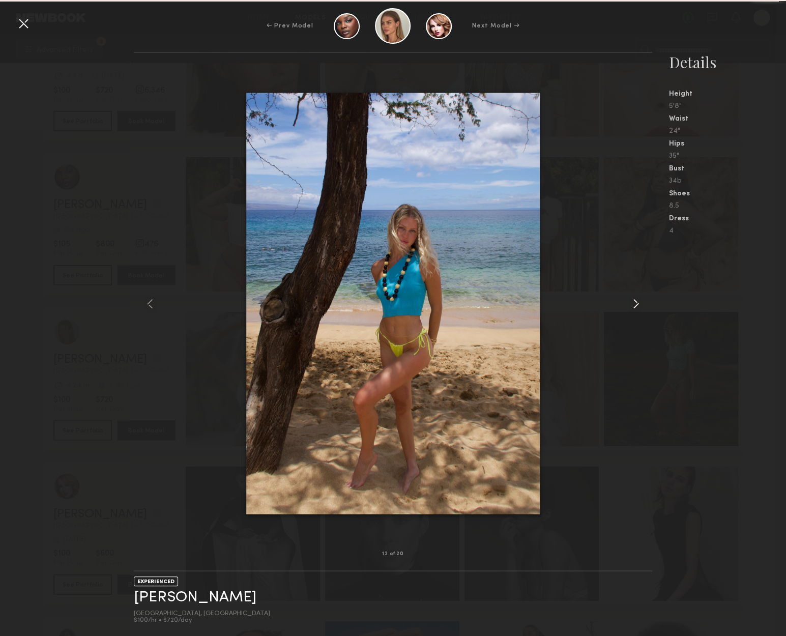
click at [637, 305] on common-icon at bounding box center [635, 303] width 16 height 16
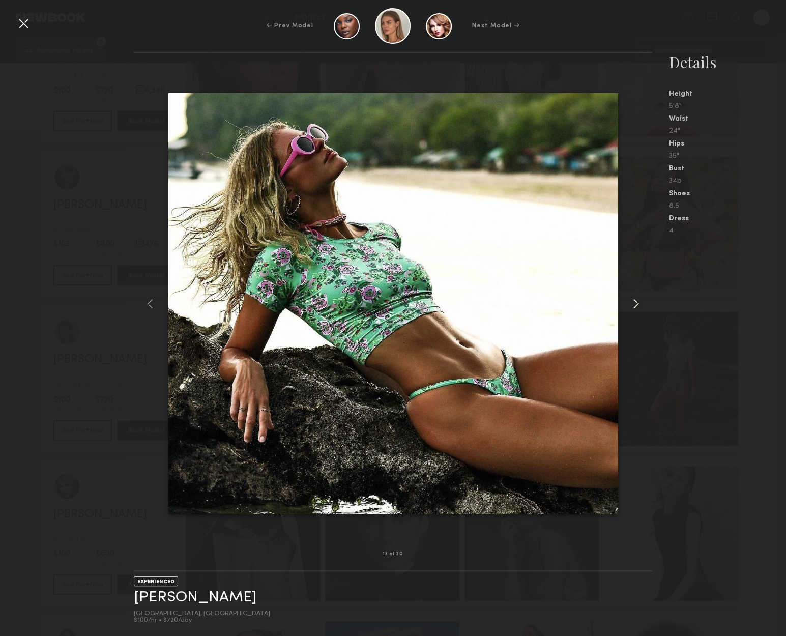
click at [637, 305] on common-icon at bounding box center [635, 303] width 16 height 16
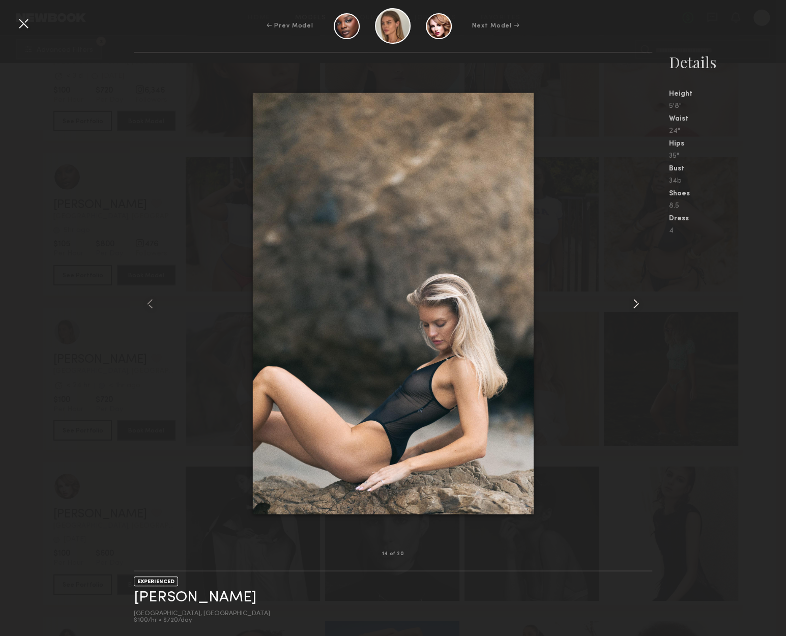
click at [637, 305] on common-icon at bounding box center [635, 303] width 16 height 16
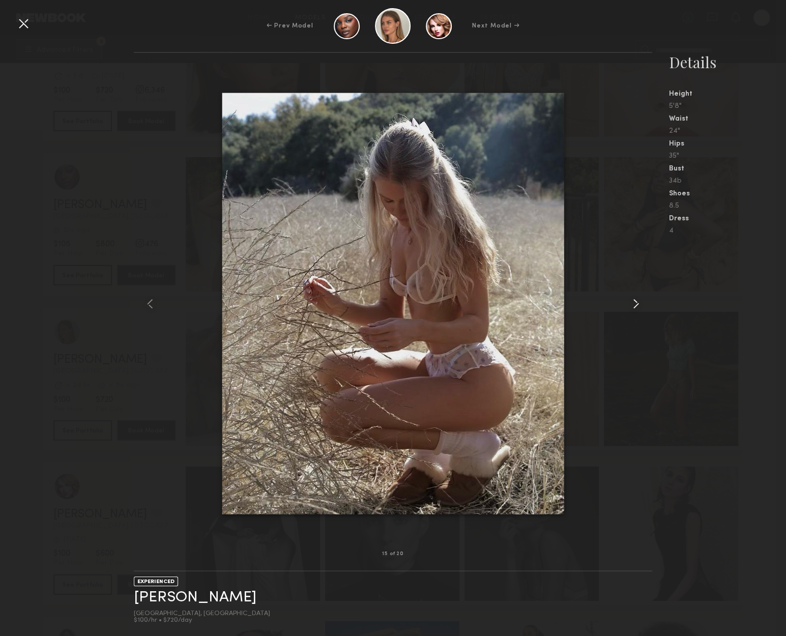
click at [637, 305] on common-icon at bounding box center [635, 303] width 16 height 16
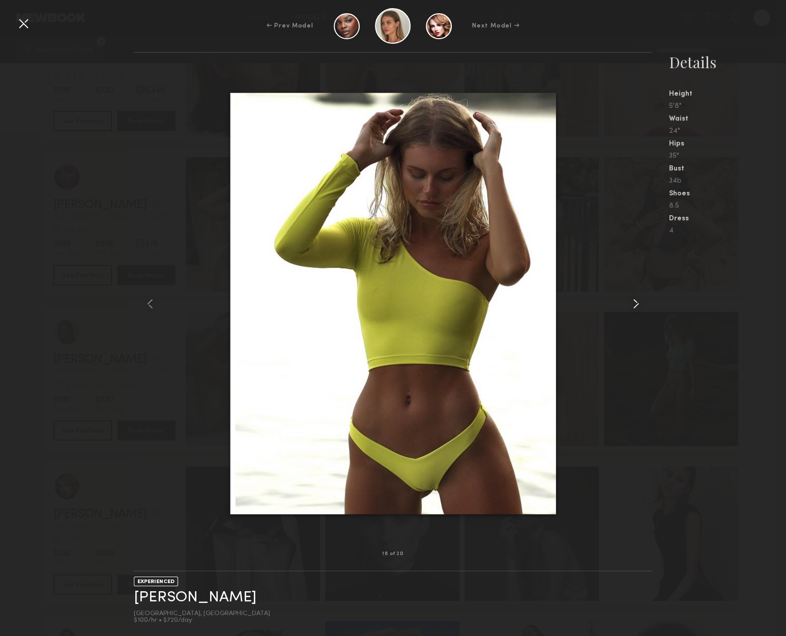
click at [637, 305] on common-icon at bounding box center [635, 303] width 16 height 16
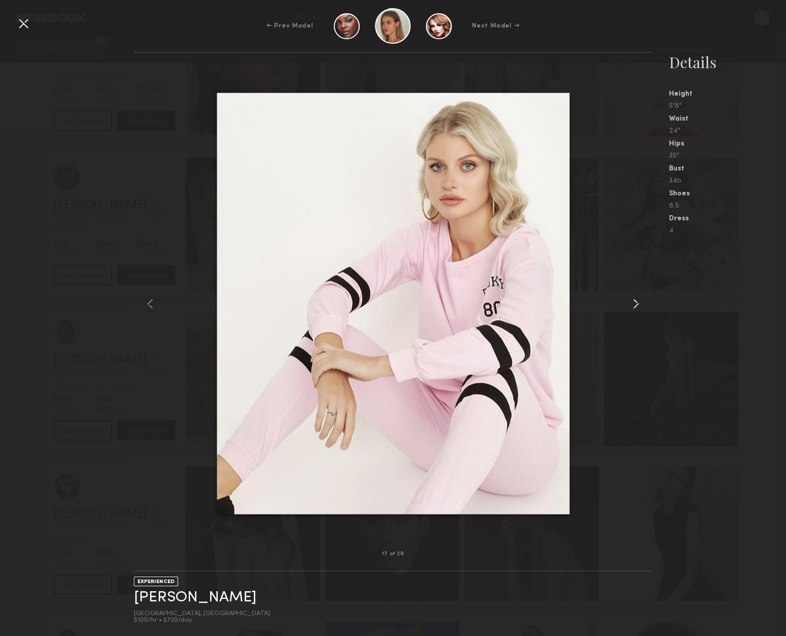
click at [637, 305] on common-icon at bounding box center [635, 303] width 16 height 16
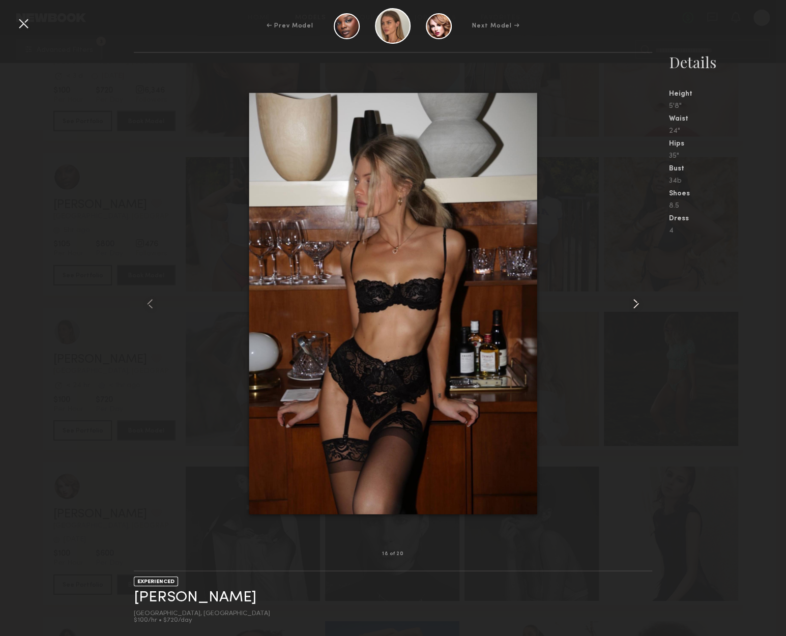
click at [637, 305] on common-icon at bounding box center [635, 303] width 16 height 16
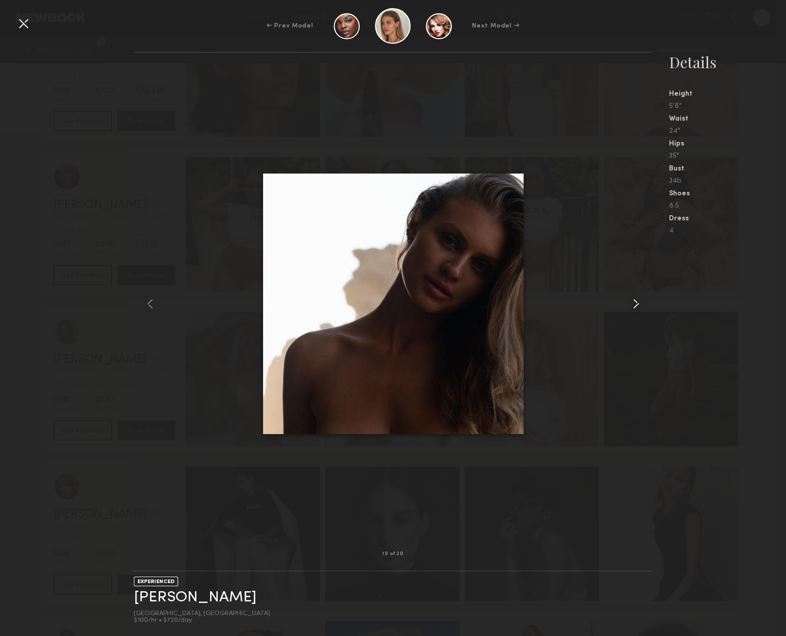
click at [637, 305] on common-icon at bounding box center [635, 303] width 16 height 16
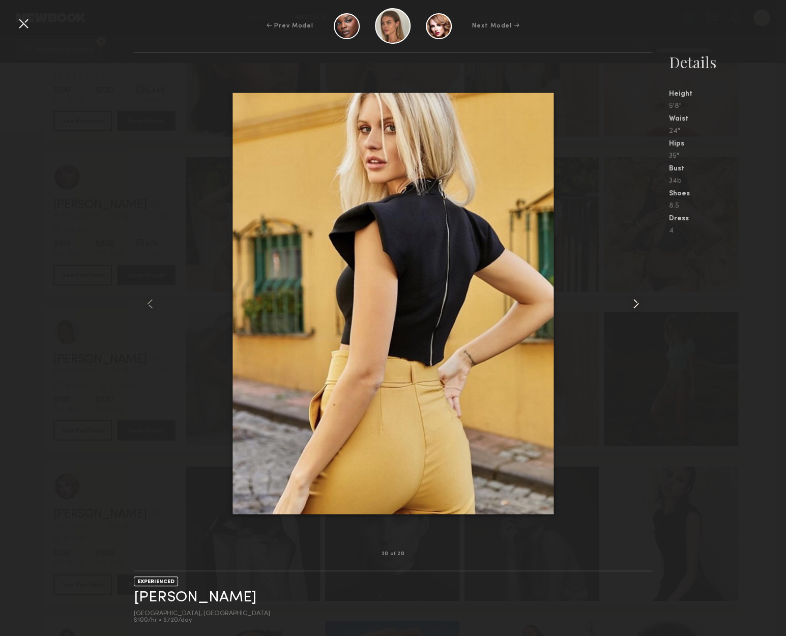
click at [637, 305] on common-icon at bounding box center [635, 303] width 16 height 16
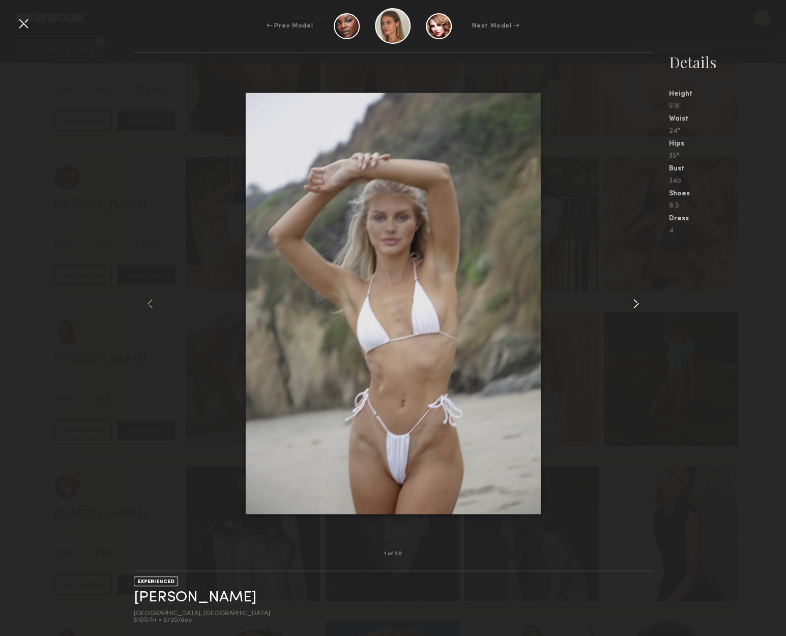
click at [637, 305] on common-icon at bounding box center [635, 303] width 16 height 16
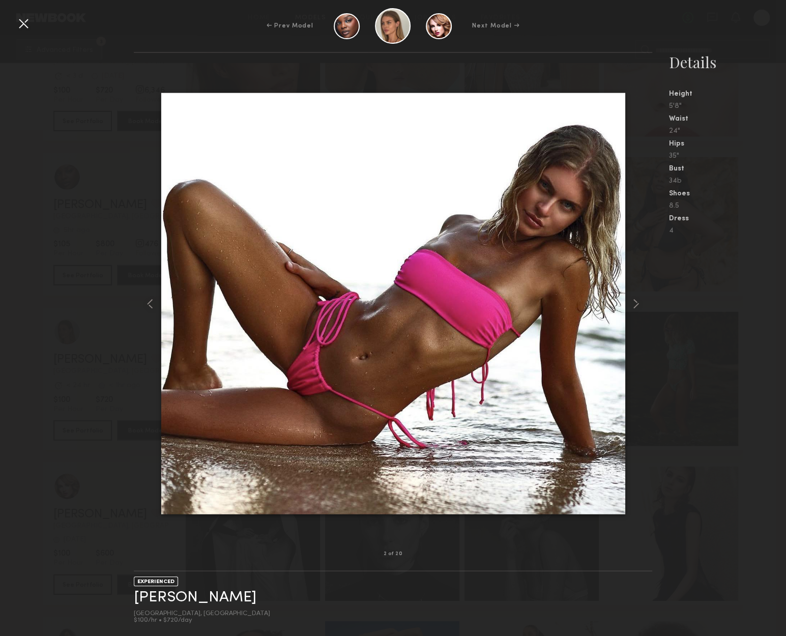
click at [671, 294] on nb-gallery-model-stats "Details Height 5'8" Waist 24" Hips 35" Bust 34b Shoes 8.5 Dress 4" at bounding box center [719, 344] width 134 height 584
click at [21, 25] on div at bounding box center [23, 23] width 16 height 16
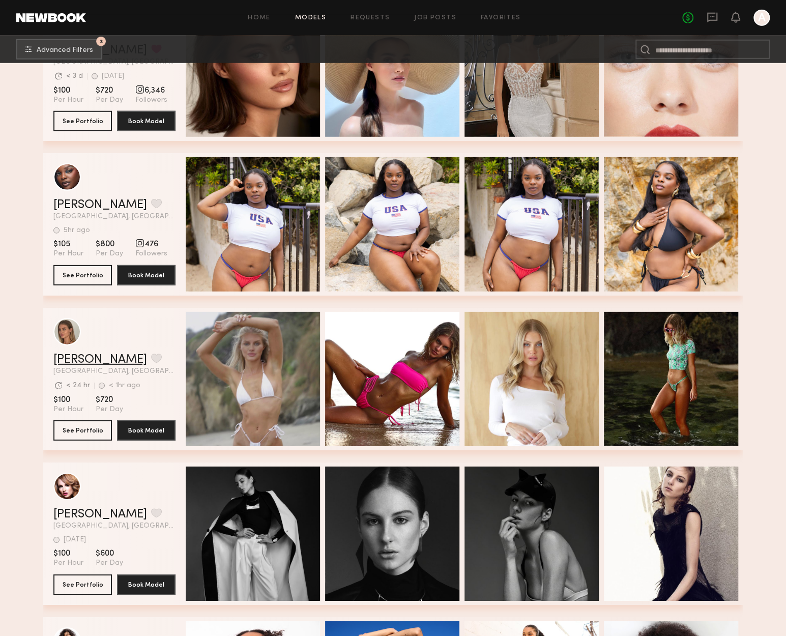
click at [94, 366] on link "Shannon U." at bounding box center [100, 359] width 94 height 12
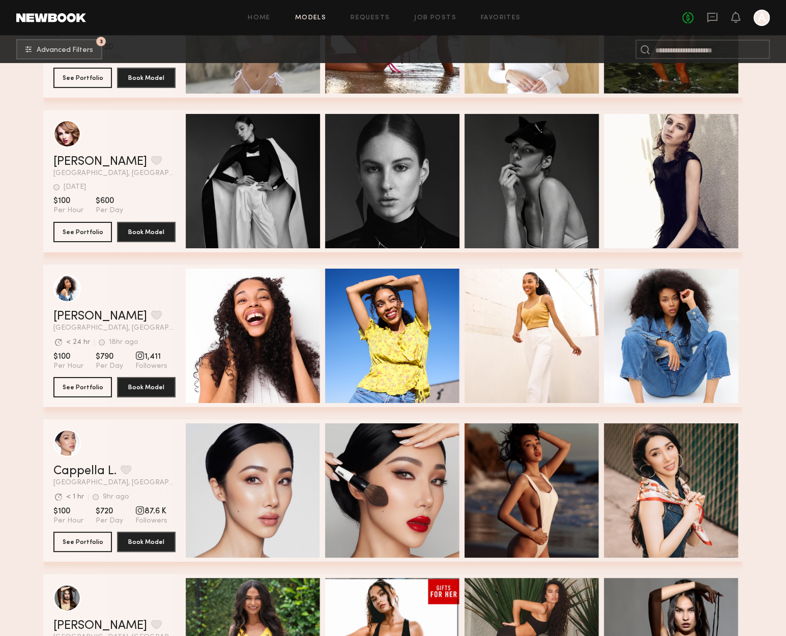
scroll to position [4460, 0]
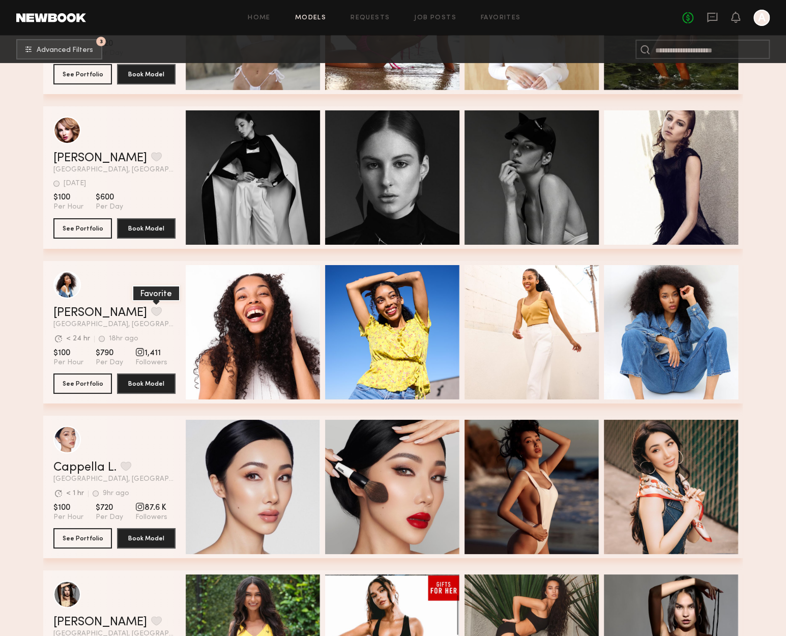
click at [151, 312] on button "grid" at bounding box center [156, 311] width 11 height 9
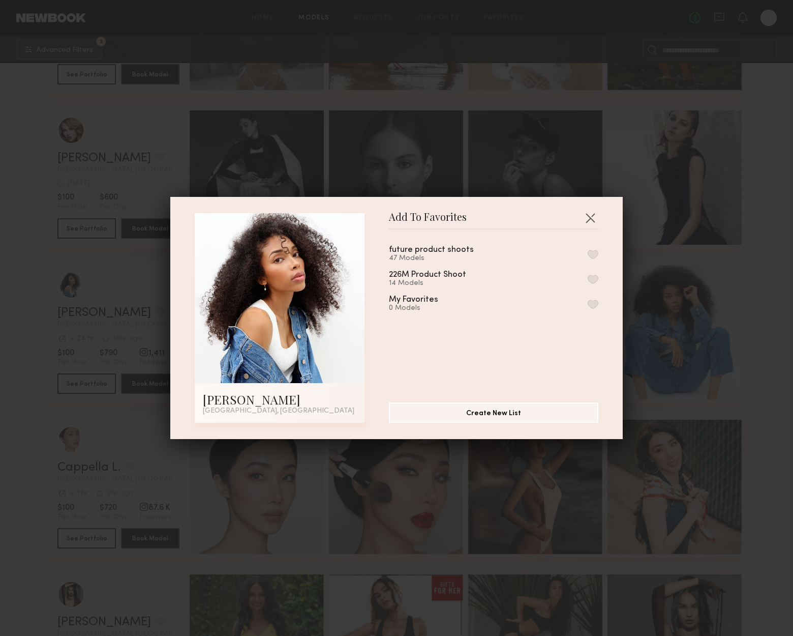
click at [587, 254] on div "future product shoots 47 Models 226M Product Shoot 14 Models My Favorites 0 Mod…" at bounding box center [499, 311] width 220 height 148
click at [588, 253] on button "button" at bounding box center [593, 254] width 11 height 9
click at [587, 216] on button "button" at bounding box center [590, 218] width 16 height 16
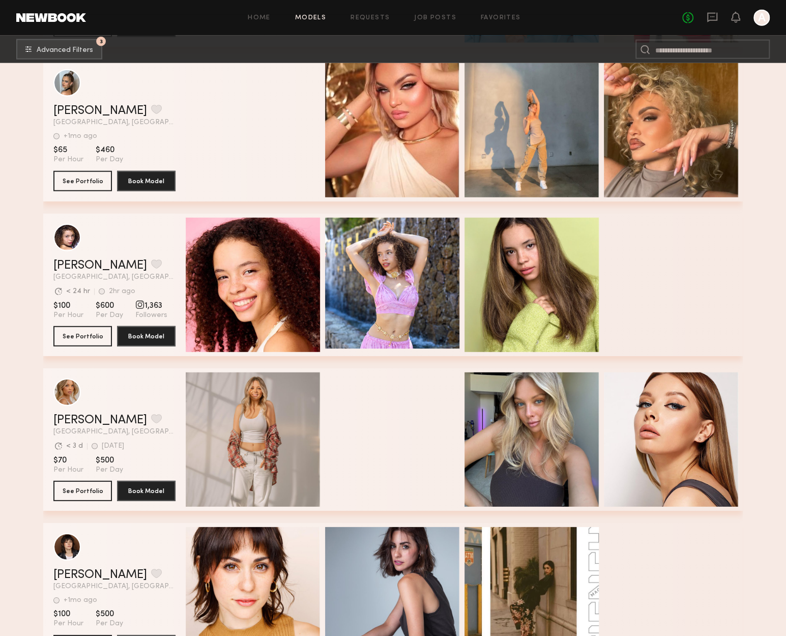
scroll to position [6239, 0]
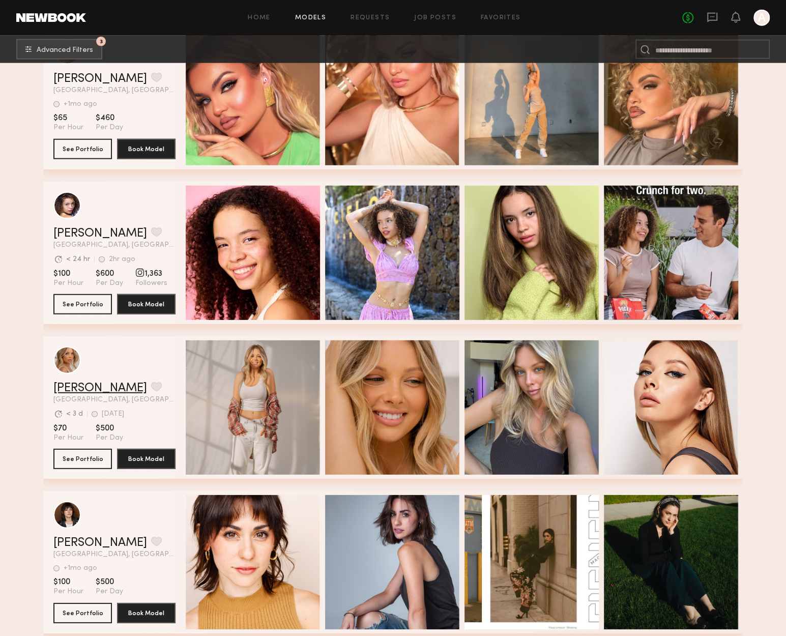
click at [107, 391] on link "Veronika V." at bounding box center [100, 388] width 94 height 12
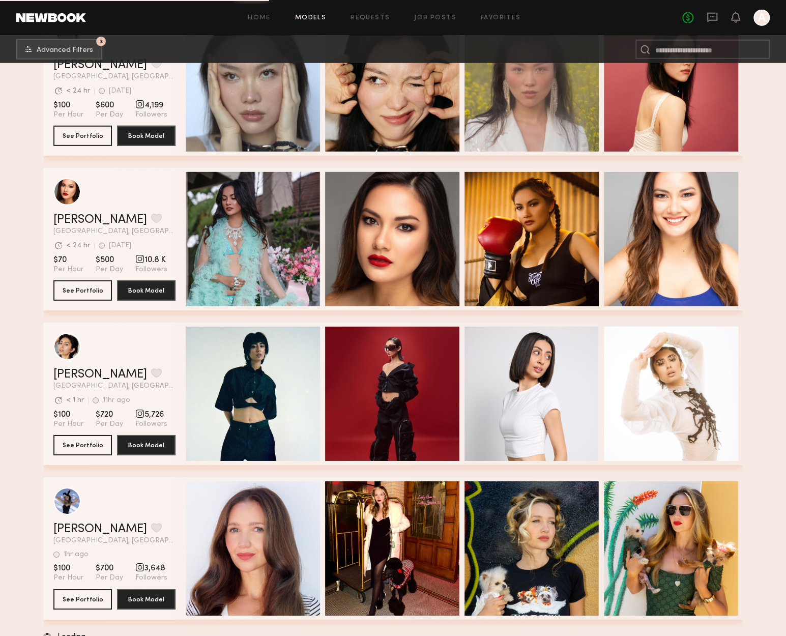
scroll to position [8906, 0]
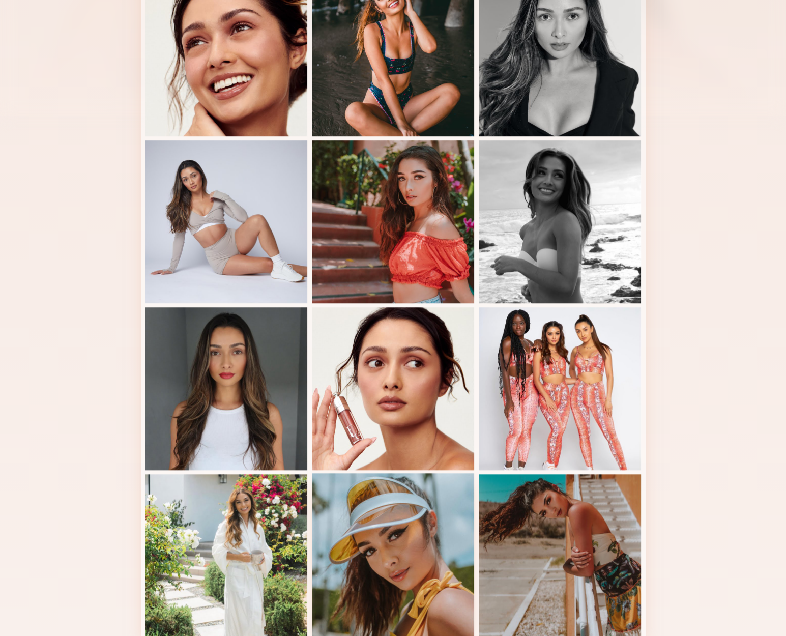
scroll to position [275, 0]
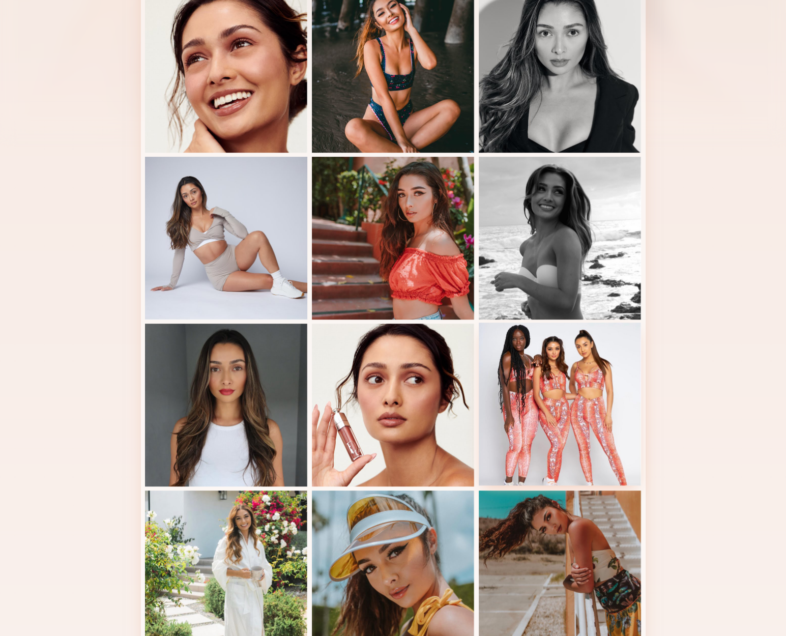
click at [587, 416] on div at bounding box center [560, 403] width 163 height 163
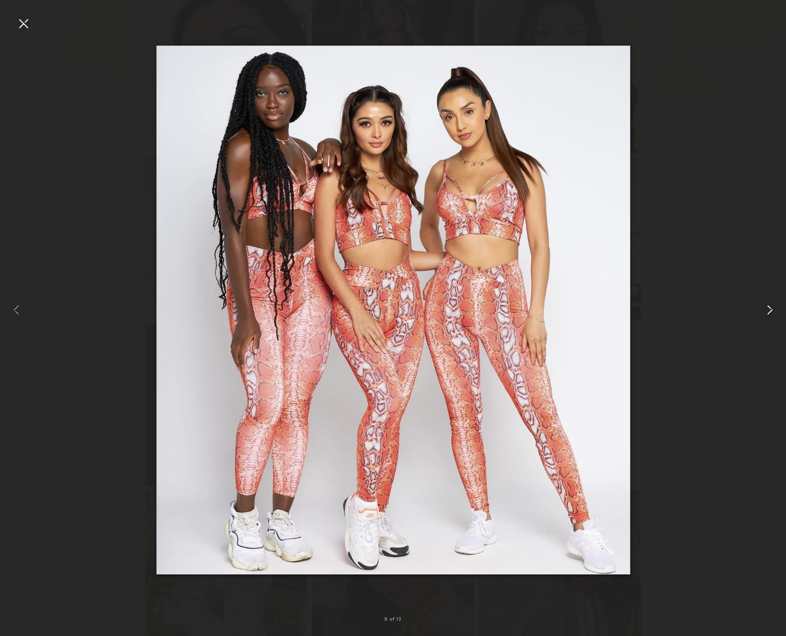
click at [764, 306] on common-icon at bounding box center [769, 310] width 16 height 16
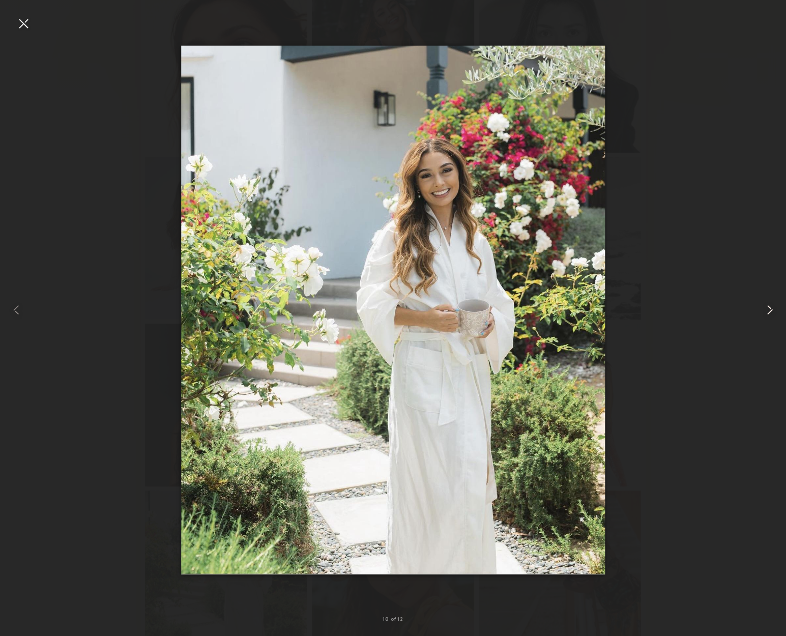
click at [764, 306] on common-icon at bounding box center [769, 310] width 16 height 16
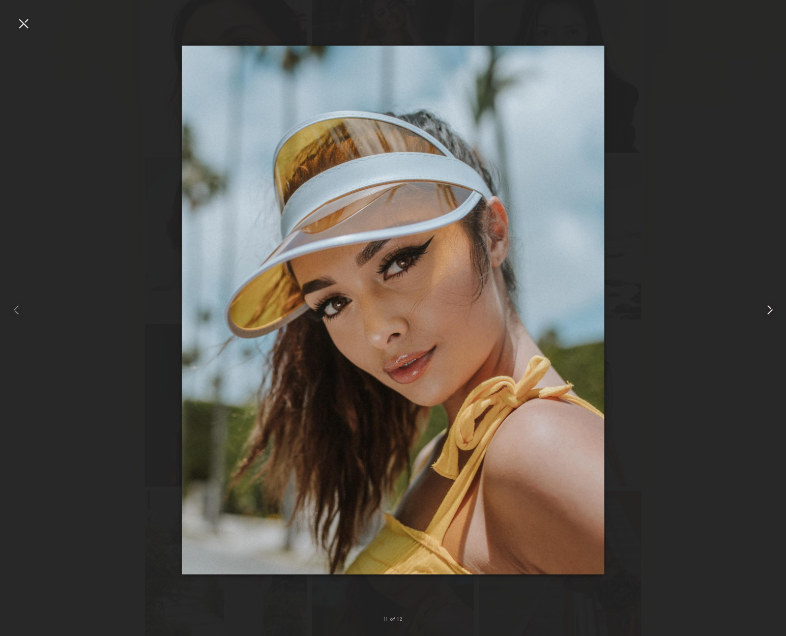
click at [764, 306] on common-icon at bounding box center [769, 310] width 16 height 16
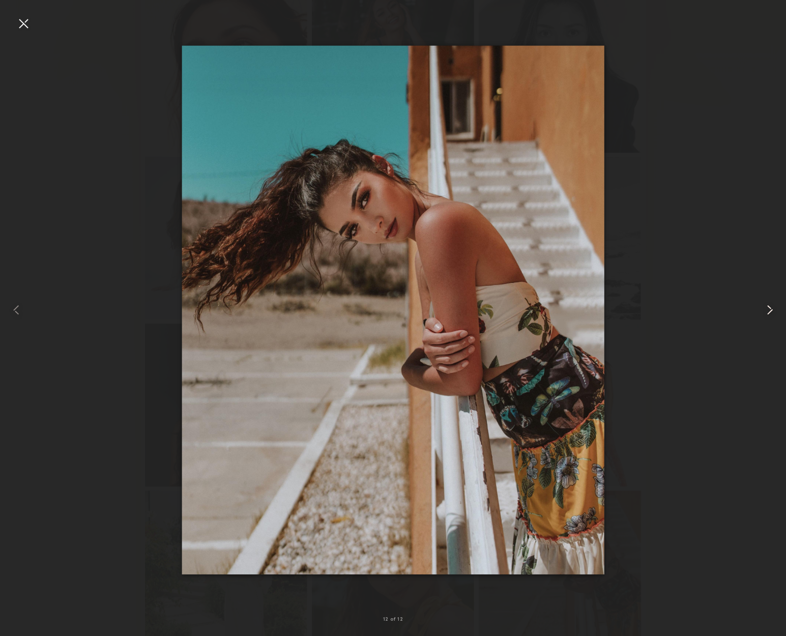
click at [764, 306] on common-icon at bounding box center [769, 310] width 16 height 16
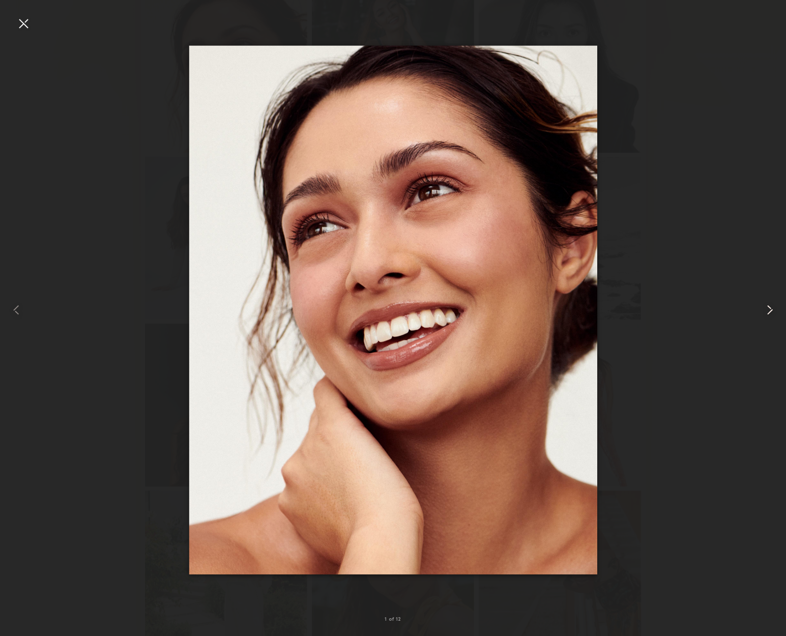
click at [764, 306] on common-icon at bounding box center [769, 310] width 16 height 16
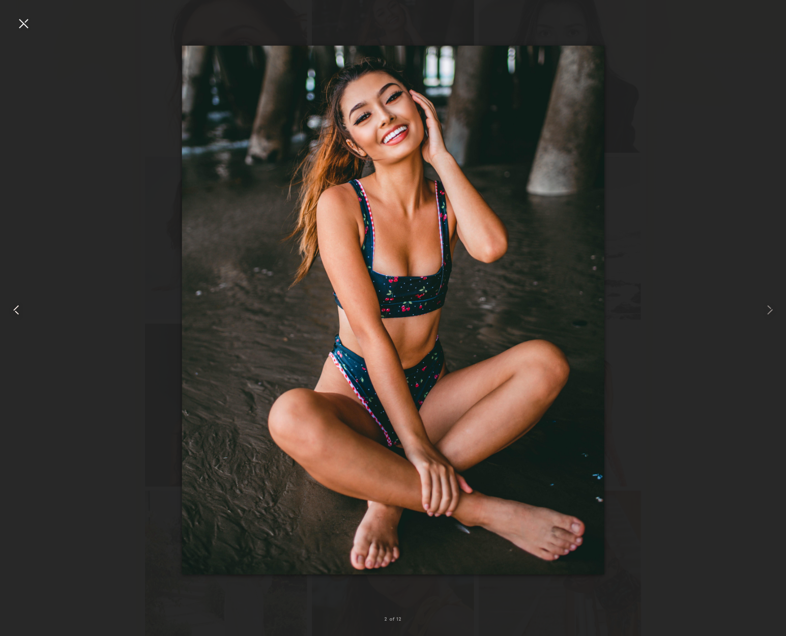
click at [23, 26] on div at bounding box center [23, 23] width 16 height 16
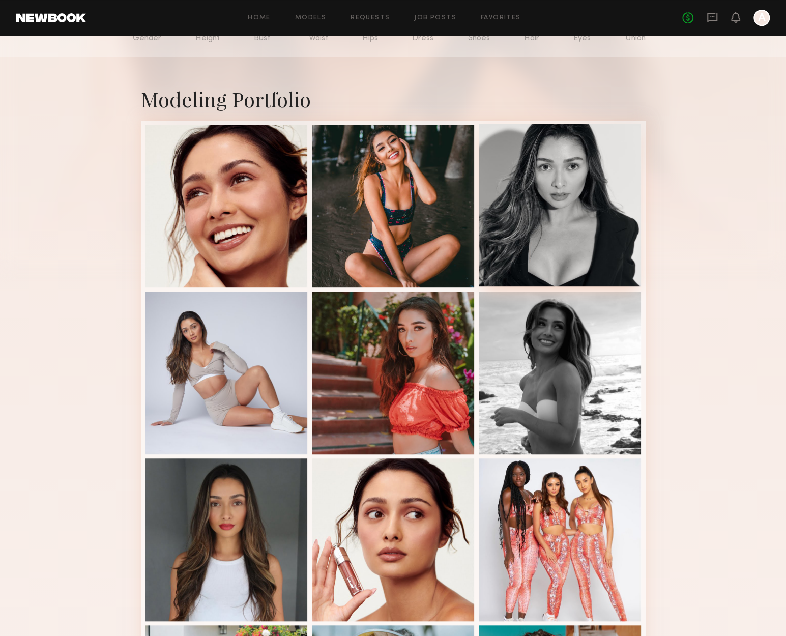
scroll to position [122, 0]
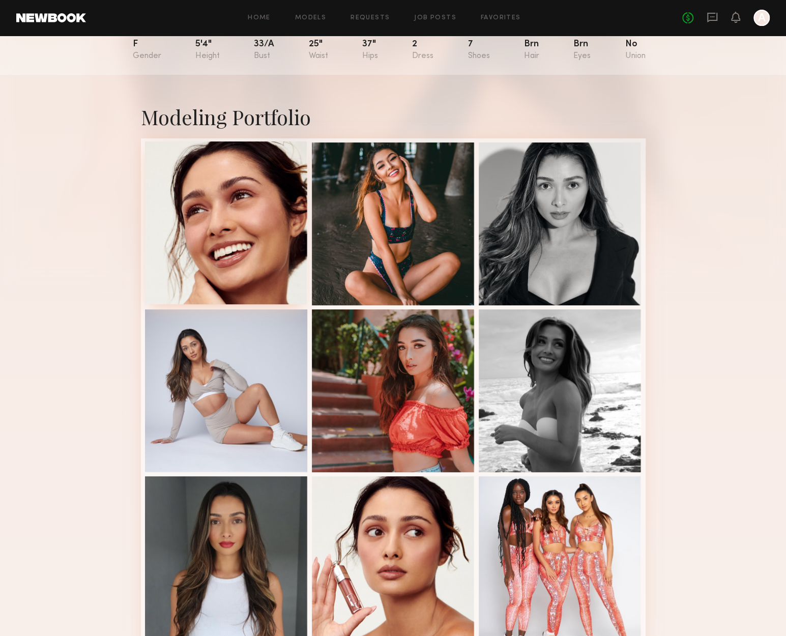
click at [205, 225] on div at bounding box center [226, 222] width 163 height 163
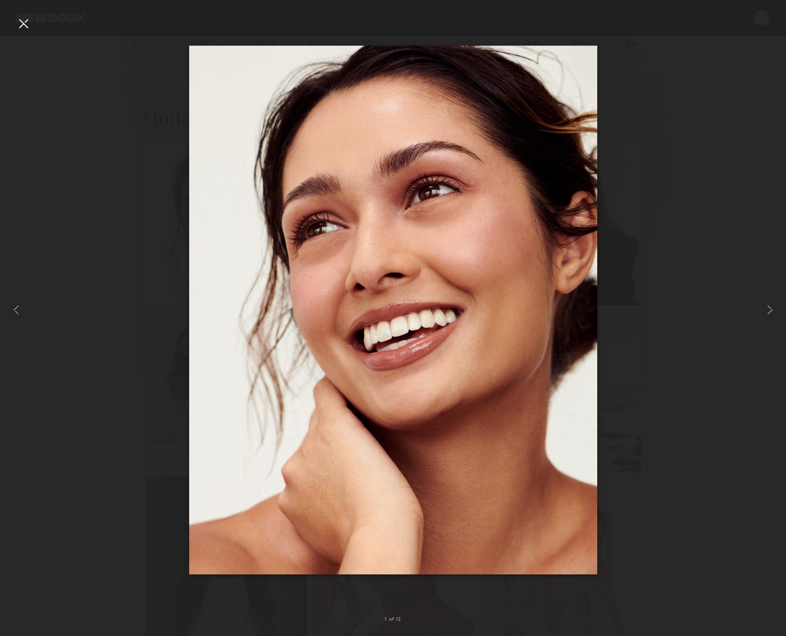
click at [25, 16] on div at bounding box center [23, 23] width 16 height 16
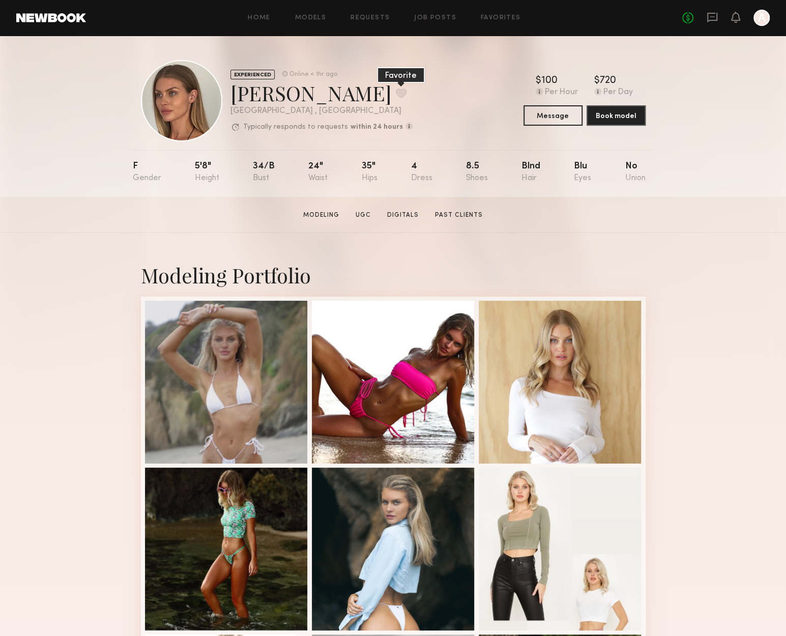
click at [396, 94] on button at bounding box center [401, 92] width 11 height 9
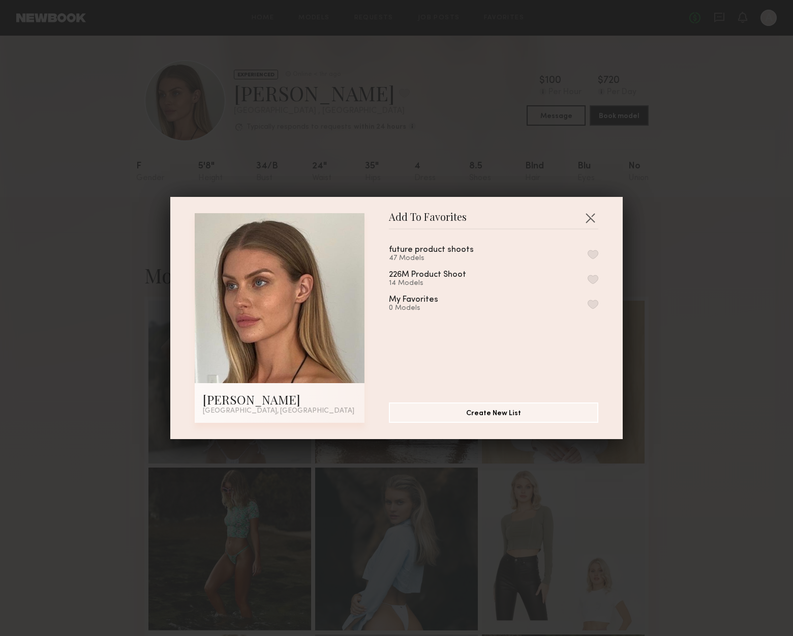
click at [578, 261] on div "future product shoots 47 Models" at bounding box center [494, 254] width 210 height 17
click at [588, 253] on button "button" at bounding box center [593, 254] width 11 height 9
click at [590, 221] on button "button" at bounding box center [590, 218] width 16 height 16
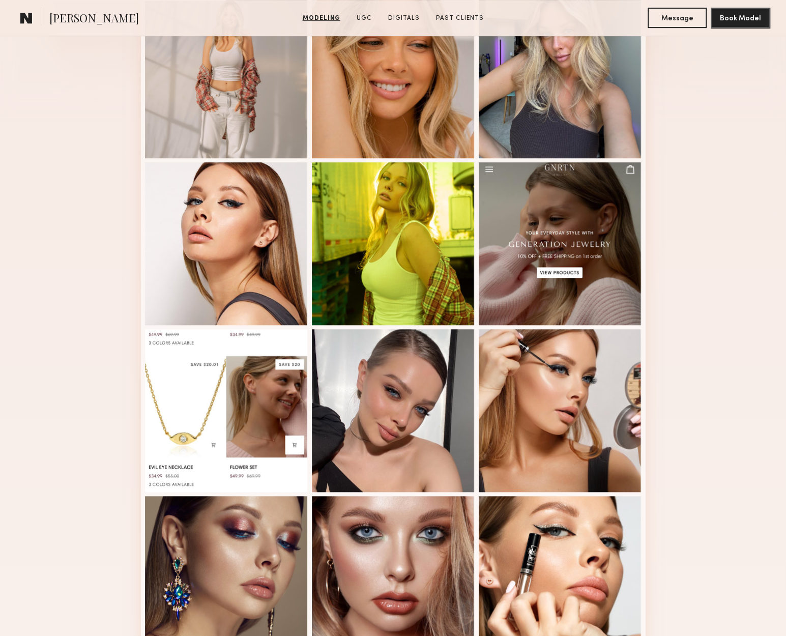
scroll to position [559, 0]
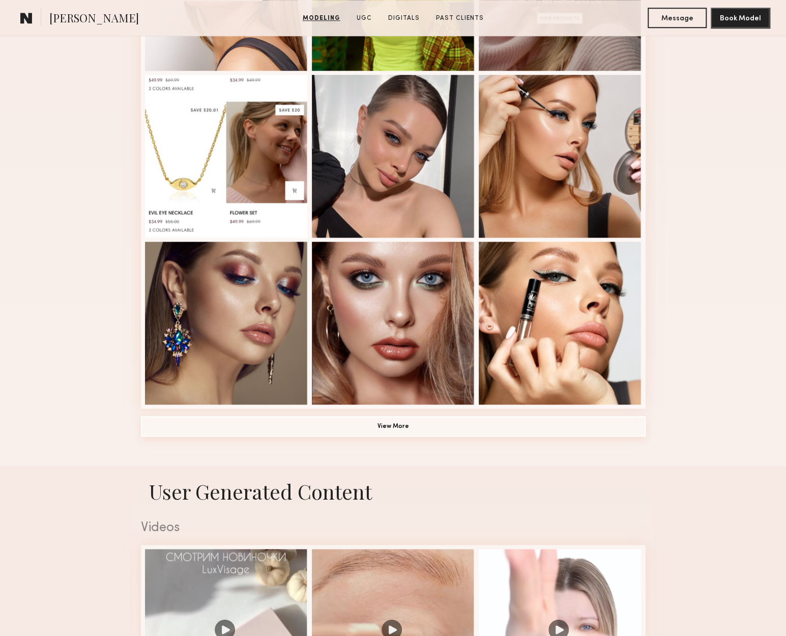
click at [551, 431] on button "View More" at bounding box center [393, 426] width 504 height 20
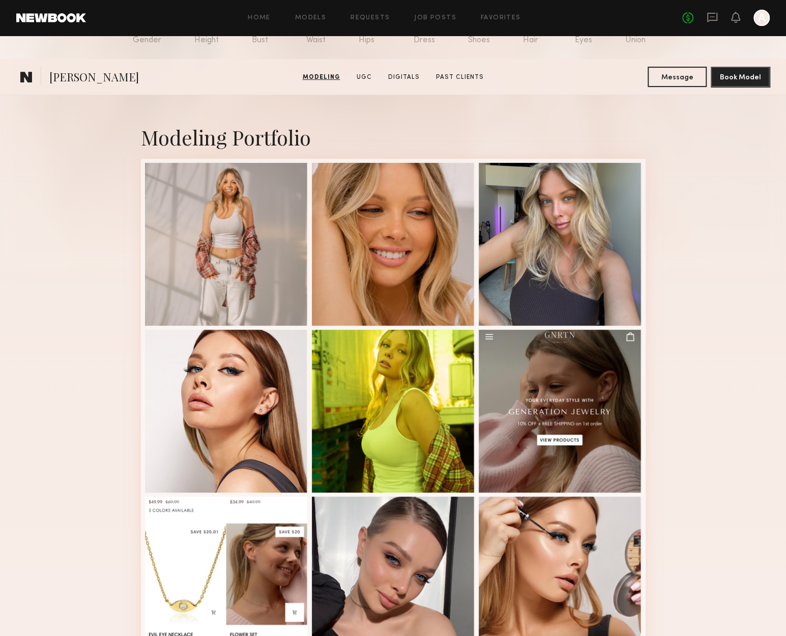
scroll to position [0, 0]
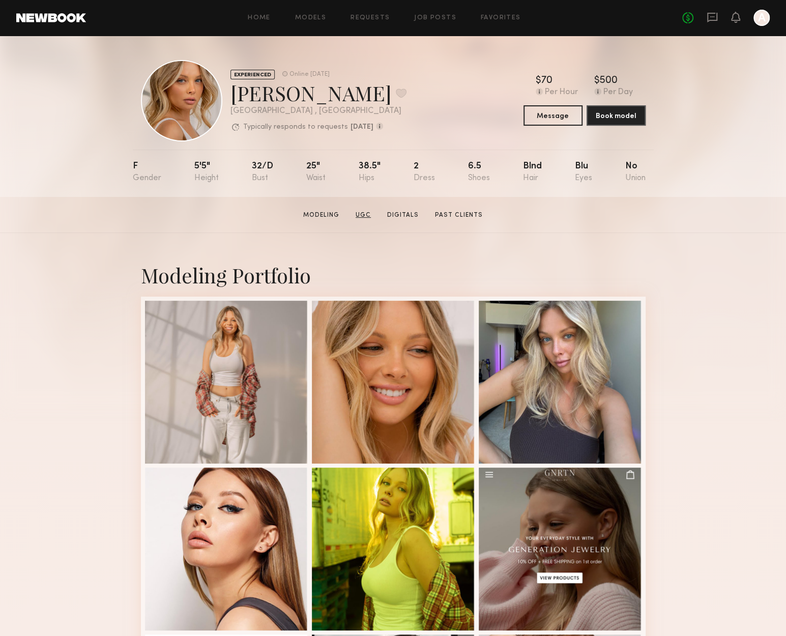
click at [369, 215] on link "UGC" at bounding box center [362, 215] width 23 height 9
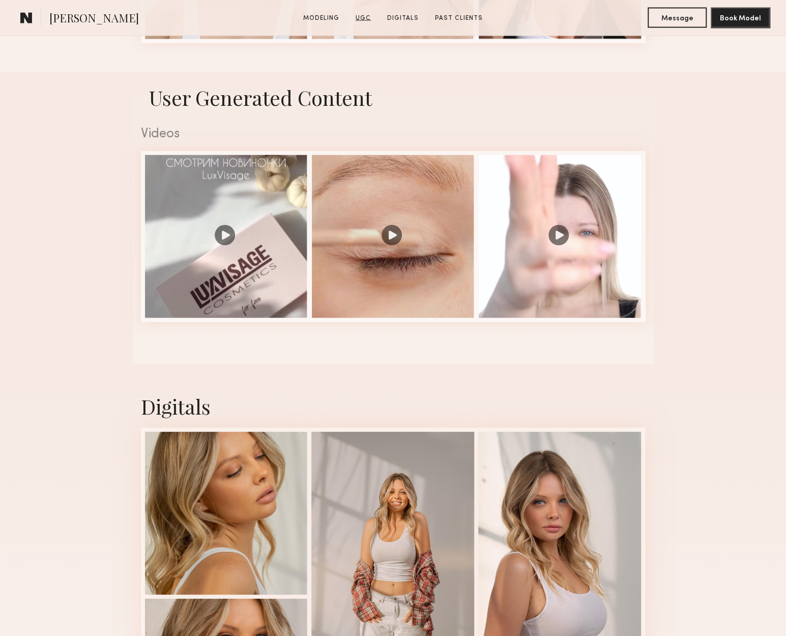
scroll to position [1272, 0]
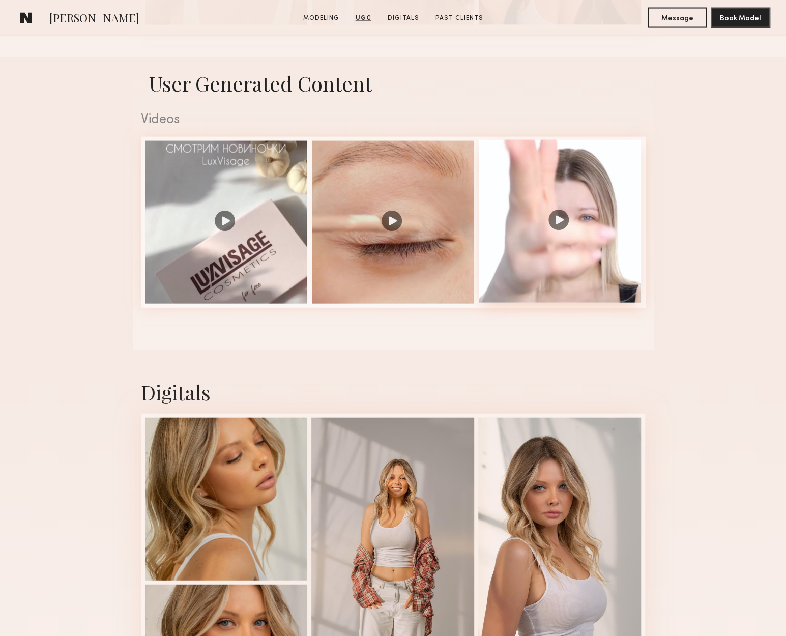
click at [551, 219] on div at bounding box center [560, 221] width 163 height 163
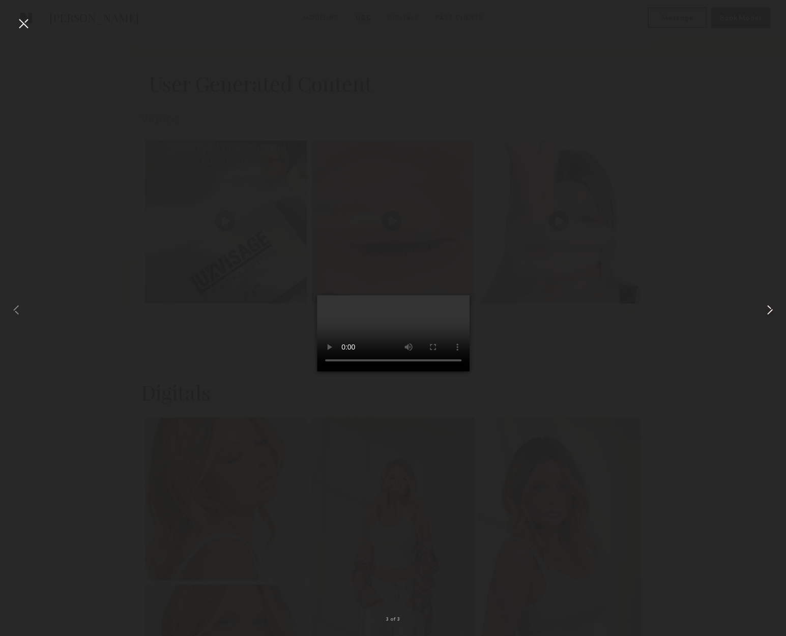
click at [771, 311] on common-icon at bounding box center [769, 310] width 16 height 16
click at [692, 274] on div at bounding box center [393, 309] width 786 height 587
click at [25, 25] on div at bounding box center [23, 23] width 16 height 16
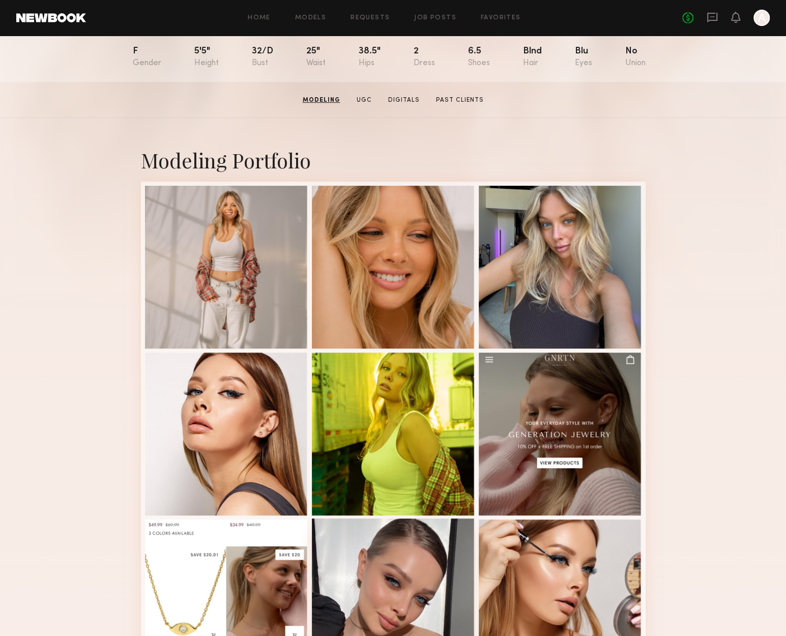
scroll to position [103, 0]
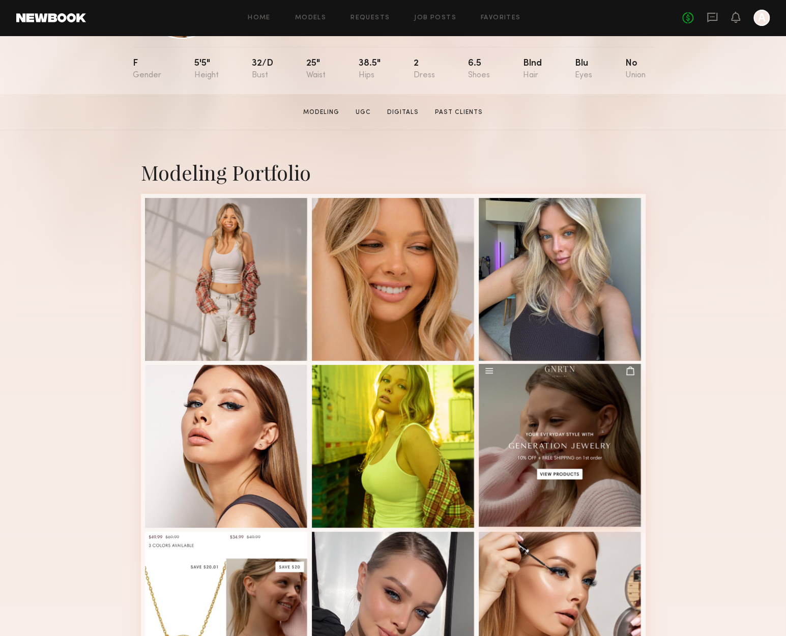
click at [584, 420] on div at bounding box center [560, 445] width 163 height 163
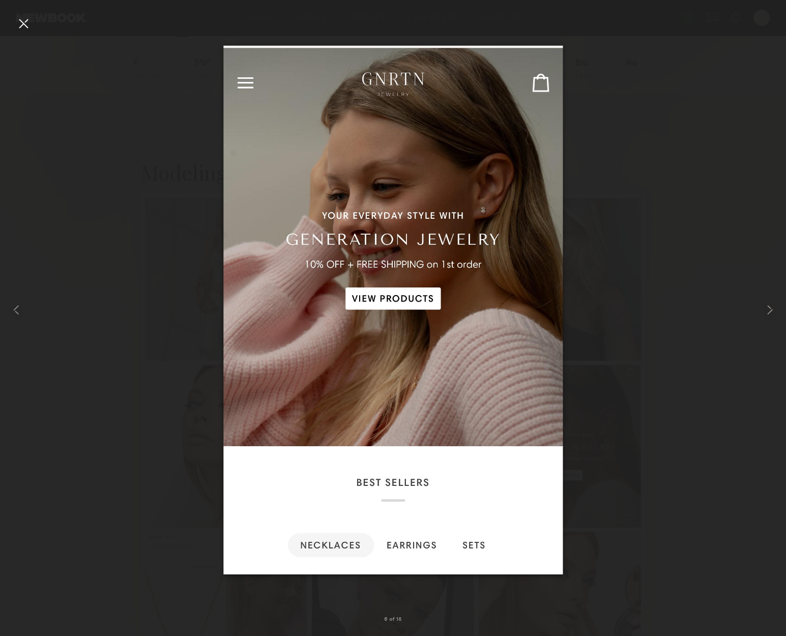
click at [629, 410] on div at bounding box center [393, 309] width 786 height 587
click at [21, 26] on div at bounding box center [23, 23] width 16 height 16
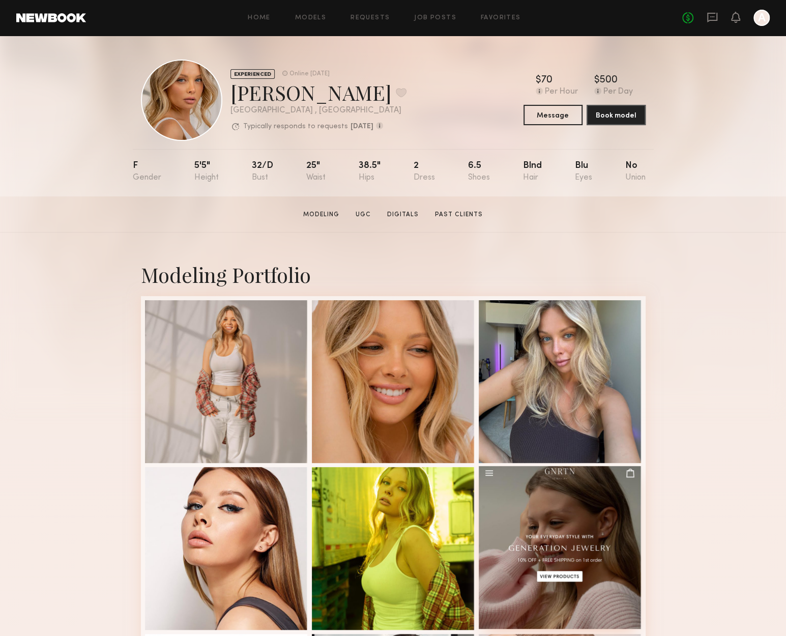
scroll to position [0, 0]
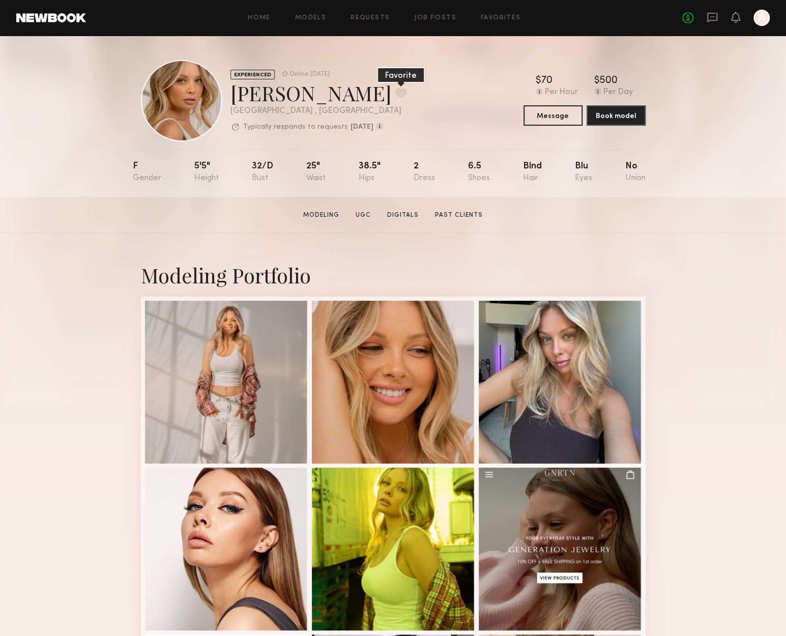
click at [396, 98] on button at bounding box center [401, 92] width 11 height 9
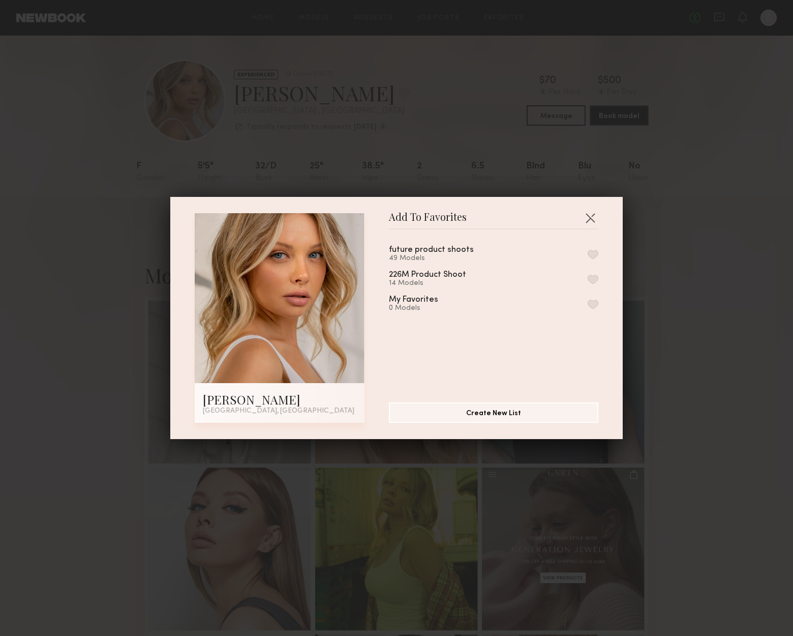
click at [585, 245] on div "future product shoots 49 Models 226M Product Shoot 14 Models My Favorites 0 Mod…" at bounding box center [499, 311] width 220 height 148
click at [588, 253] on button "button" at bounding box center [593, 254] width 11 height 9
click at [594, 215] on button "button" at bounding box center [590, 218] width 16 height 16
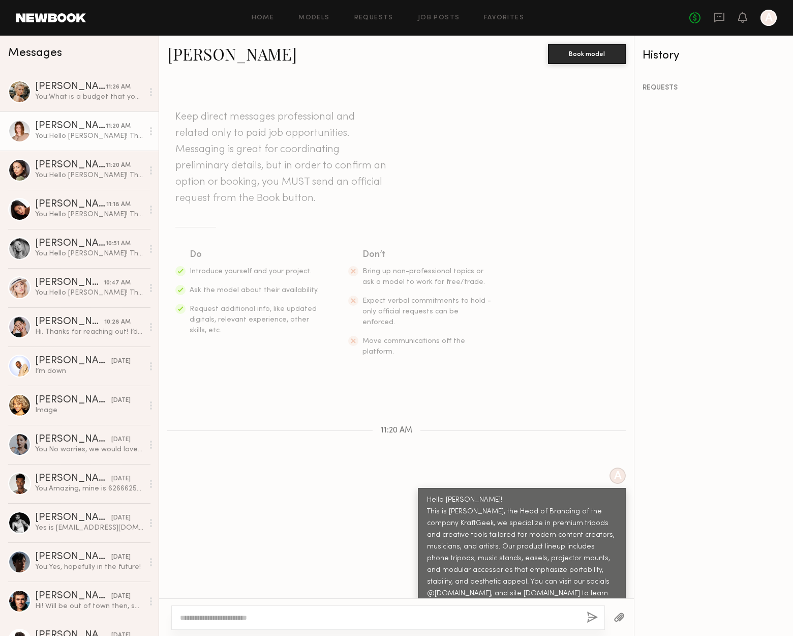
scroll to position [208, 0]
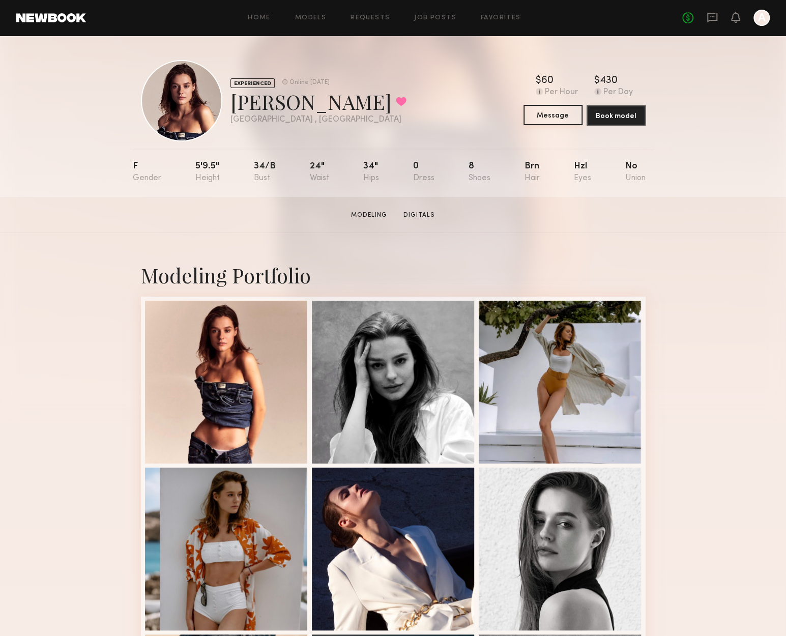
click at [564, 116] on button "Message" at bounding box center [552, 115] width 59 height 20
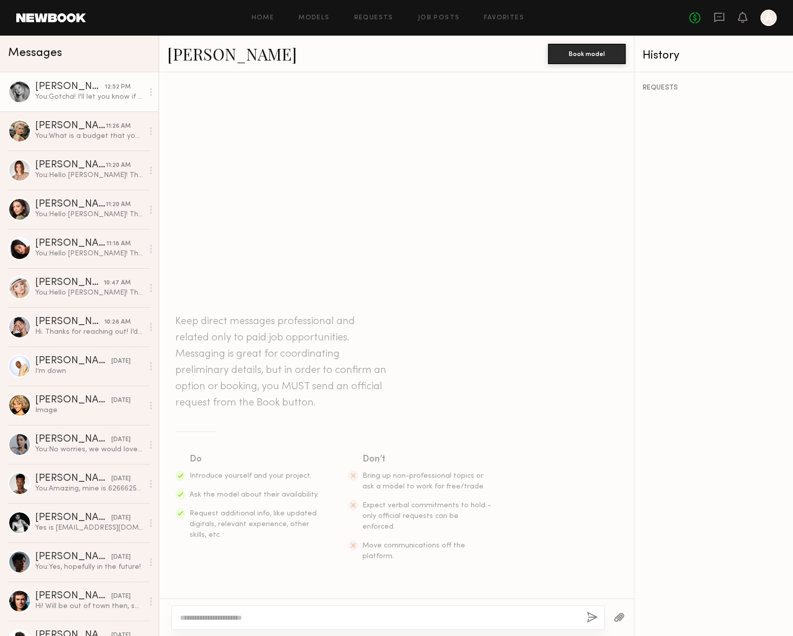
click at [101, 97] on div "You: [PERSON_NAME]! I'll let you know if we end up changing our shooting dates …" at bounding box center [89, 97] width 108 height 10
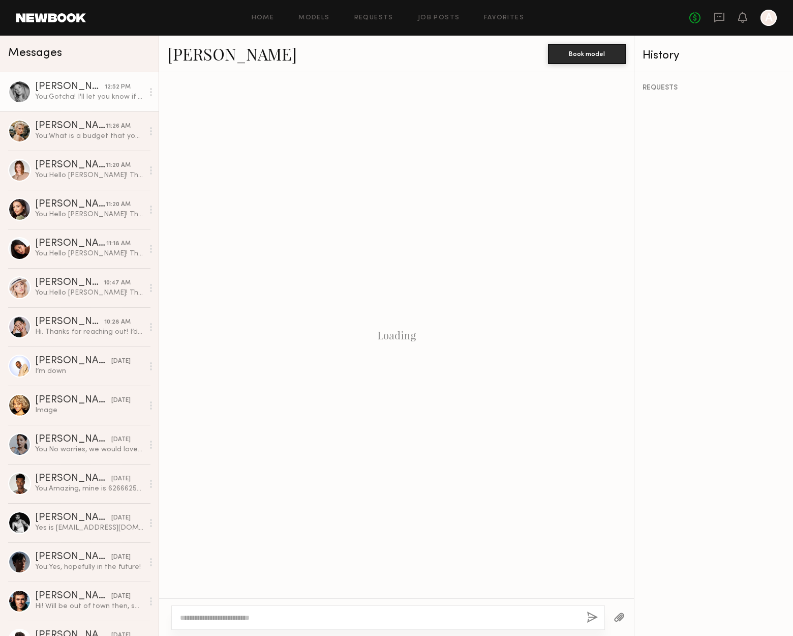
scroll to position [355, 0]
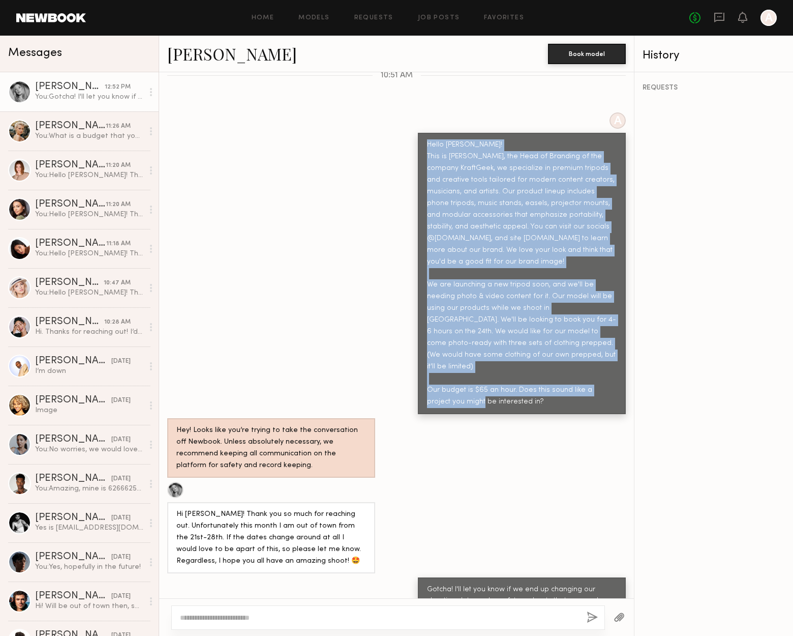
drag, startPoint x: 537, startPoint y: 367, endPoint x: 415, endPoint y: 113, distance: 281.1
click at [418, 133] on div "Hello [PERSON_NAME]! This is [PERSON_NAME], the Head of Branding of the company…" at bounding box center [522, 273] width 208 height 281
copy div "Hello [PERSON_NAME]! This is [PERSON_NAME], the Head of Branding of the company…"
click at [78, 171] on div "You: Hello [PERSON_NAME]! This is [PERSON_NAME], the Head of Branding of the co…" at bounding box center [89, 175] width 108 height 10
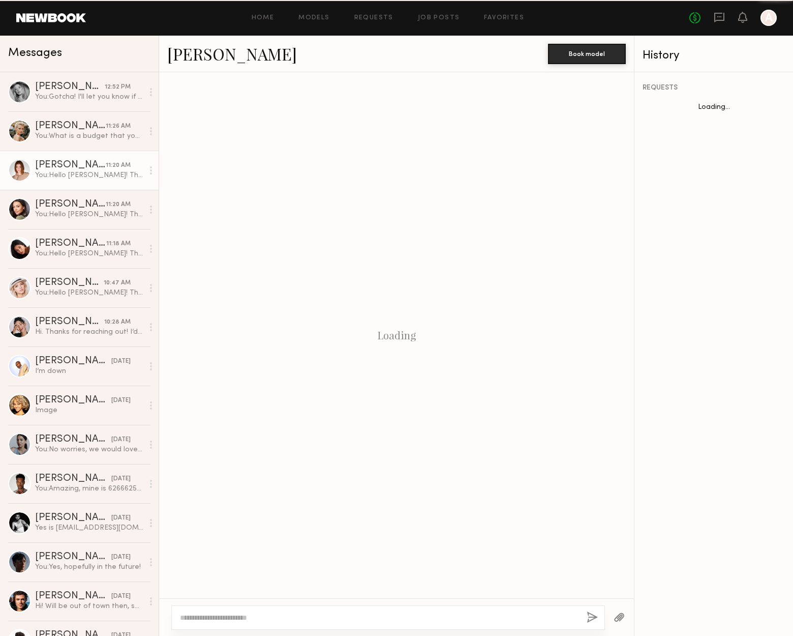
scroll to position [208, 0]
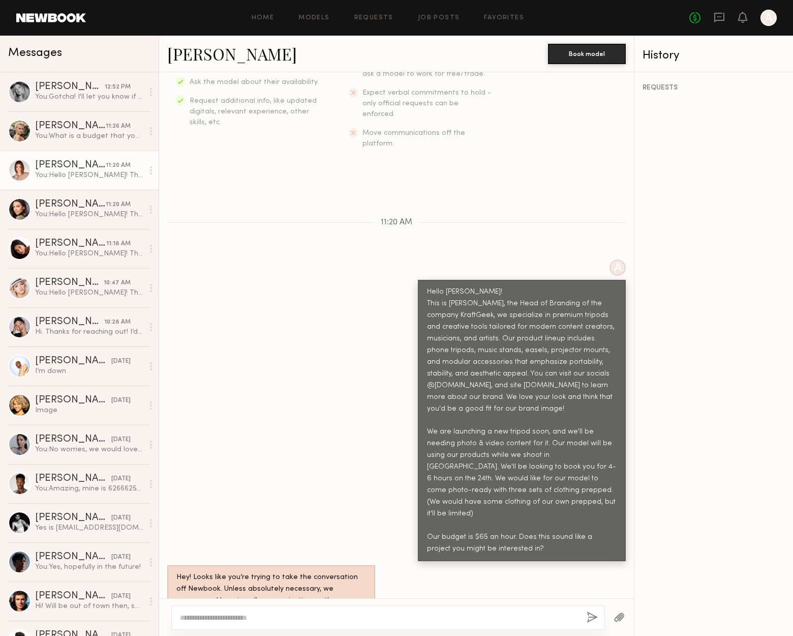
click at [195, 59] on link "[PERSON_NAME]" at bounding box center [232, 54] width 130 height 22
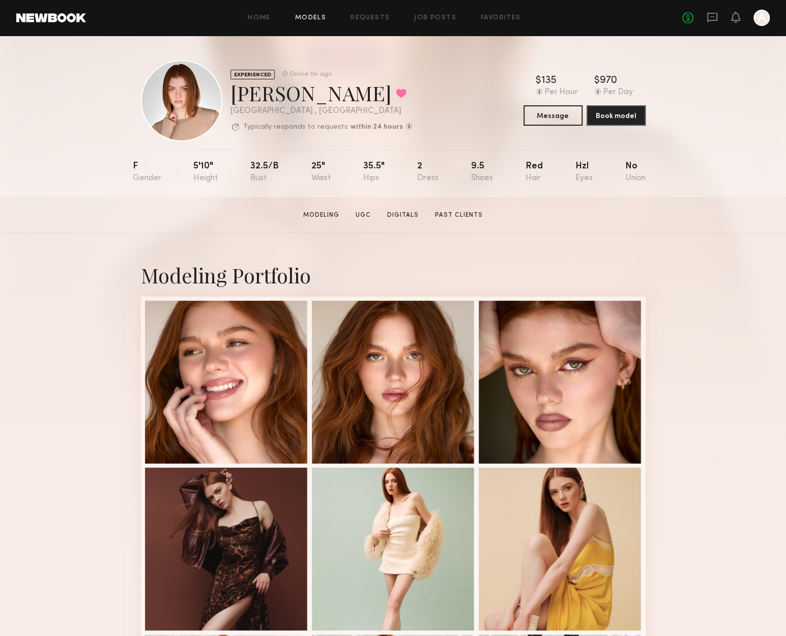
click at [306, 15] on link "Models" at bounding box center [310, 18] width 31 height 7
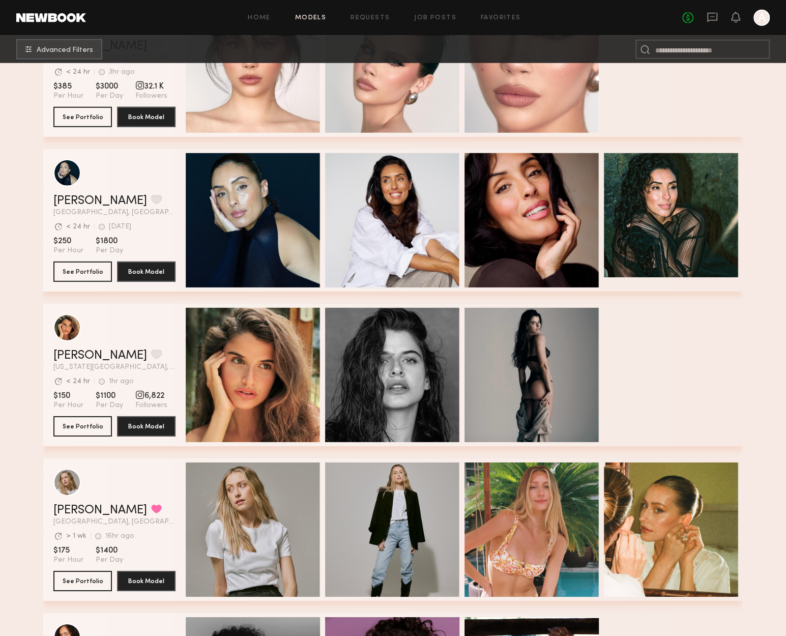
scroll to position [1932, 0]
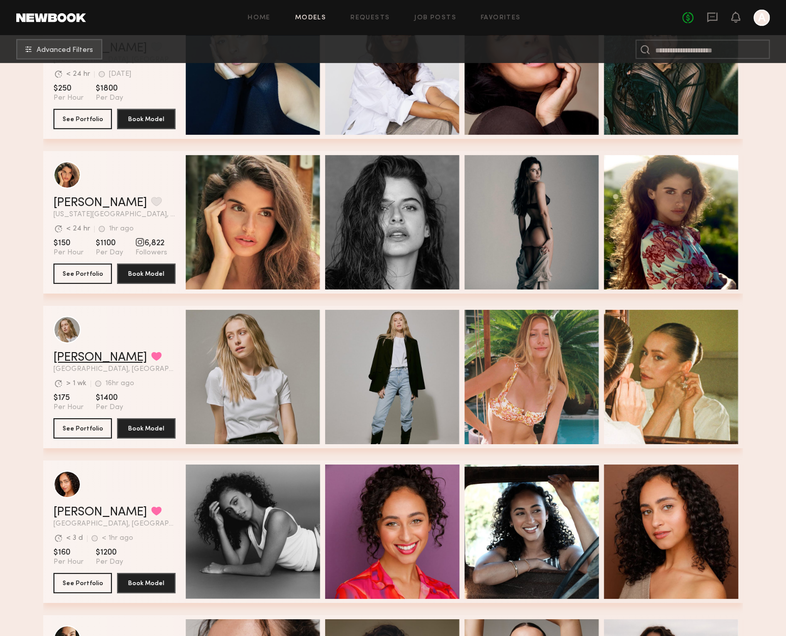
click at [94, 357] on link "[PERSON_NAME]" at bounding box center [100, 357] width 94 height 12
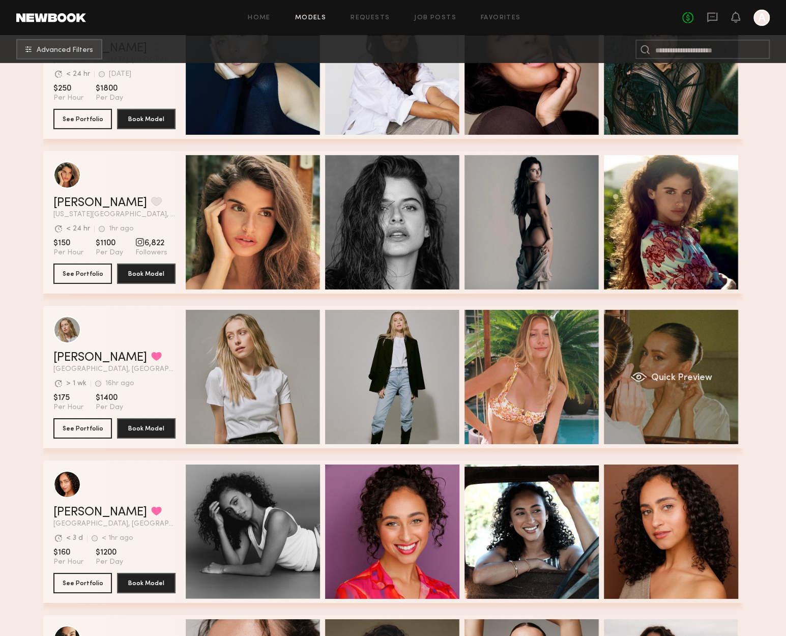
click at [651, 382] on span "Quick Preview" at bounding box center [681, 377] width 61 height 9
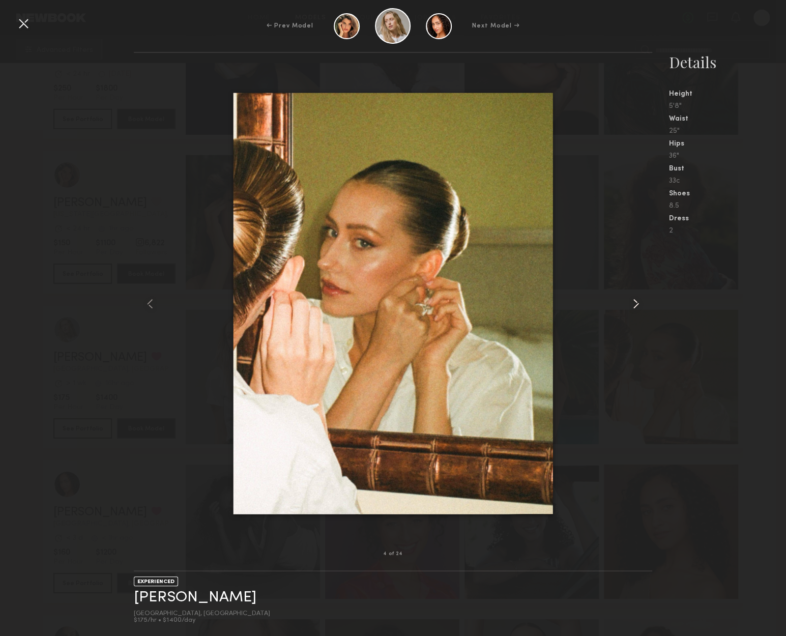
click at [632, 304] on common-icon at bounding box center [635, 303] width 16 height 16
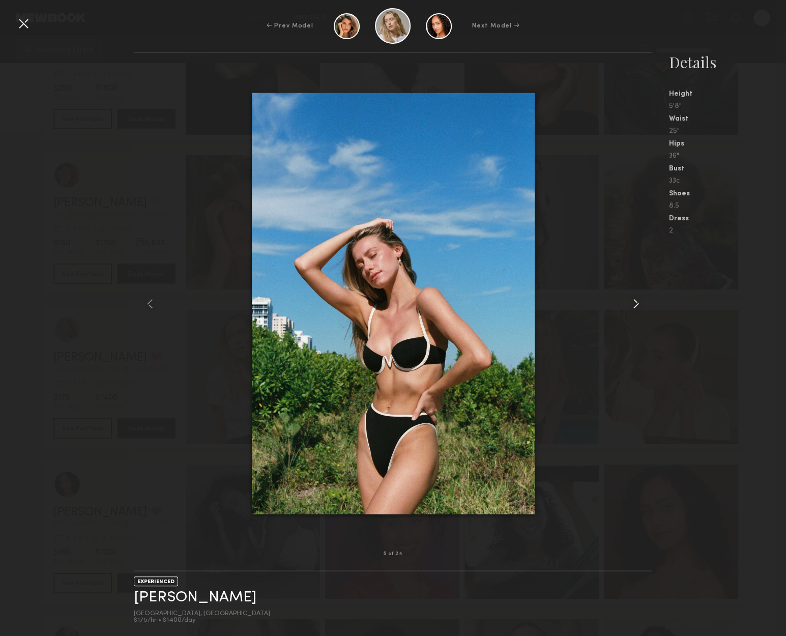
click at [632, 304] on common-icon at bounding box center [635, 303] width 16 height 16
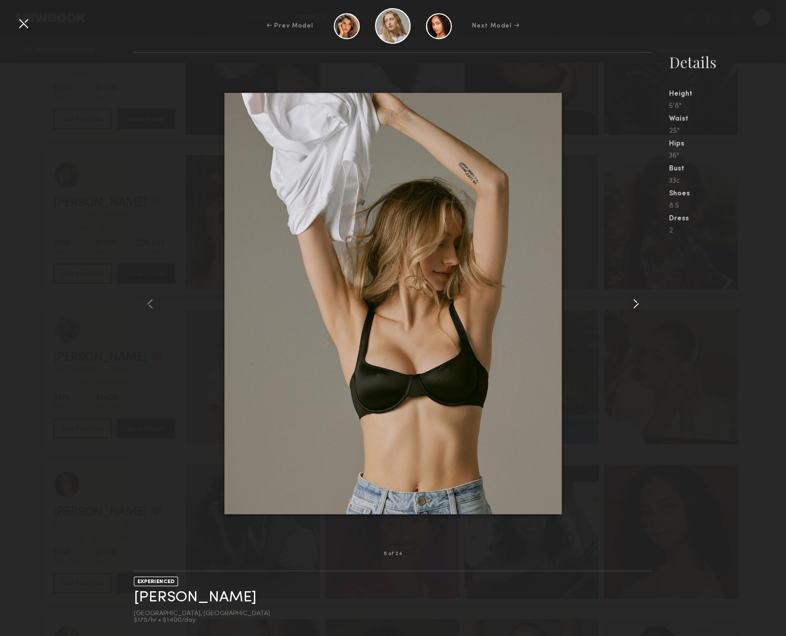
click at [632, 304] on common-icon at bounding box center [635, 303] width 16 height 16
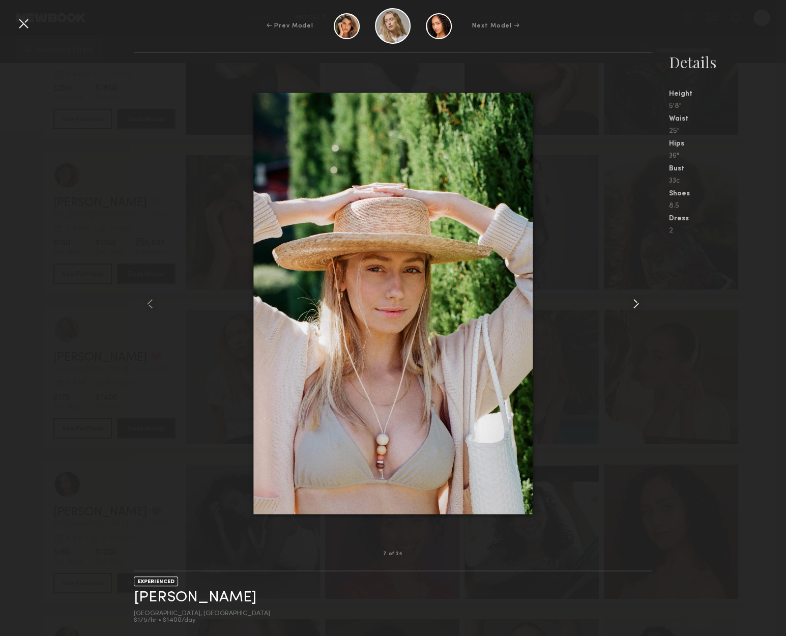
click at [632, 304] on common-icon at bounding box center [635, 303] width 16 height 16
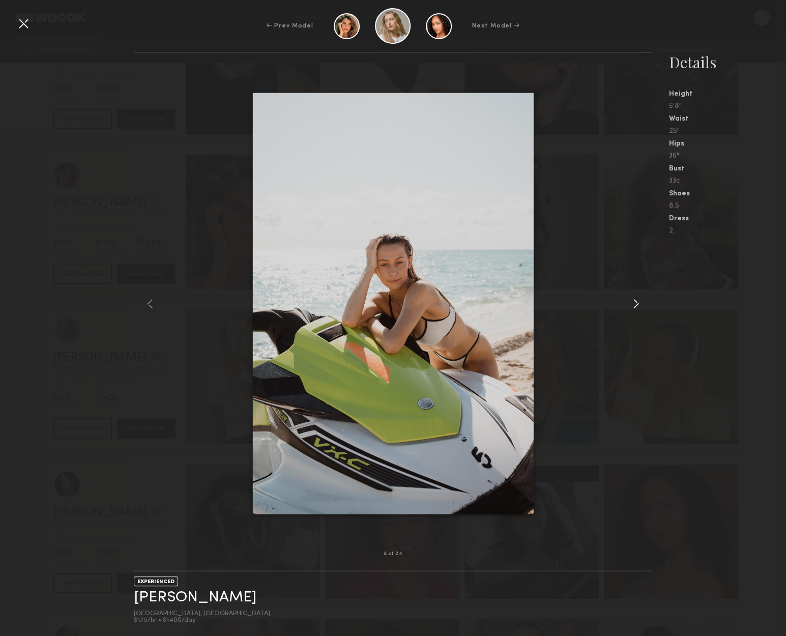
click at [632, 304] on common-icon at bounding box center [635, 303] width 16 height 16
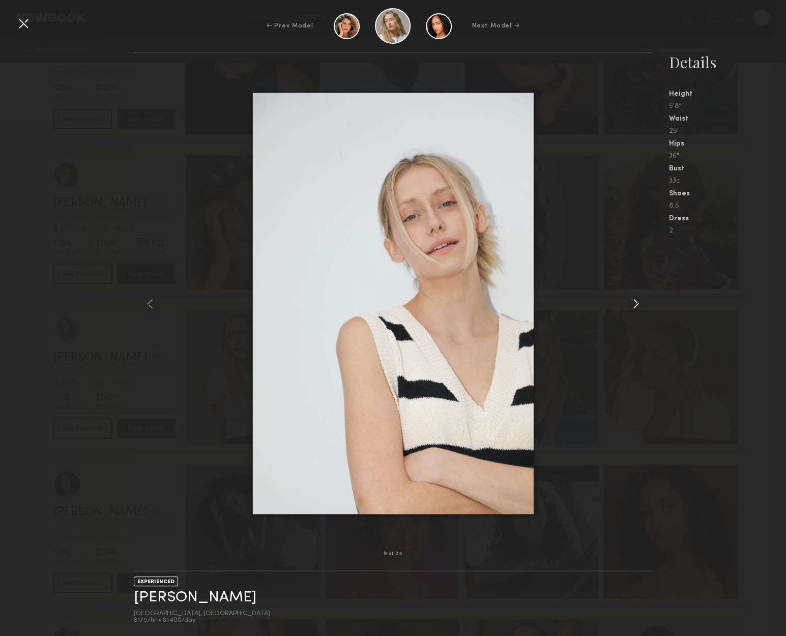
click at [632, 304] on common-icon at bounding box center [635, 303] width 16 height 16
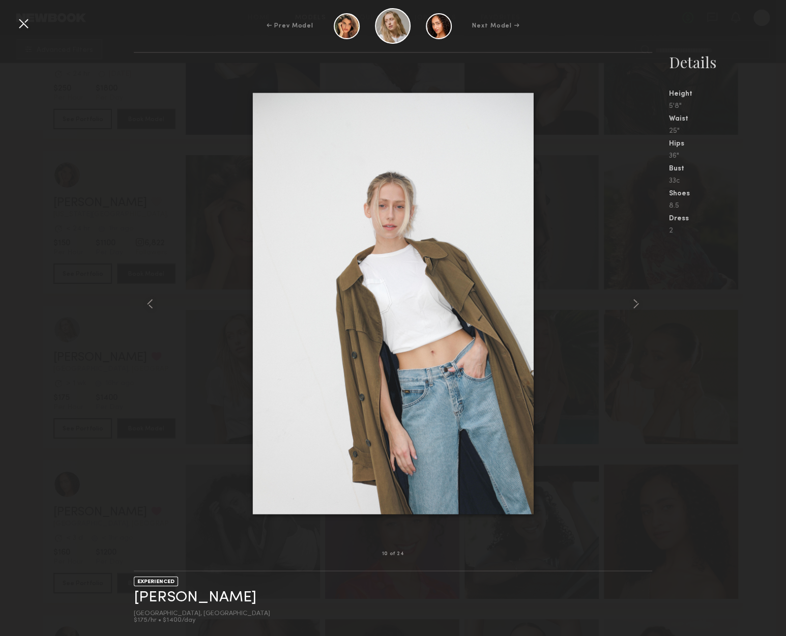
click at [624, 303] on div at bounding box center [393, 303] width 519 height 468
click at [22, 20] on div at bounding box center [23, 23] width 16 height 16
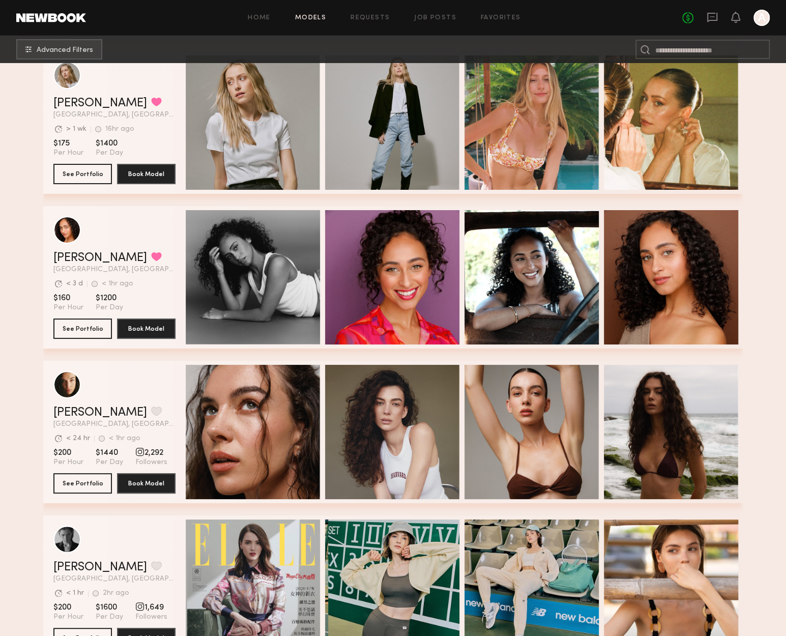
scroll to position [2390, 0]
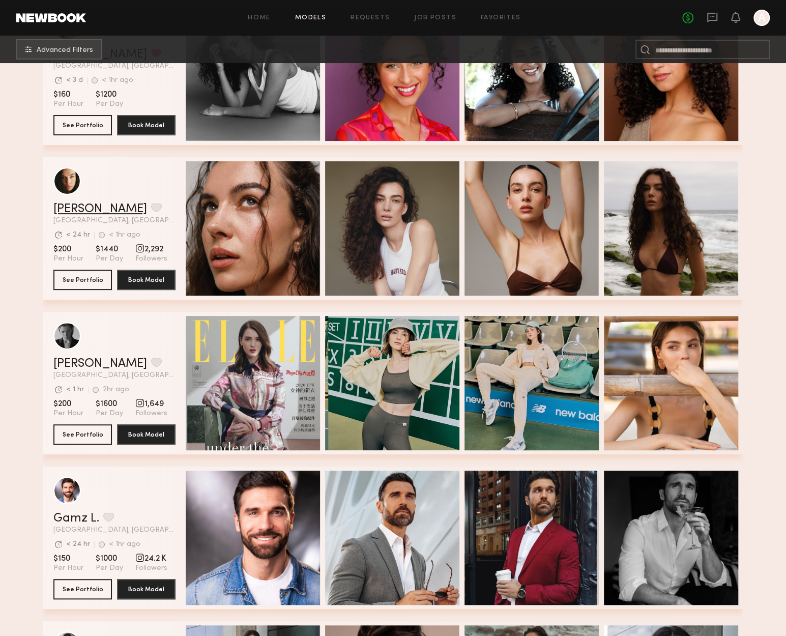
click at [78, 207] on link "Uliana V." at bounding box center [100, 209] width 94 height 12
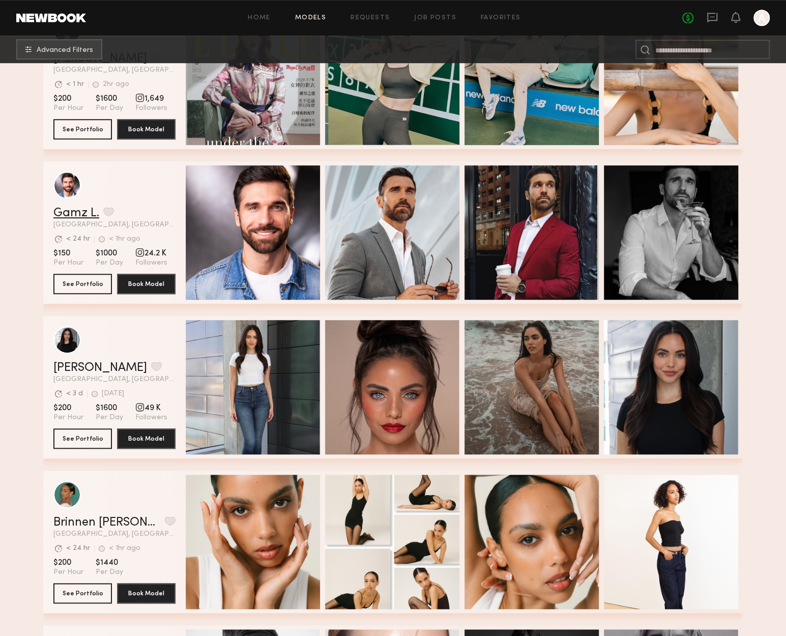
click at [88, 213] on link "Gamz L." at bounding box center [76, 213] width 46 height 12
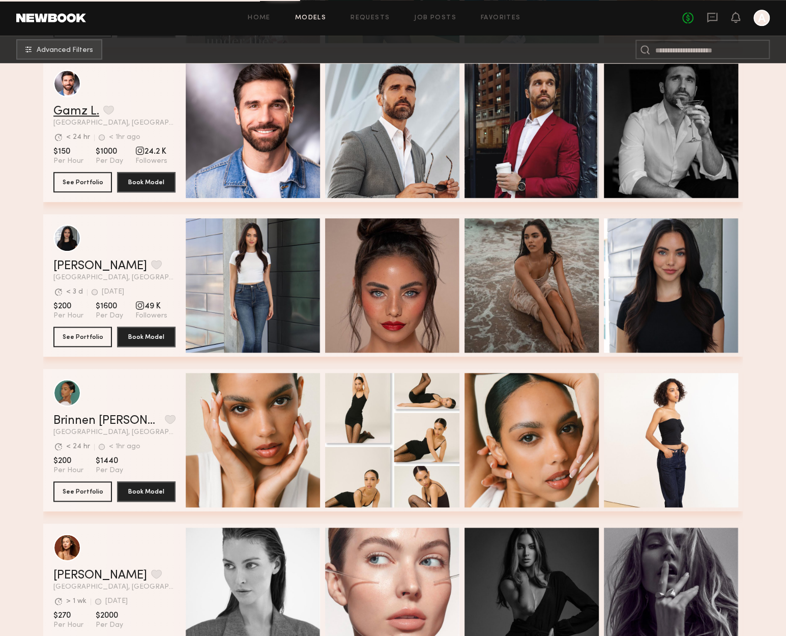
scroll to position [2746, 0]
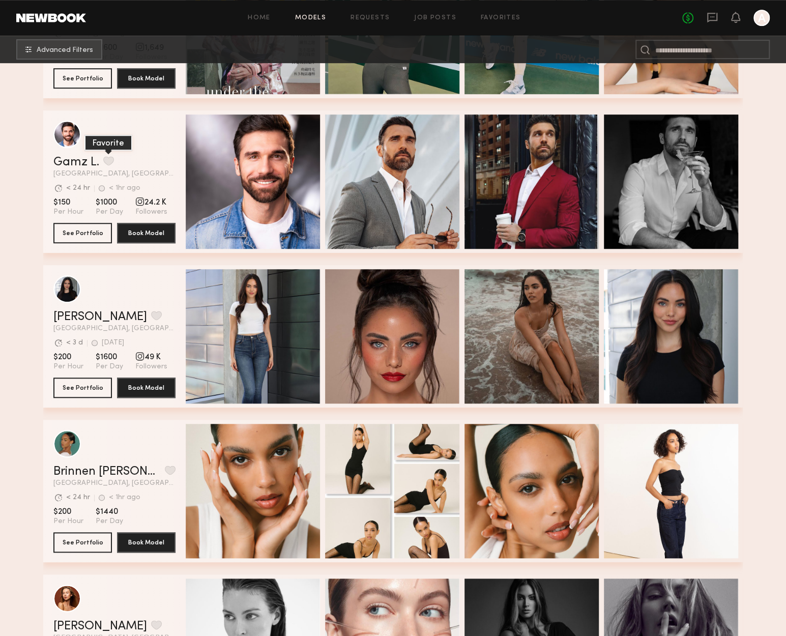
click at [108, 162] on button "grid" at bounding box center [108, 160] width 11 height 9
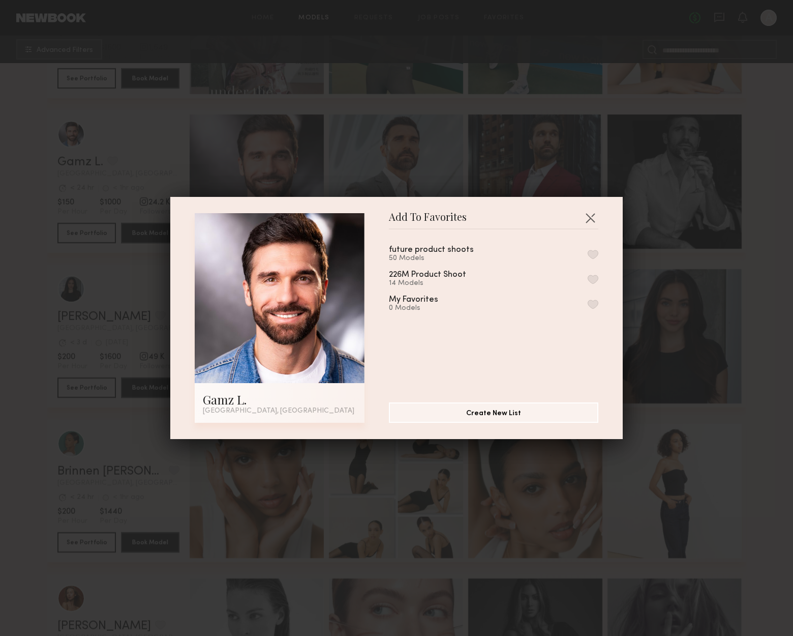
click at [588, 251] on button "button" at bounding box center [593, 254] width 11 height 9
click at [584, 216] on button "button" at bounding box center [590, 218] width 16 height 16
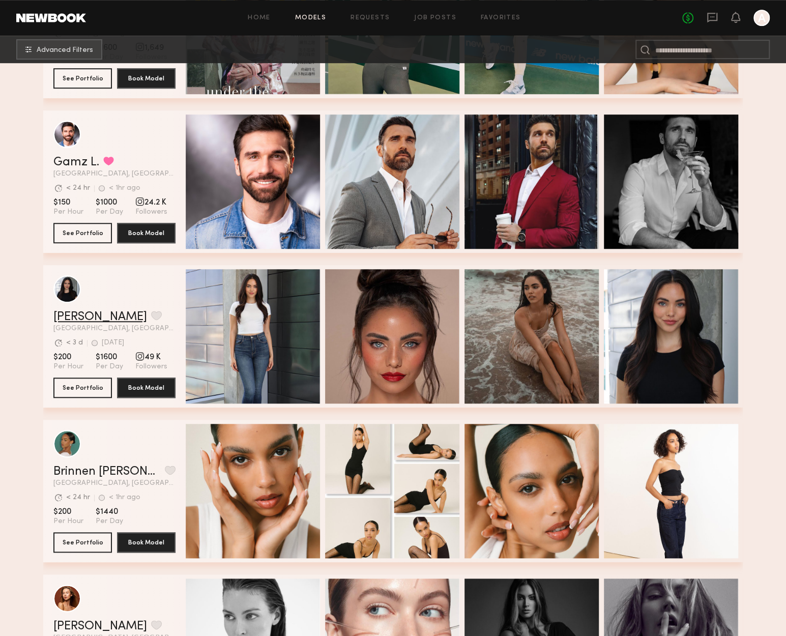
click at [89, 323] on link "[PERSON_NAME]" at bounding box center [100, 317] width 94 height 12
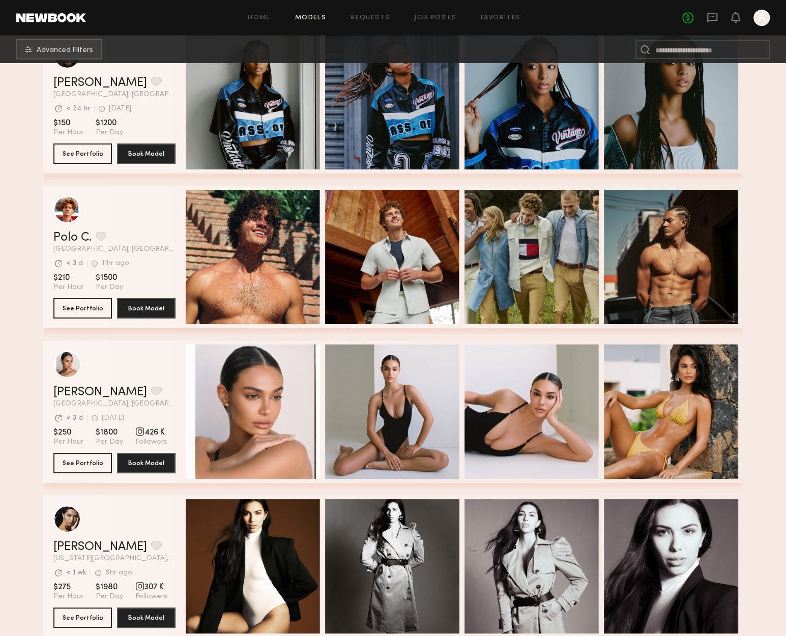
scroll to position [4475, 0]
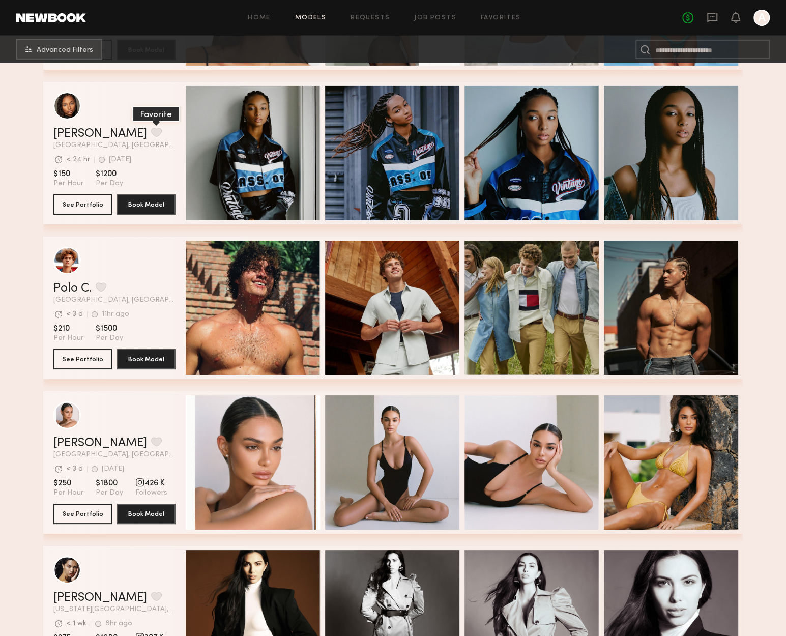
click at [151, 137] on button "grid" at bounding box center [156, 132] width 11 height 9
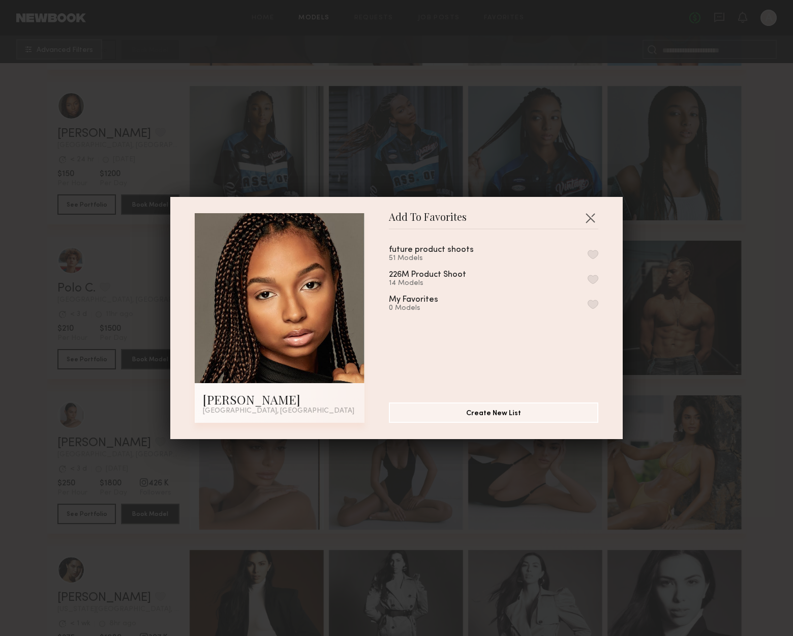
click at [588, 250] on button "button" at bounding box center [593, 254] width 11 height 9
click at [576, 214] on header "Add To Favorites" at bounding box center [494, 221] width 210 height 16
click at [591, 218] on button "button" at bounding box center [590, 218] width 16 height 16
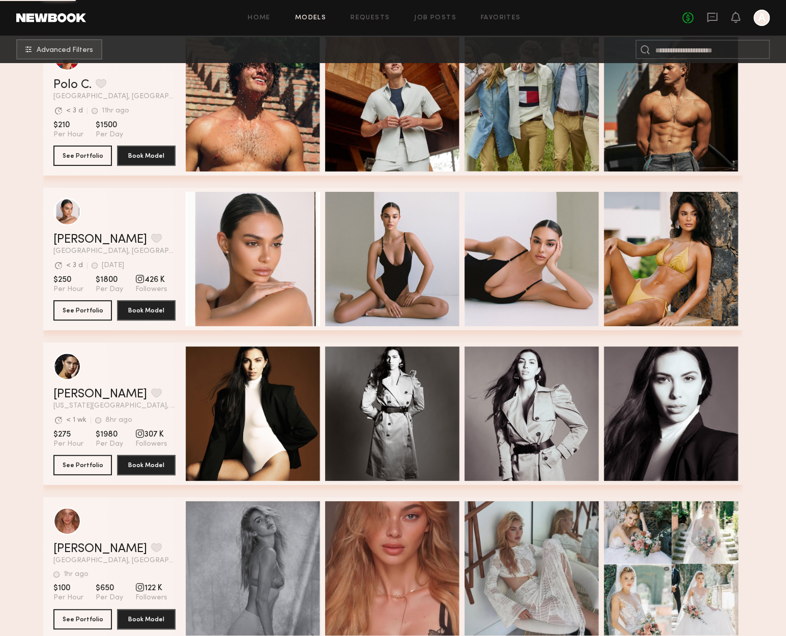
scroll to position [4831, 0]
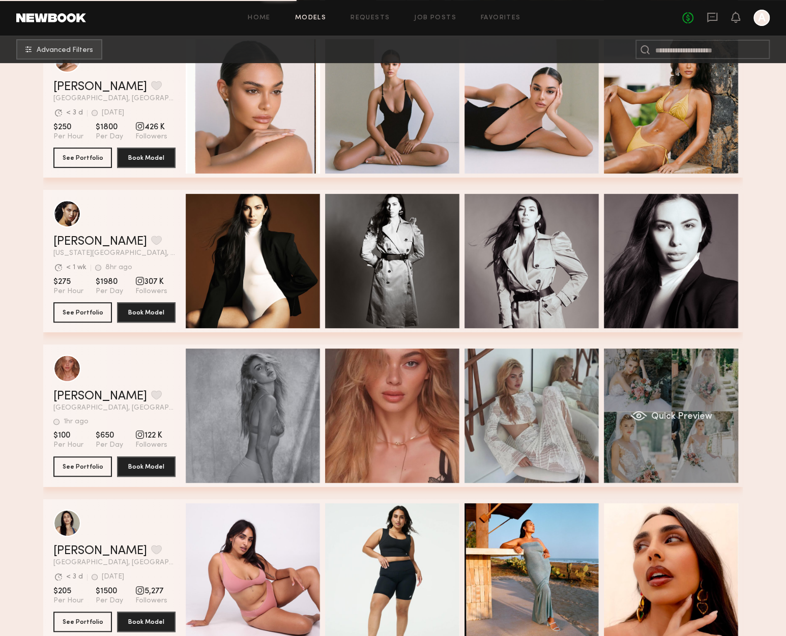
click at [709, 404] on div "Quick Preview" at bounding box center [671, 415] width 134 height 134
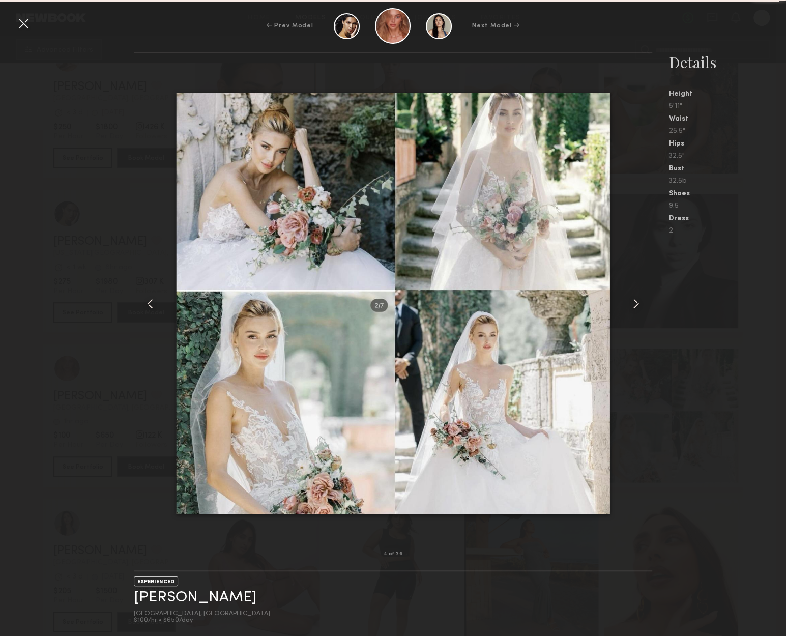
click at [639, 301] on common-icon at bounding box center [635, 303] width 16 height 16
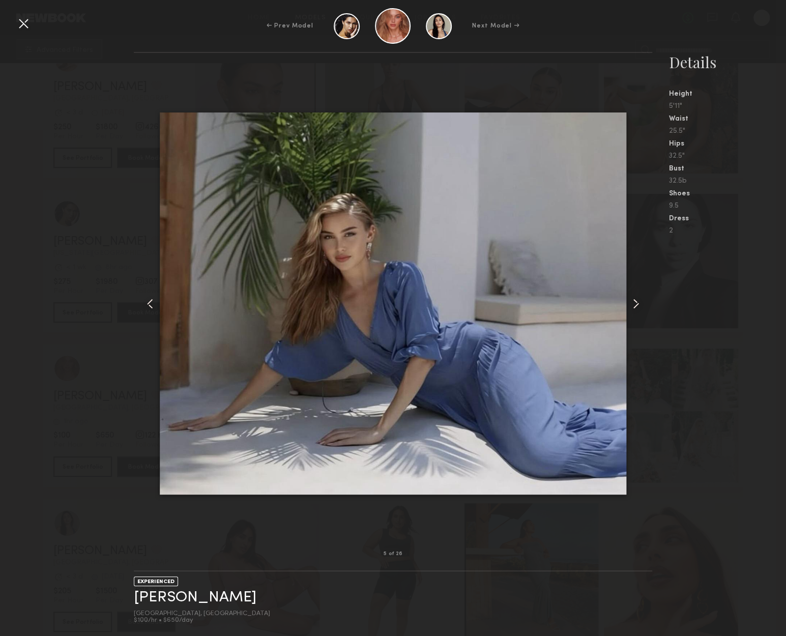
click at [639, 301] on common-icon at bounding box center [635, 303] width 16 height 16
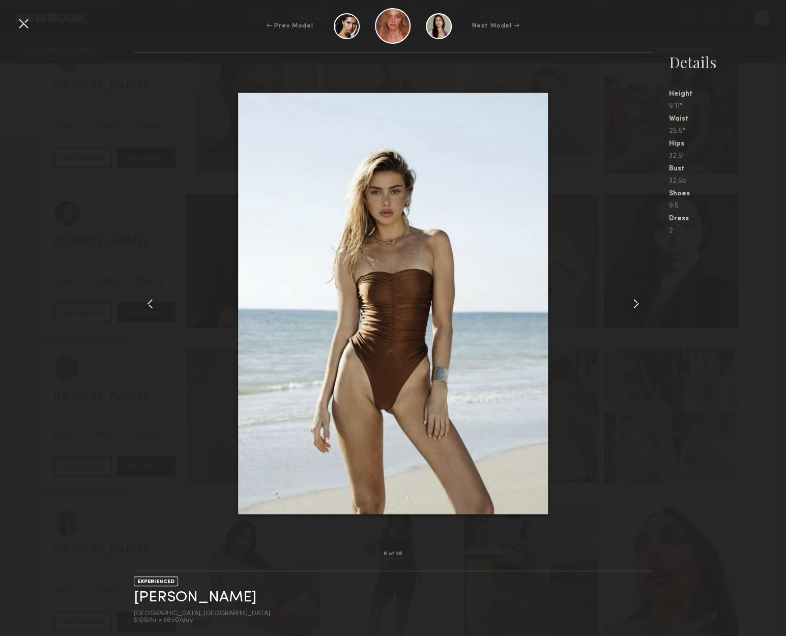
click at [639, 300] on common-icon at bounding box center [635, 303] width 16 height 16
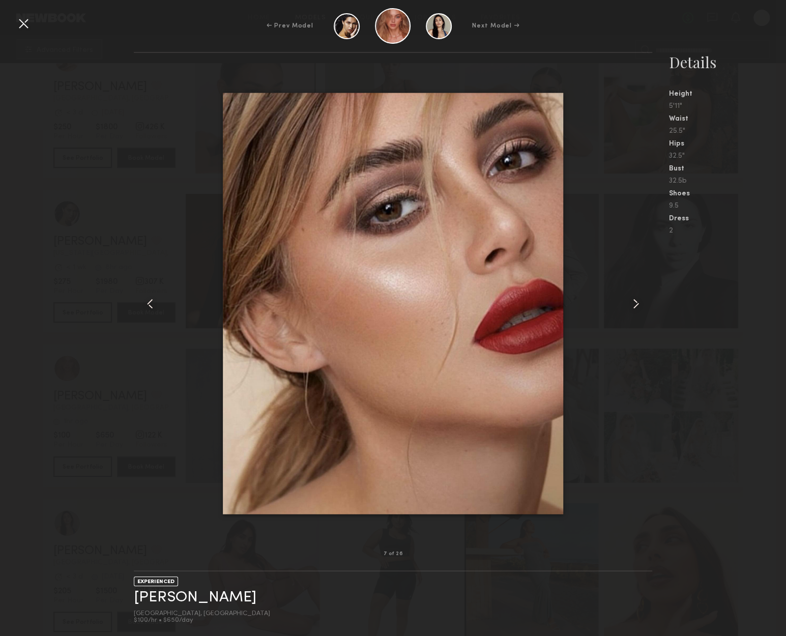
click at [639, 302] on common-icon at bounding box center [635, 303] width 16 height 16
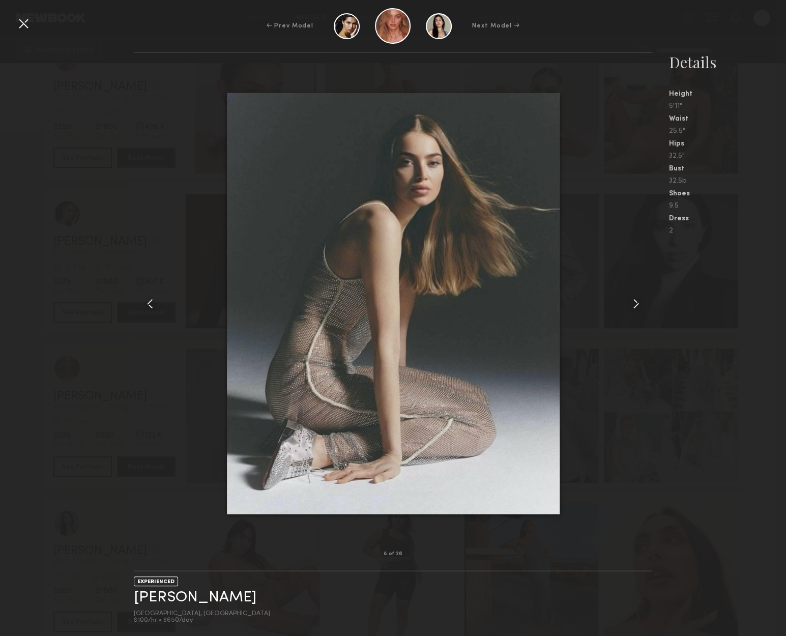
click at [639, 302] on common-icon at bounding box center [635, 303] width 16 height 16
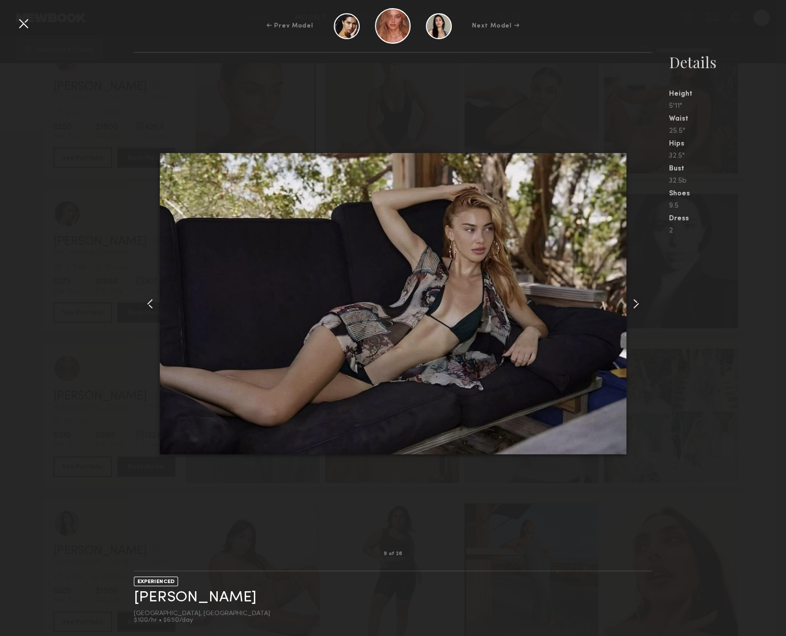
click at [633, 301] on common-icon at bounding box center [635, 303] width 16 height 16
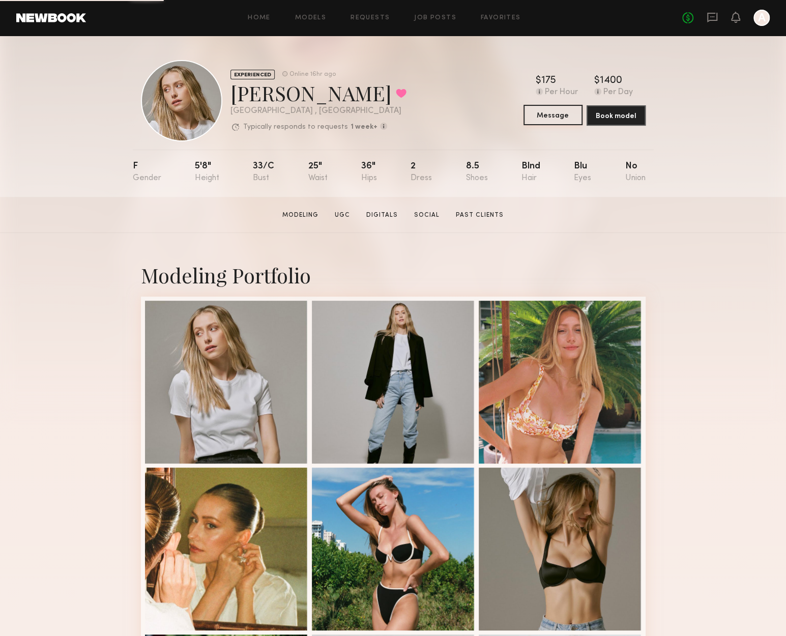
click at [550, 112] on button "Message" at bounding box center [552, 115] width 59 height 20
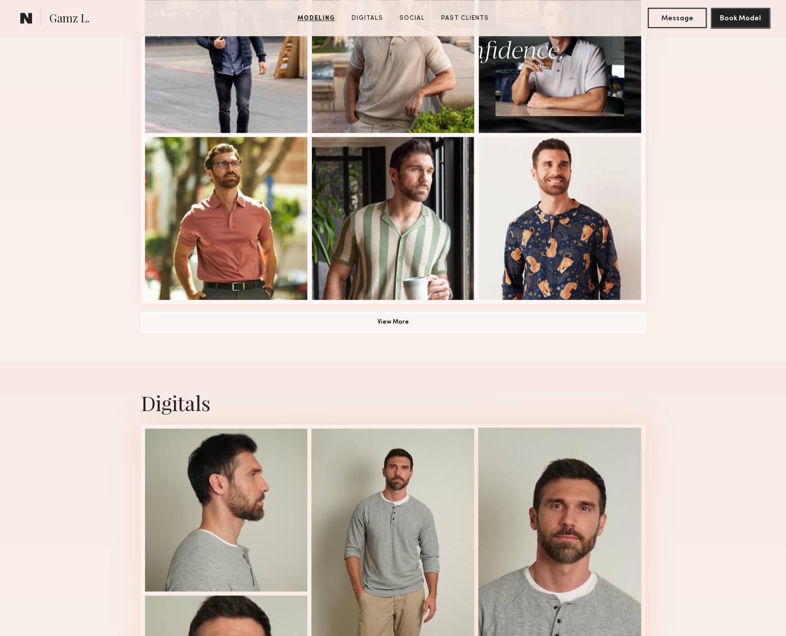
scroll to position [763, 0]
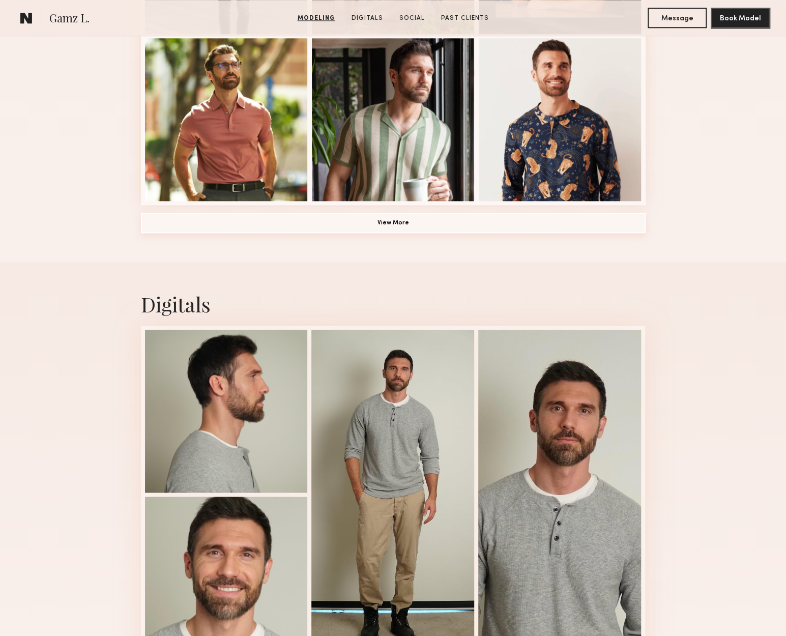
click at [393, 220] on button "View More" at bounding box center [393, 223] width 504 height 20
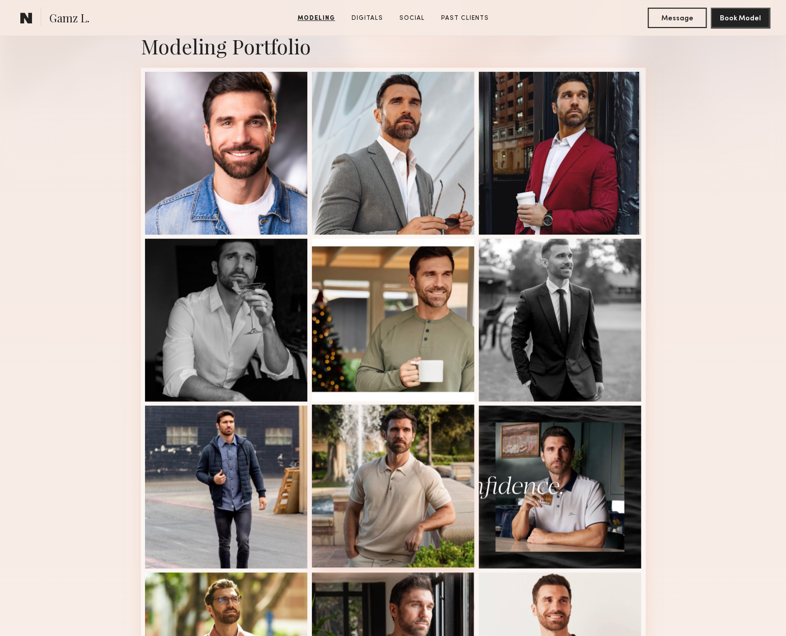
scroll to position [203, 0]
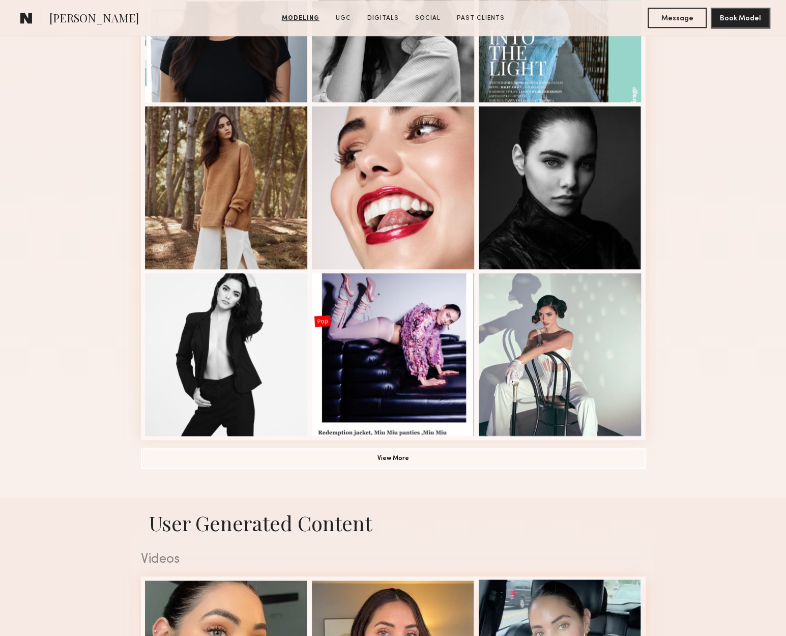
scroll to position [458, 0]
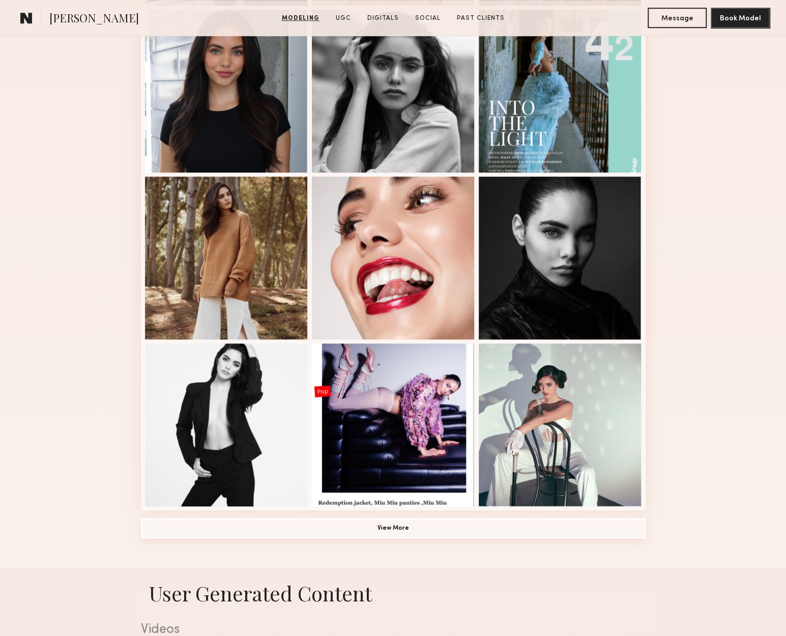
click at [532, 532] on button "View More" at bounding box center [393, 528] width 504 height 20
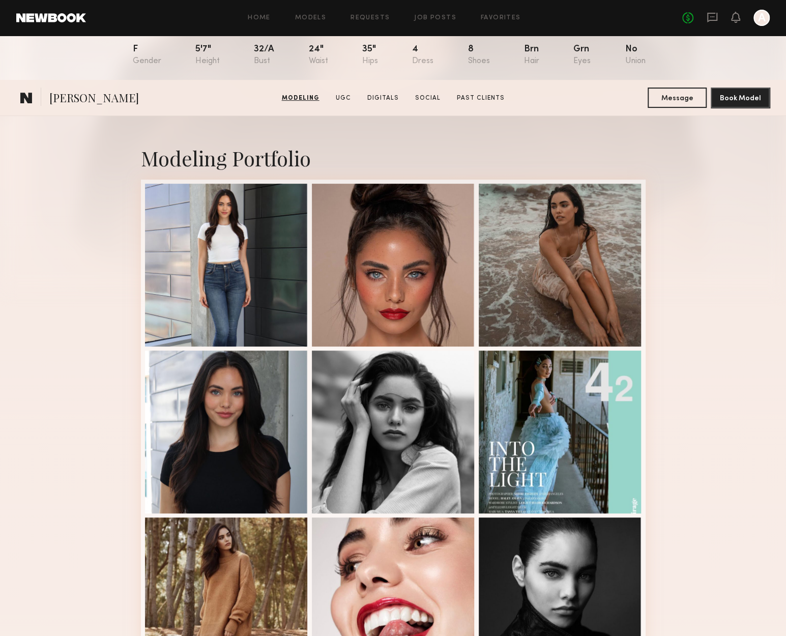
scroll to position [0, 0]
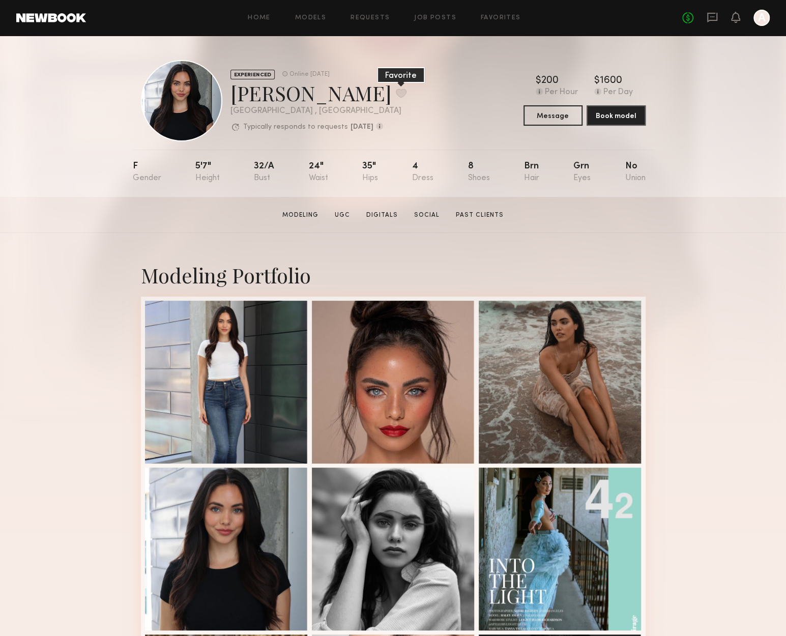
click at [396, 88] on button at bounding box center [401, 92] width 11 height 9
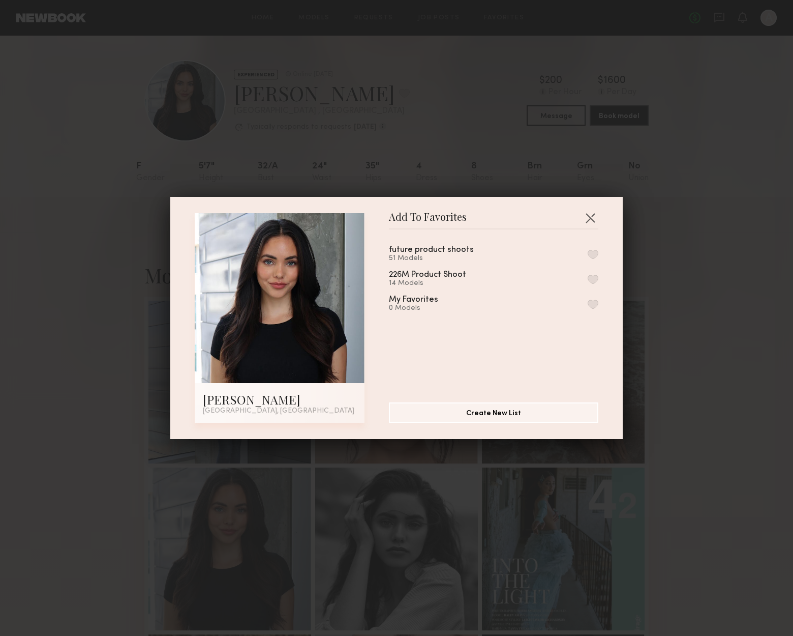
click at [588, 254] on button "button" at bounding box center [593, 254] width 11 height 9
click at [682, 271] on div "Add To Favorites [PERSON_NAME] [GEOGRAPHIC_DATA], [GEOGRAPHIC_DATA] Add To Favo…" at bounding box center [396, 318] width 793 height 636
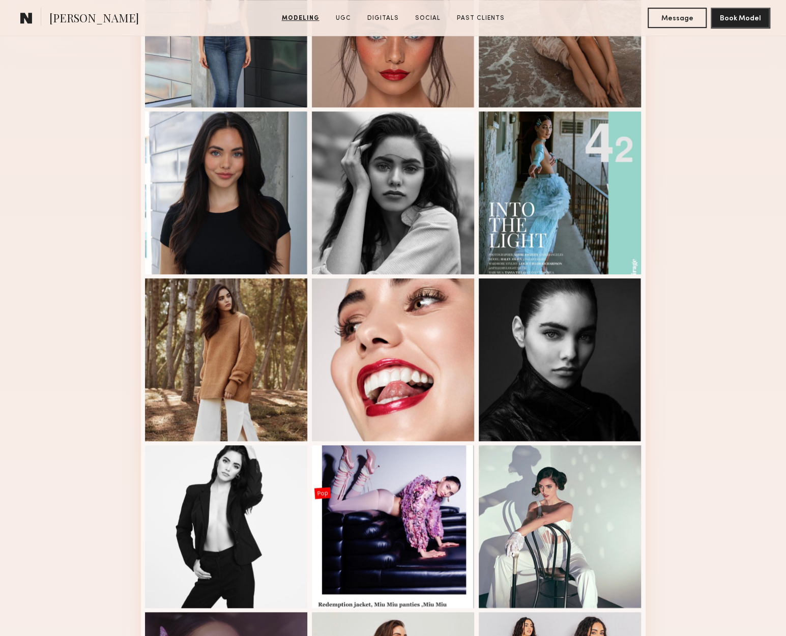
scroll to position [153, 0]
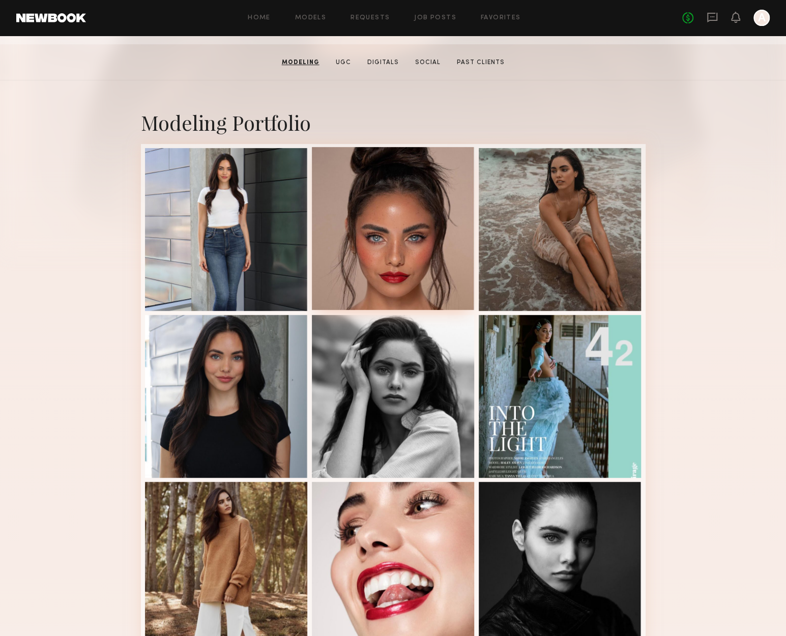
click at [395, 254] on div at bounding box center [393, 228] width 163 height 163
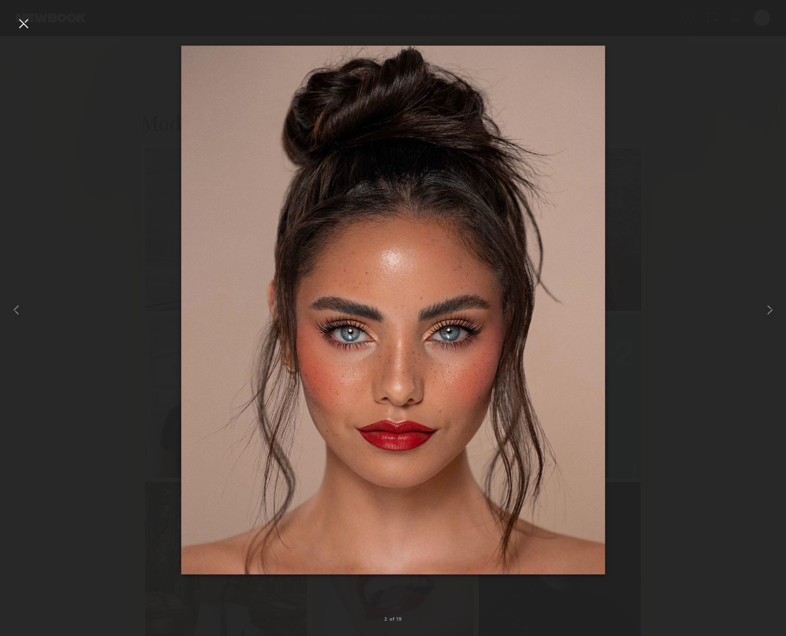
click at [666, 291] on div at bounding box center [393, 309] width 786 height 587
click at [26, 25] on div at bounding box center [23, 23] width 16 height 16
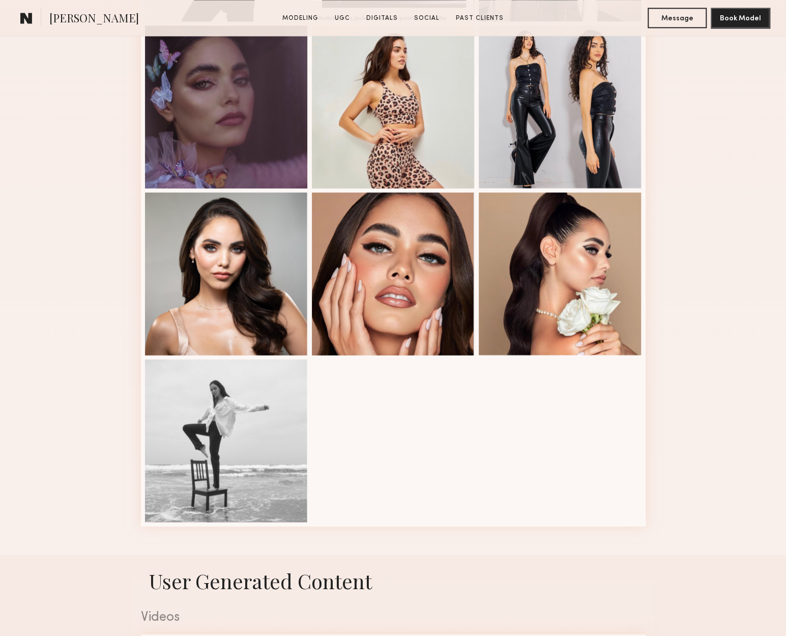
scroll to position [966, 0]
